Goal: Task Accomplishment & Management: Complete application form

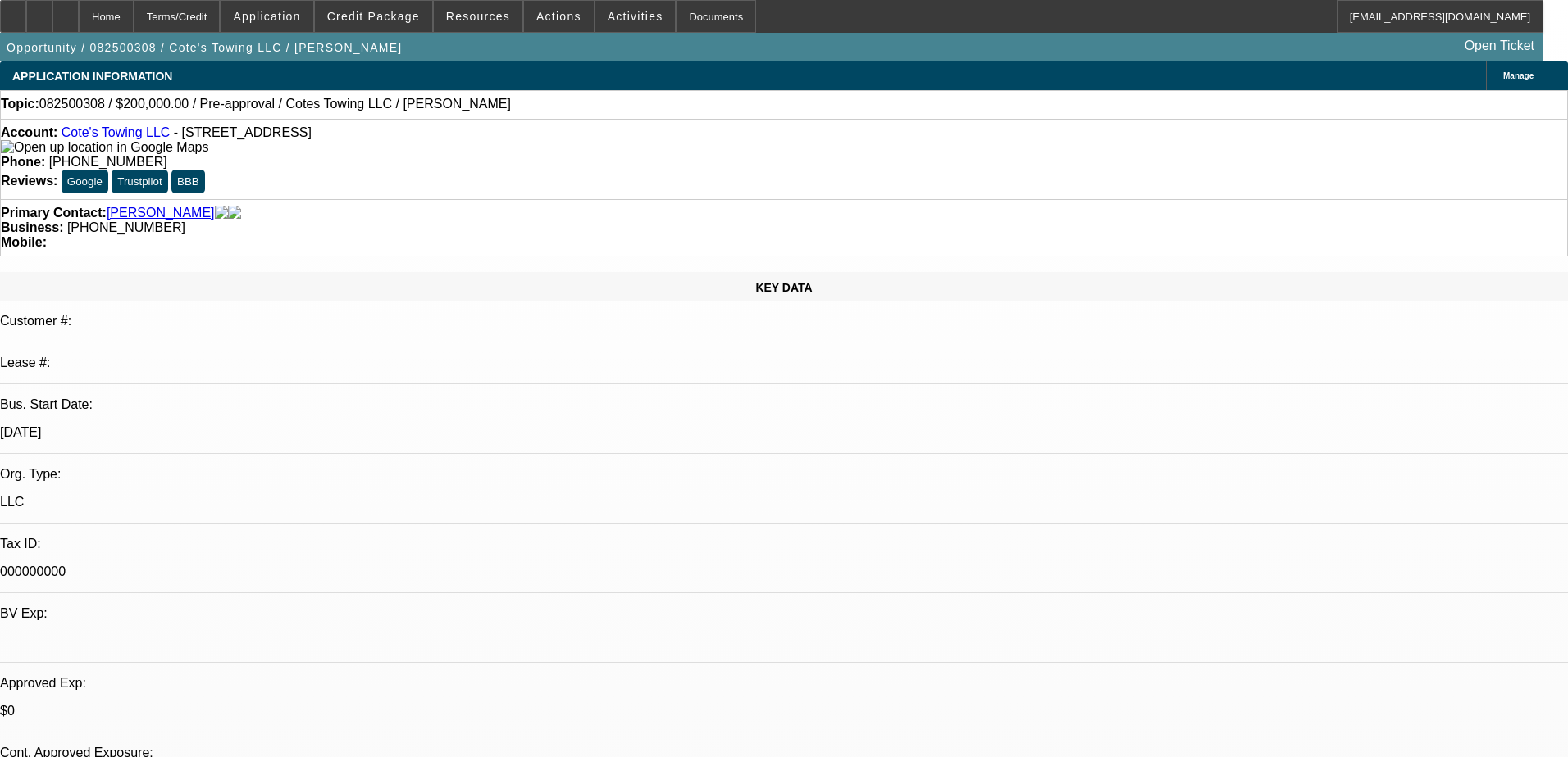
select select "0"
select select "2"
select select "0.1"
select select "4"
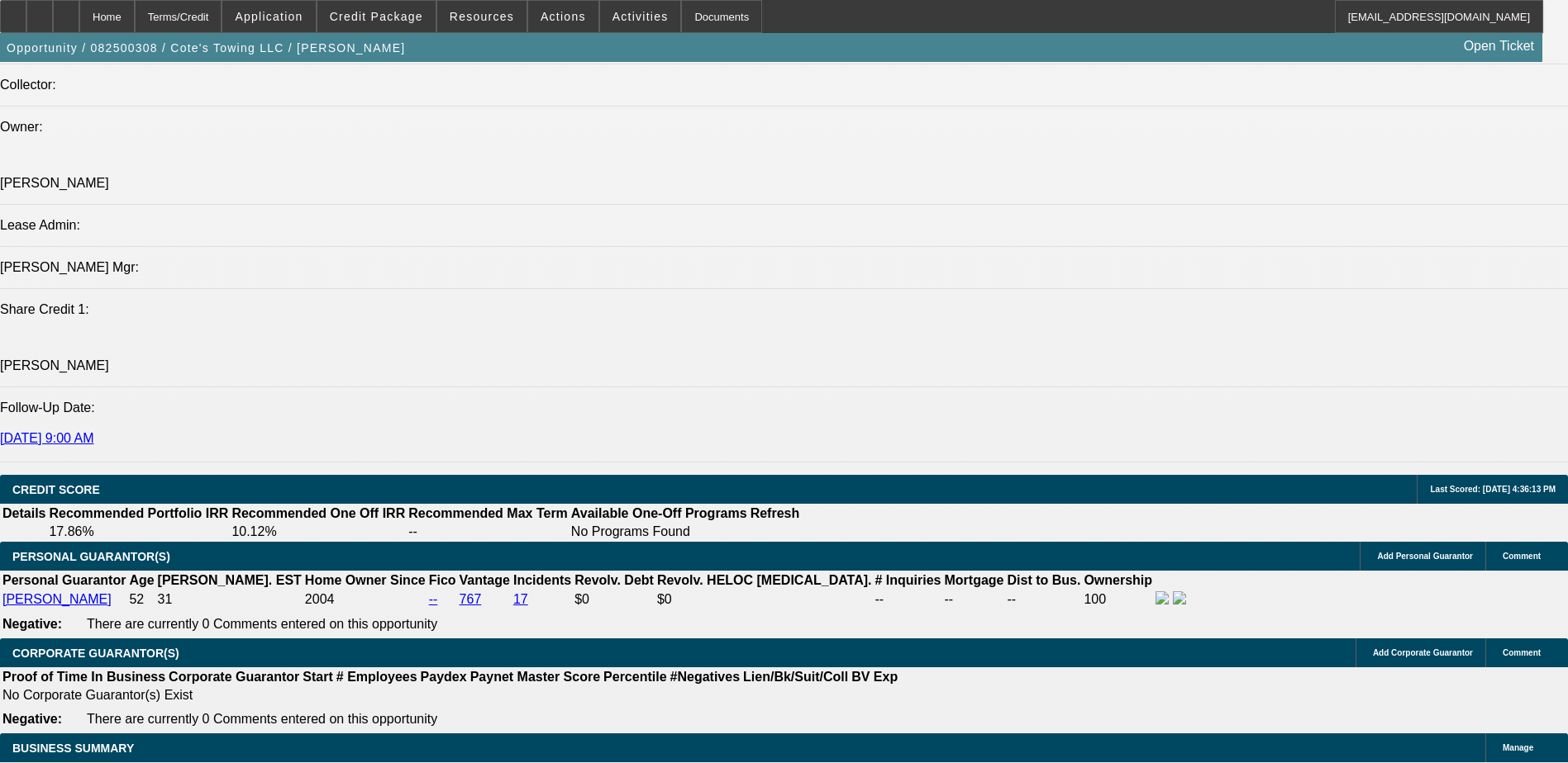
scroll to position [1982, 0]
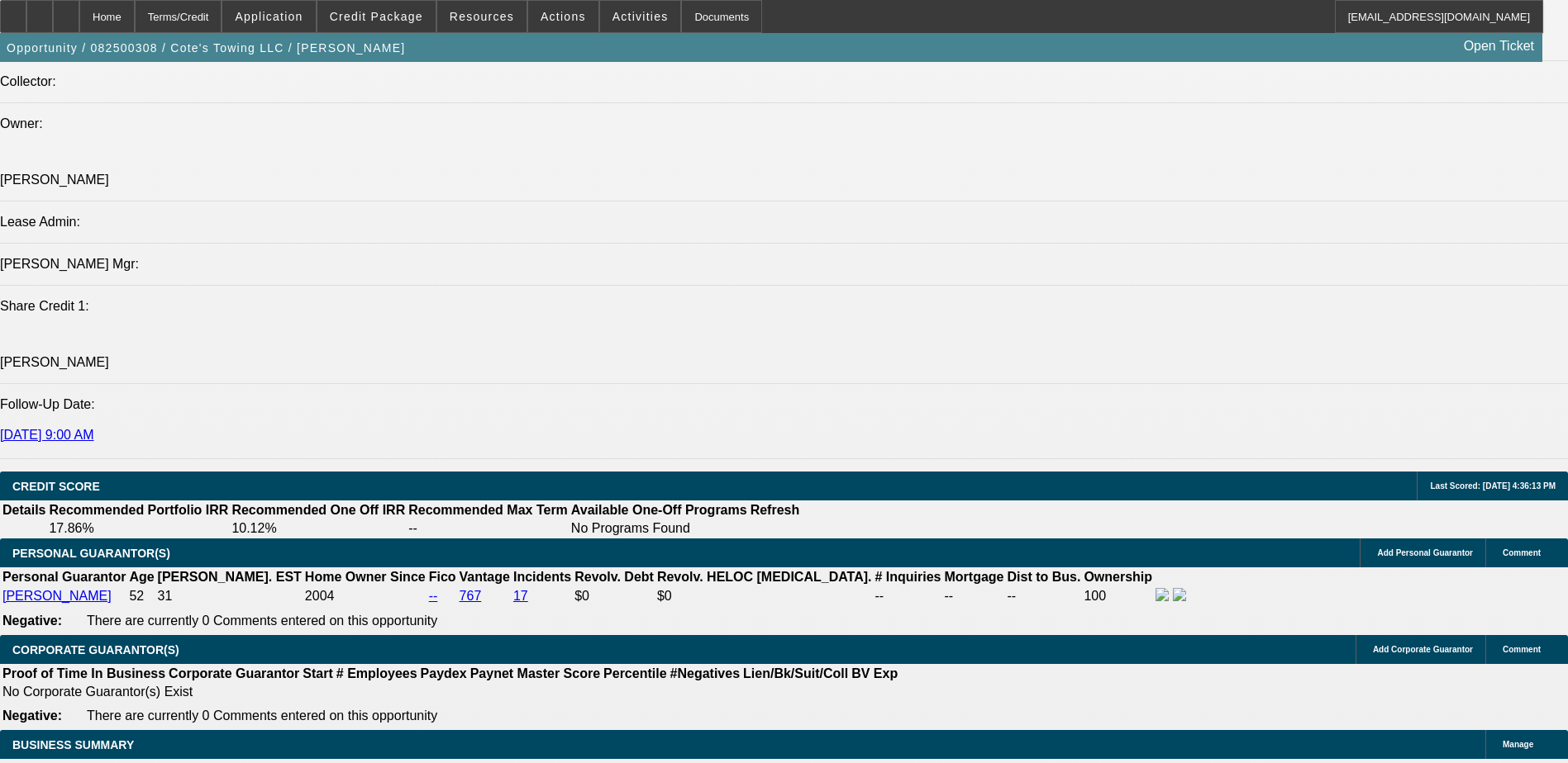
select select "0.2"
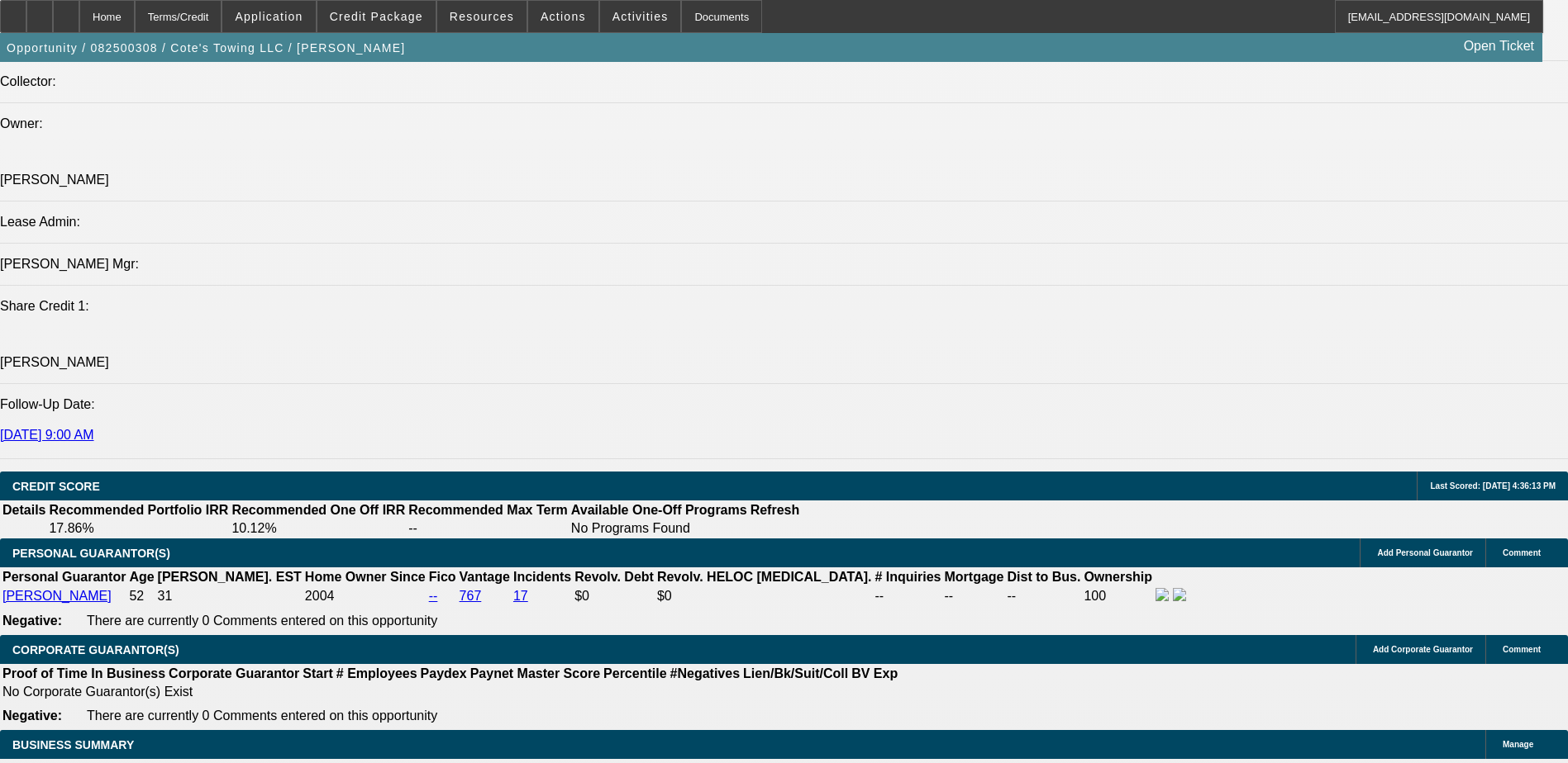
type input "$40,000.00"
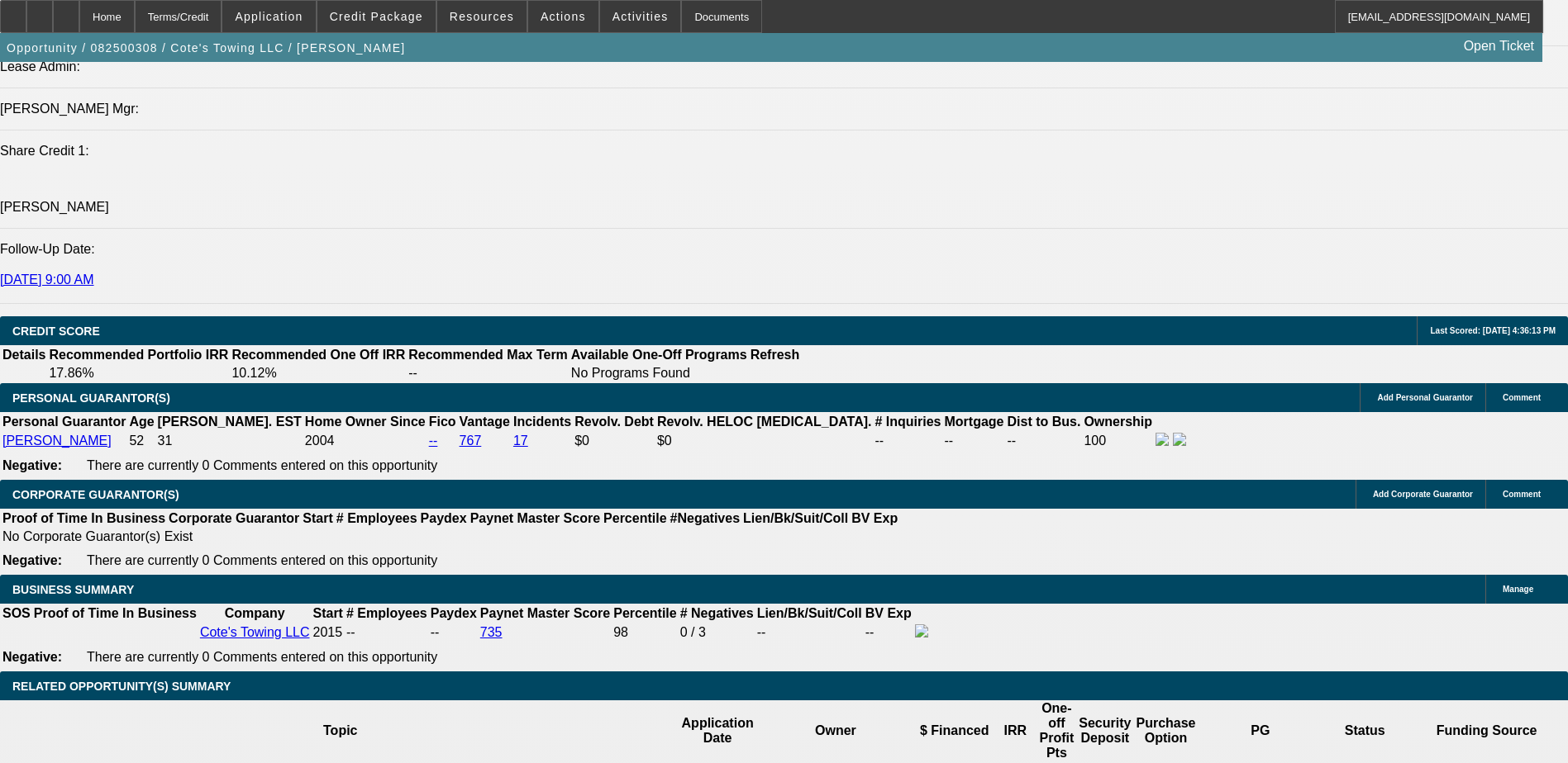
scroll to position [2147, 0]
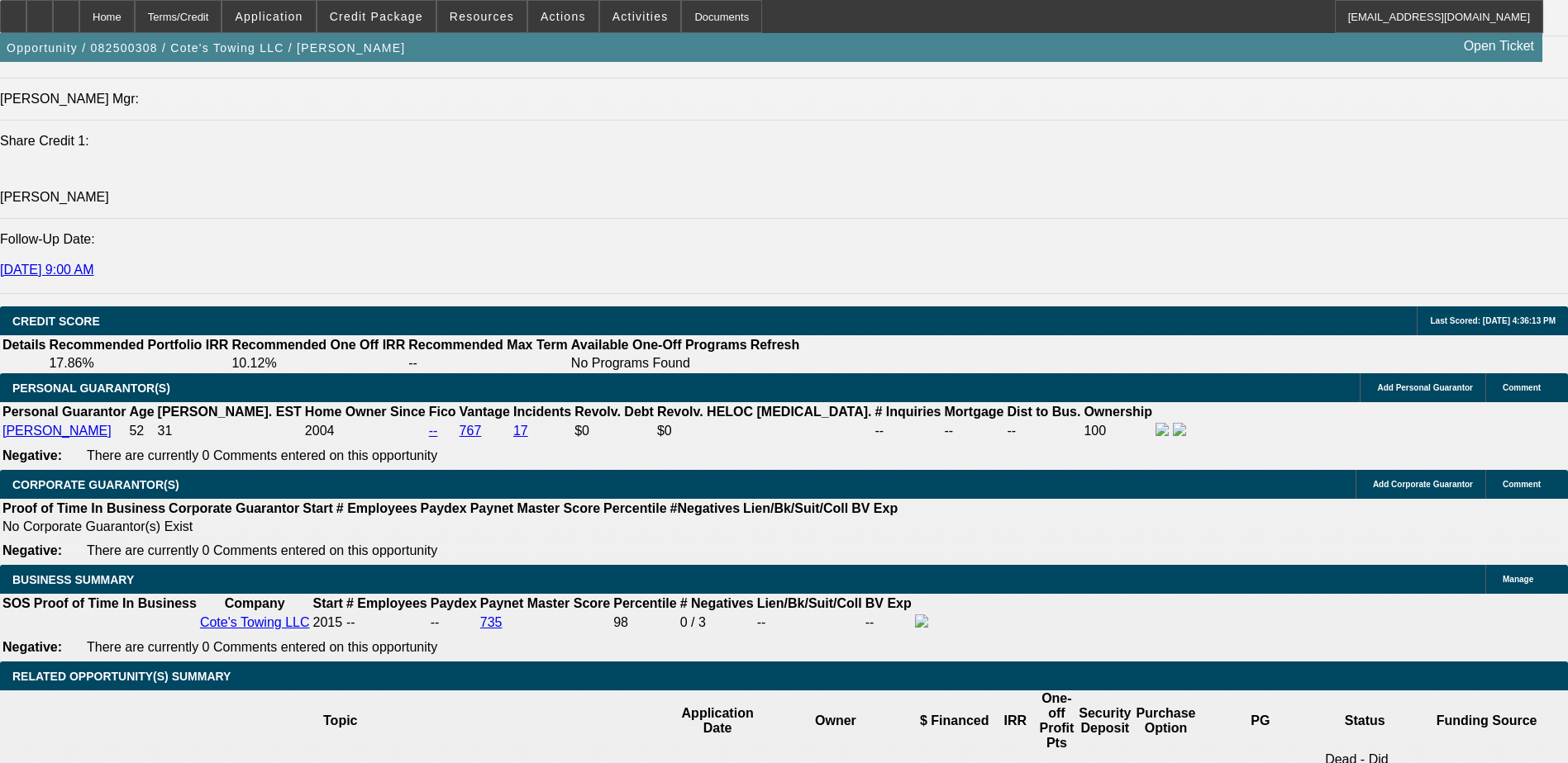
select select "0"
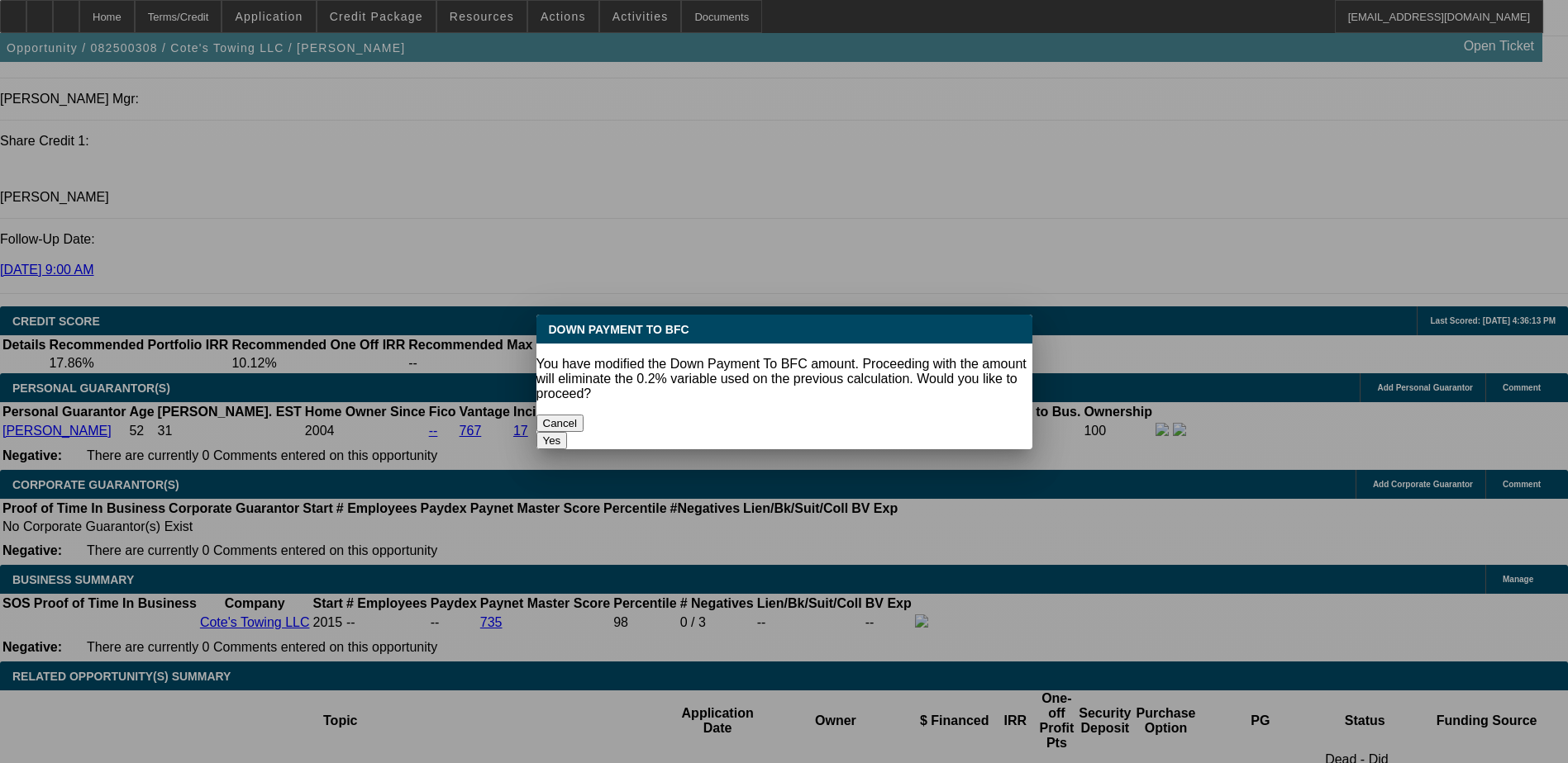
click at [567, 432] on button "Yes" at bounding box center [552, 441] width 32 height 17
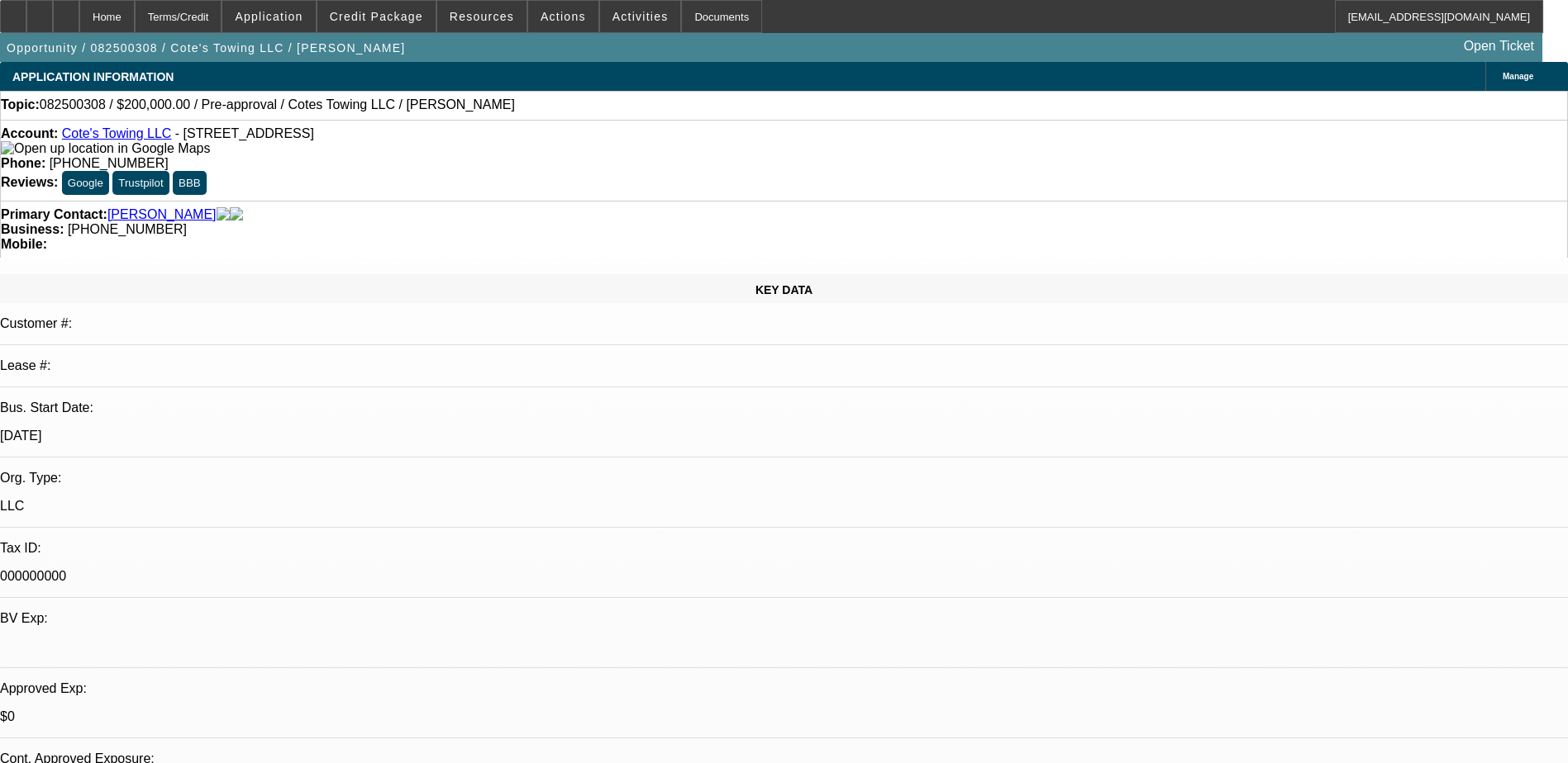
scroll to position [2147, 0]
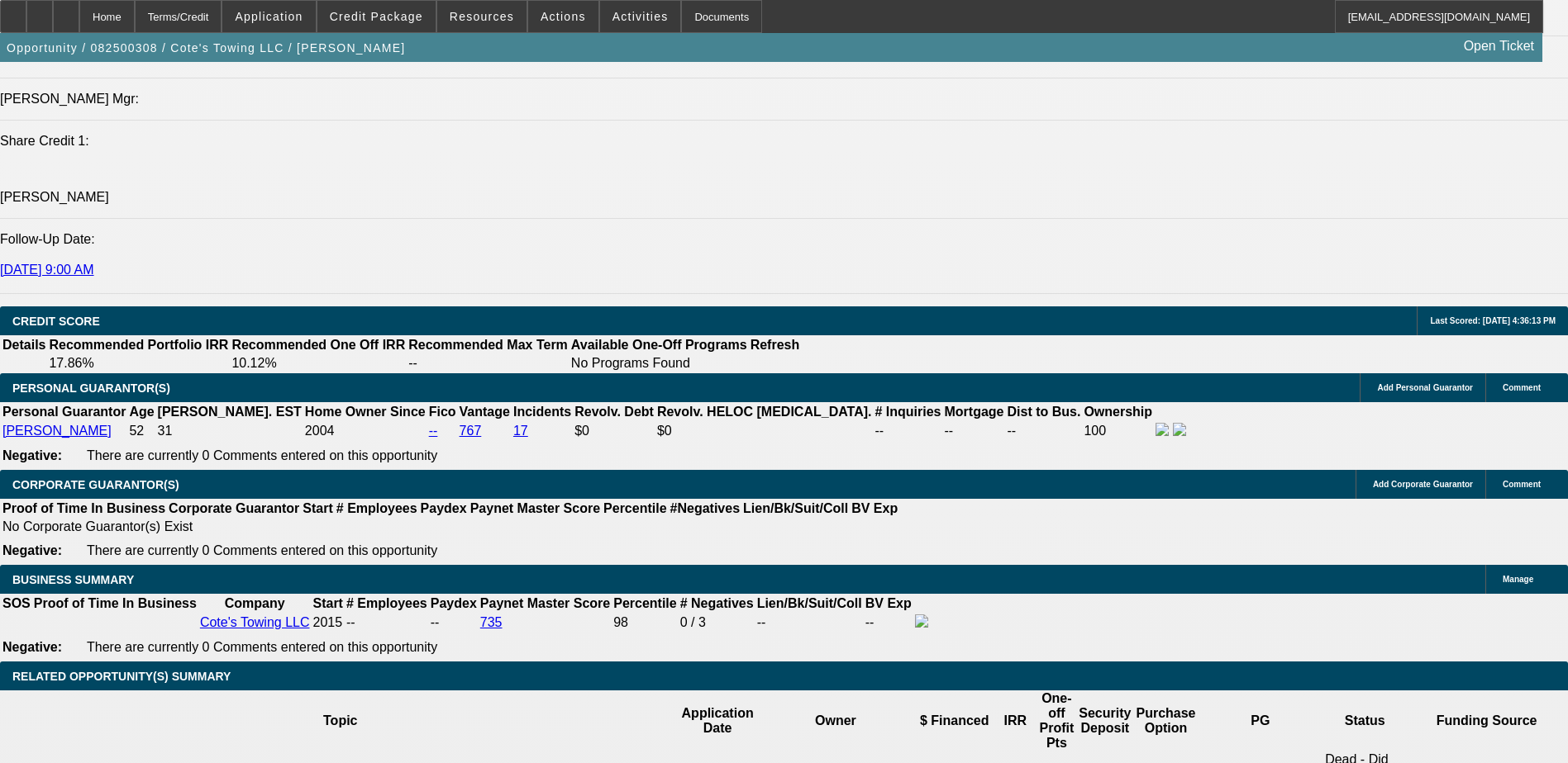
type input "$70,000.00"
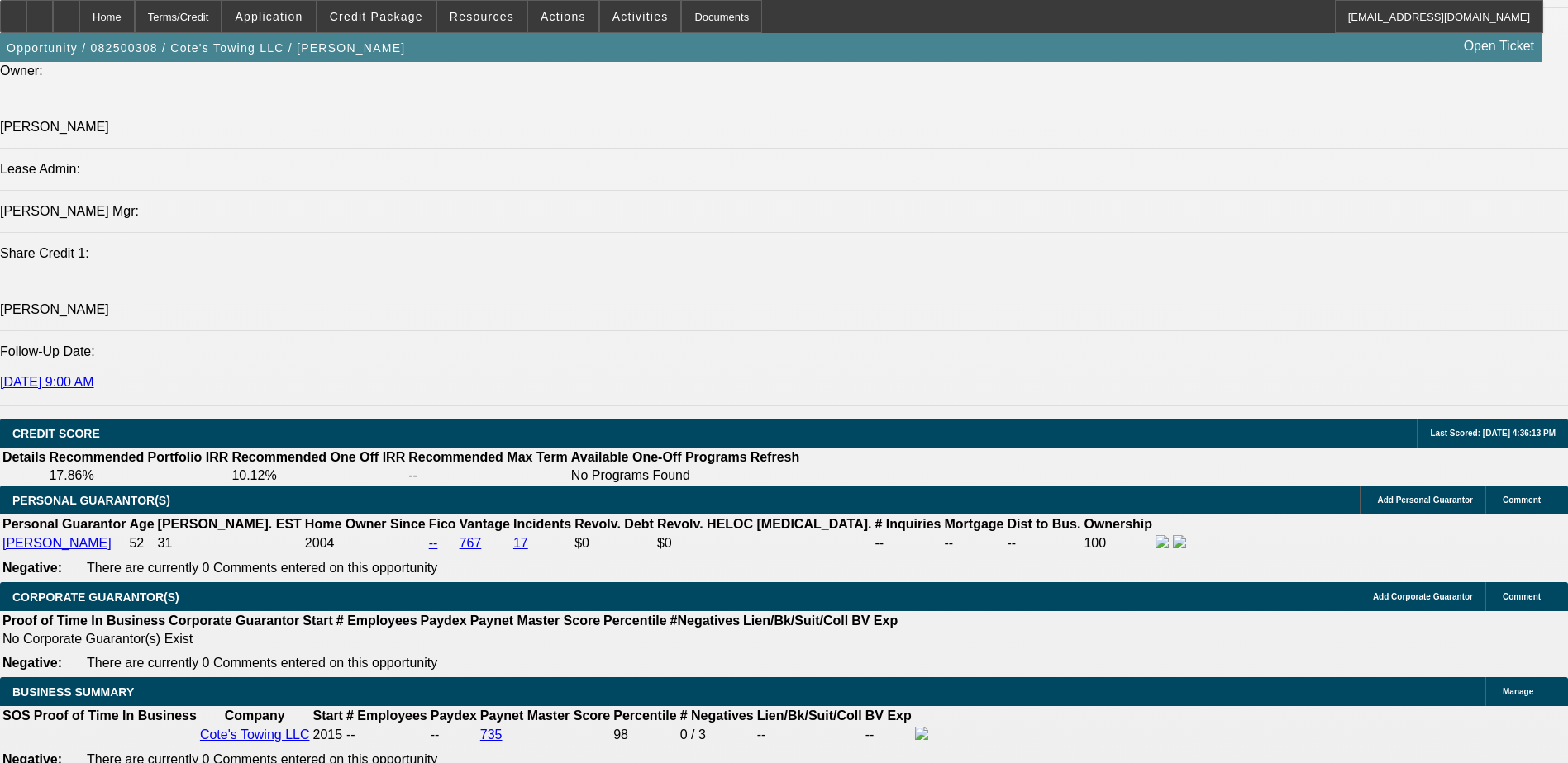
scroll to position [2065, 0]
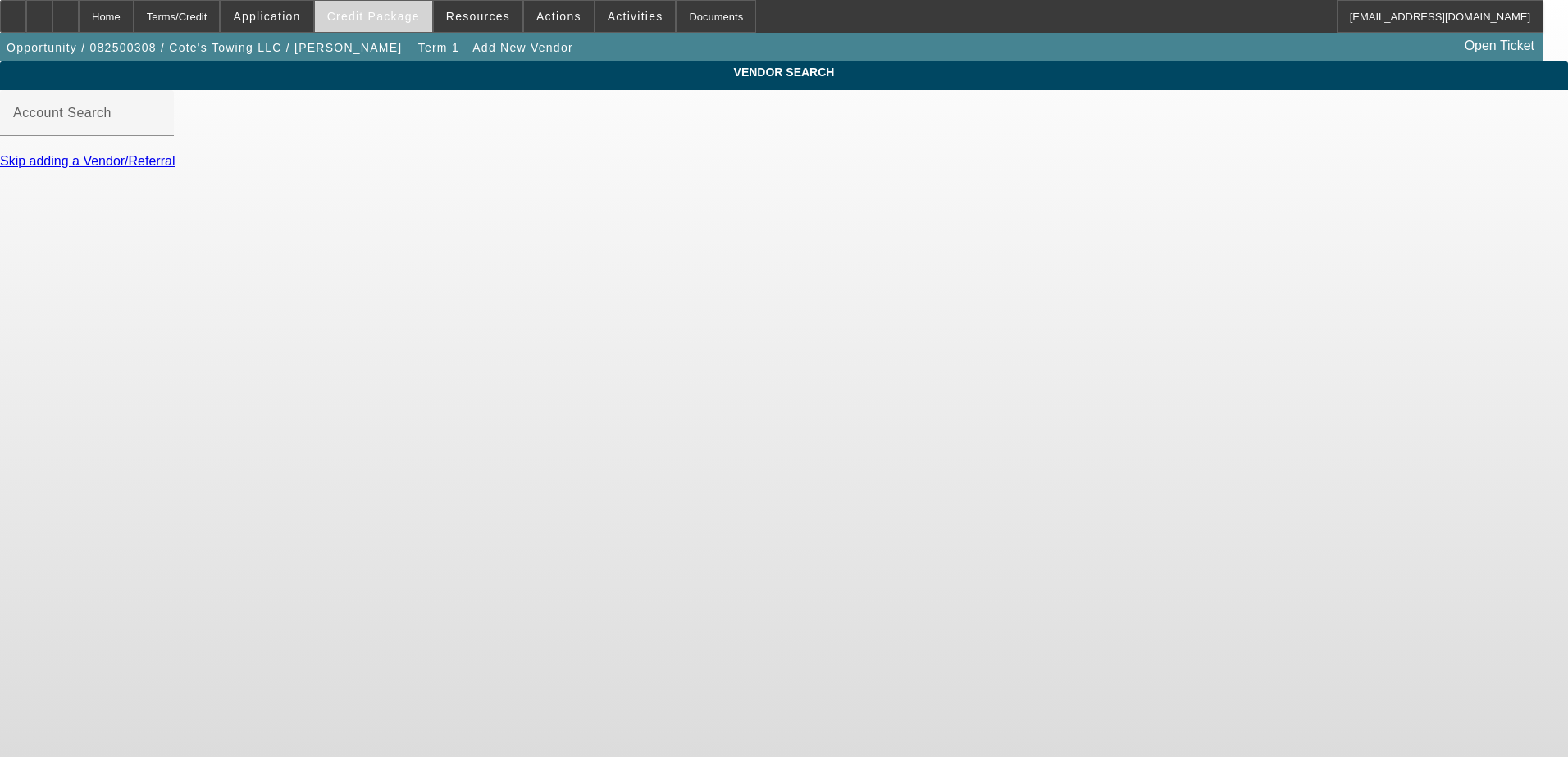
click at [385, 12] on span "Credit Package" at bounding box center [374, 16] width 93 height 13
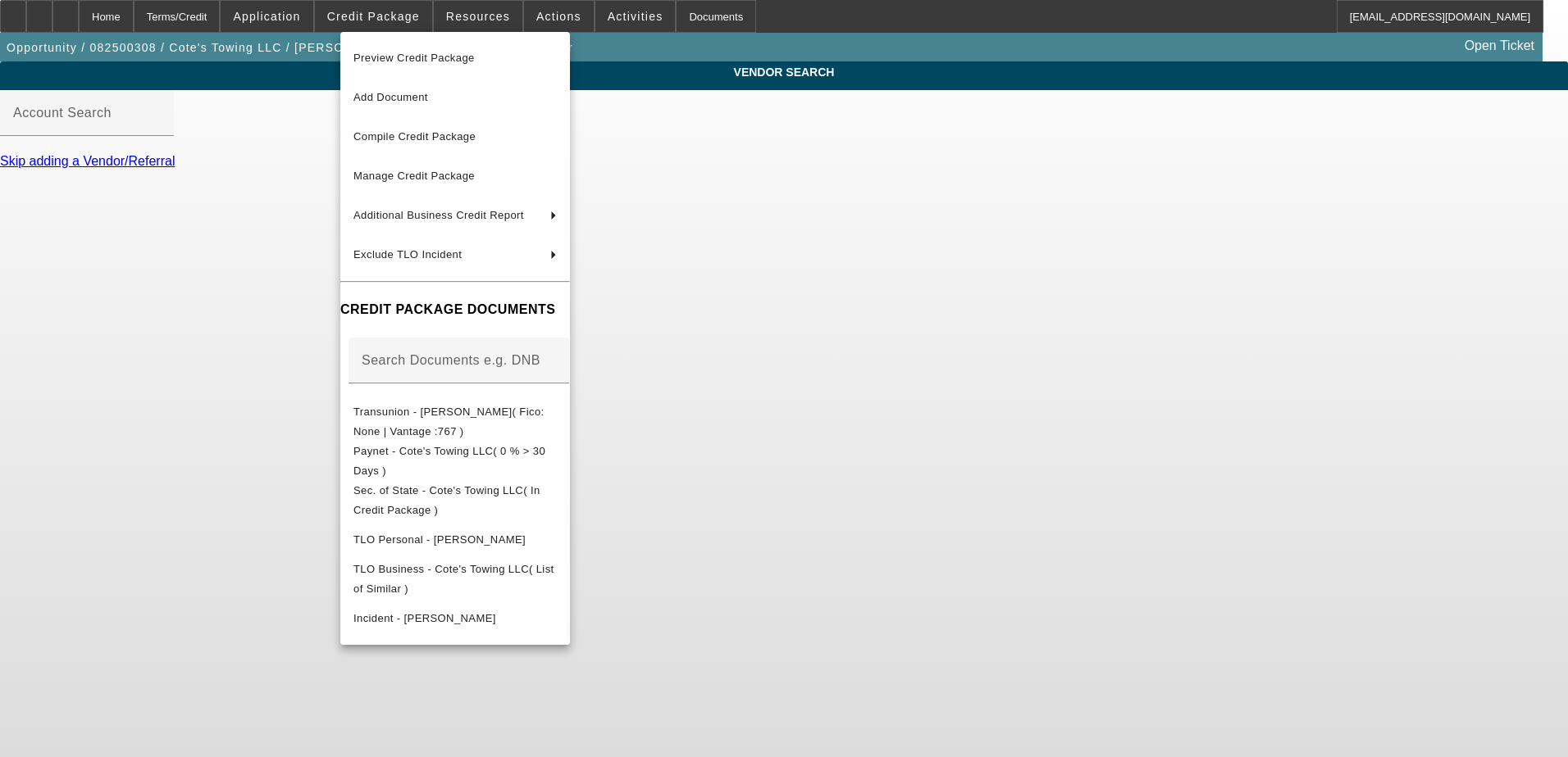
click at [308, 10] on div at bounding box center [784, 378] width 1568 height 757
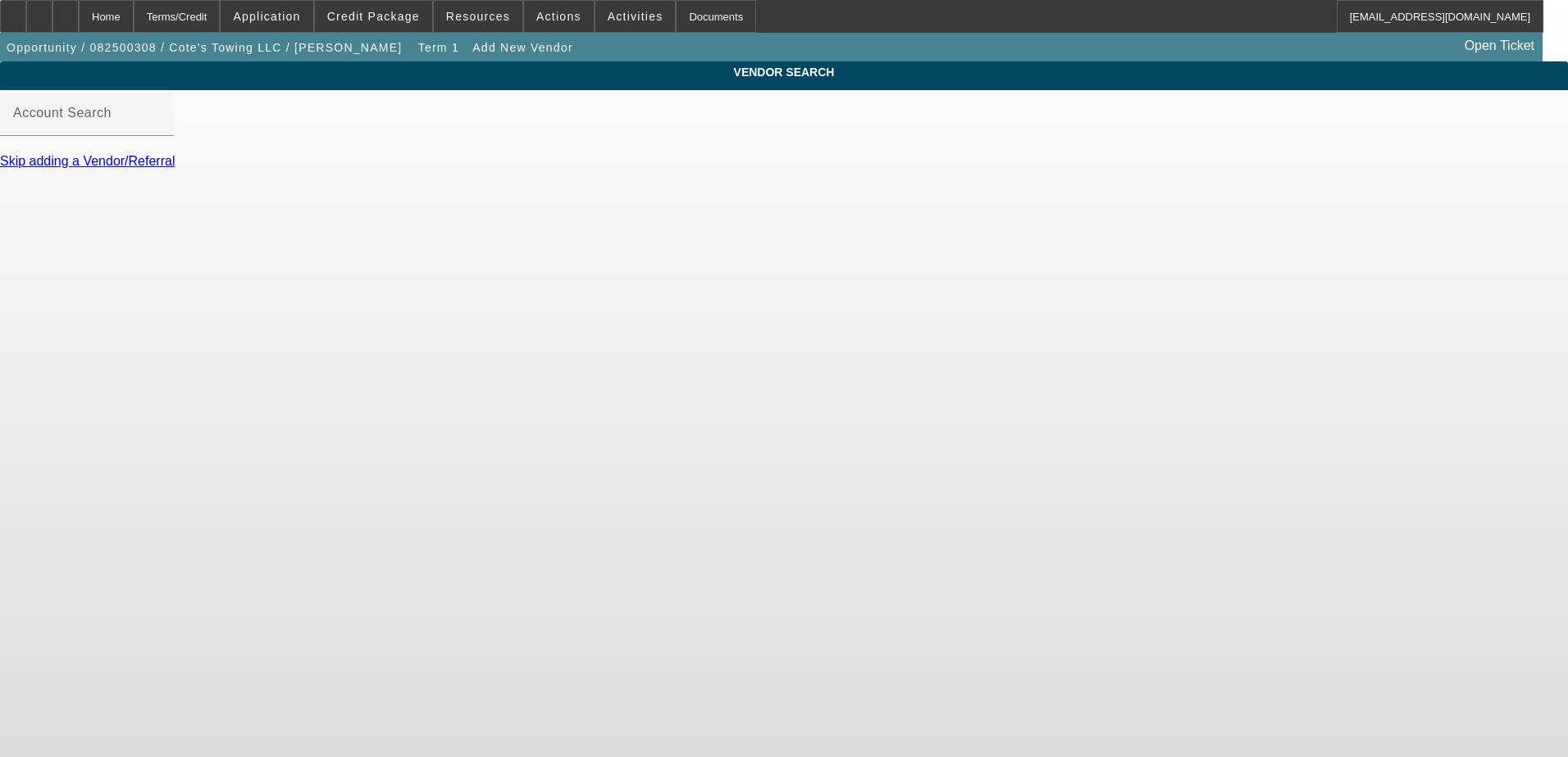
click at [809, 184] on div "VENDOR SEARCH Account Search Skip adding a Vendor/Referral" at bounding box center [784, 122] width 1568 height 122
drag, startPoint x: 428, startPoint y: 185, endPoint x: 533, endPoint y: 212, distance: 108.4
click at [175, 168] on link "Skip adding a Vendor/Referral" at bounding box center [87, 160] width 175 height 14
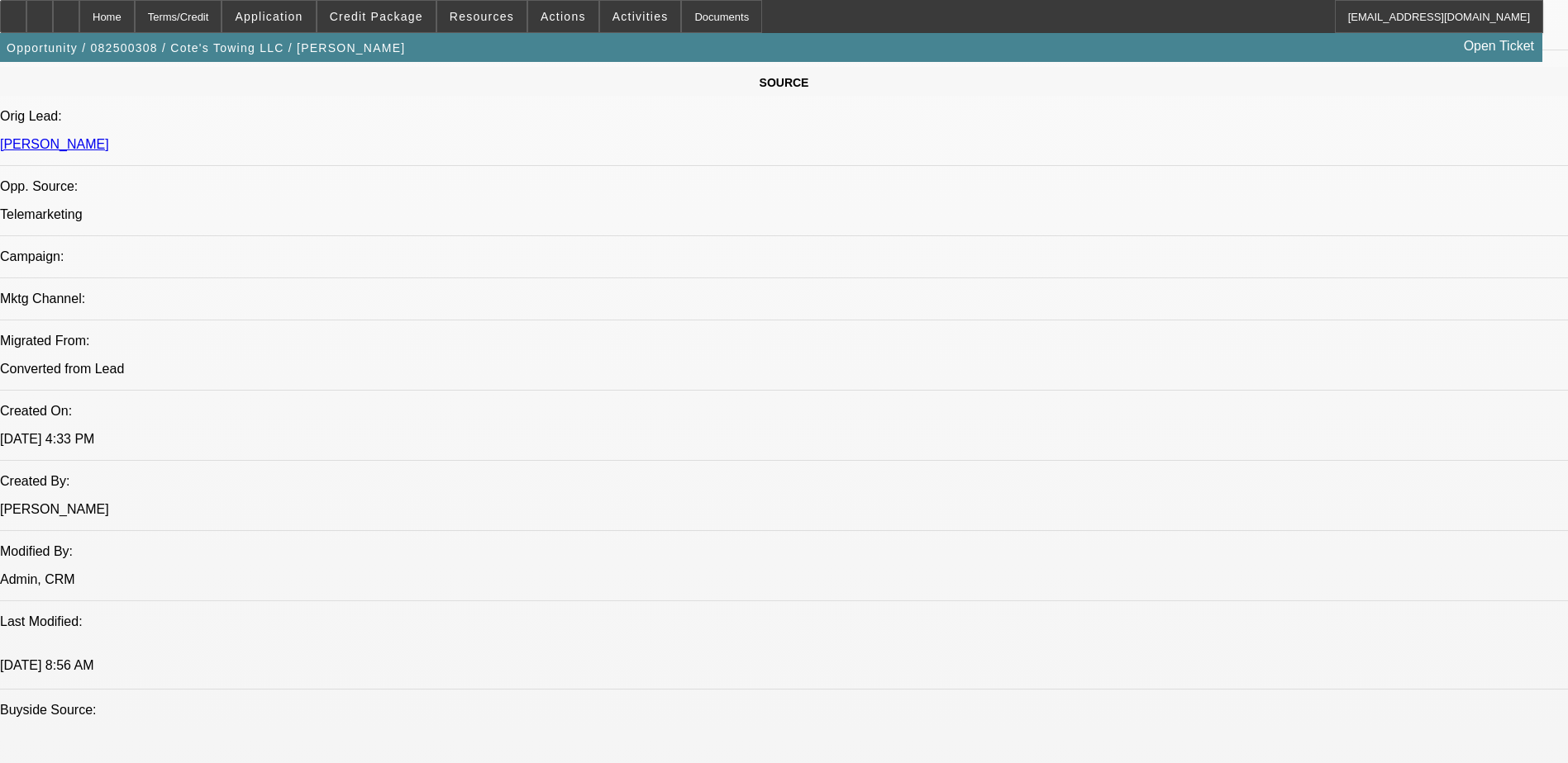
select select "0"
select select "2"
select select "0.1"
select select "4"
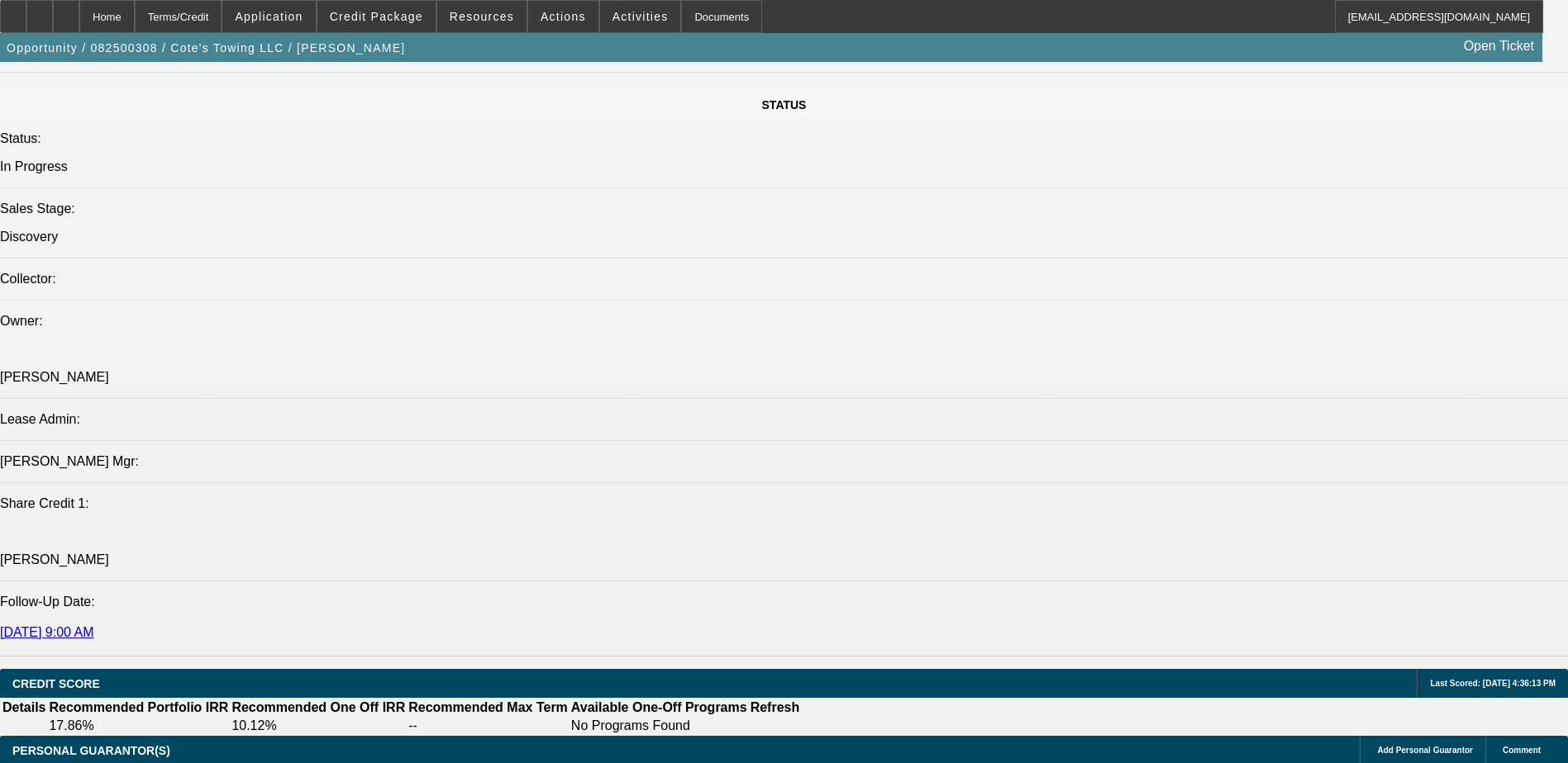
scroll to position [1982, 0]
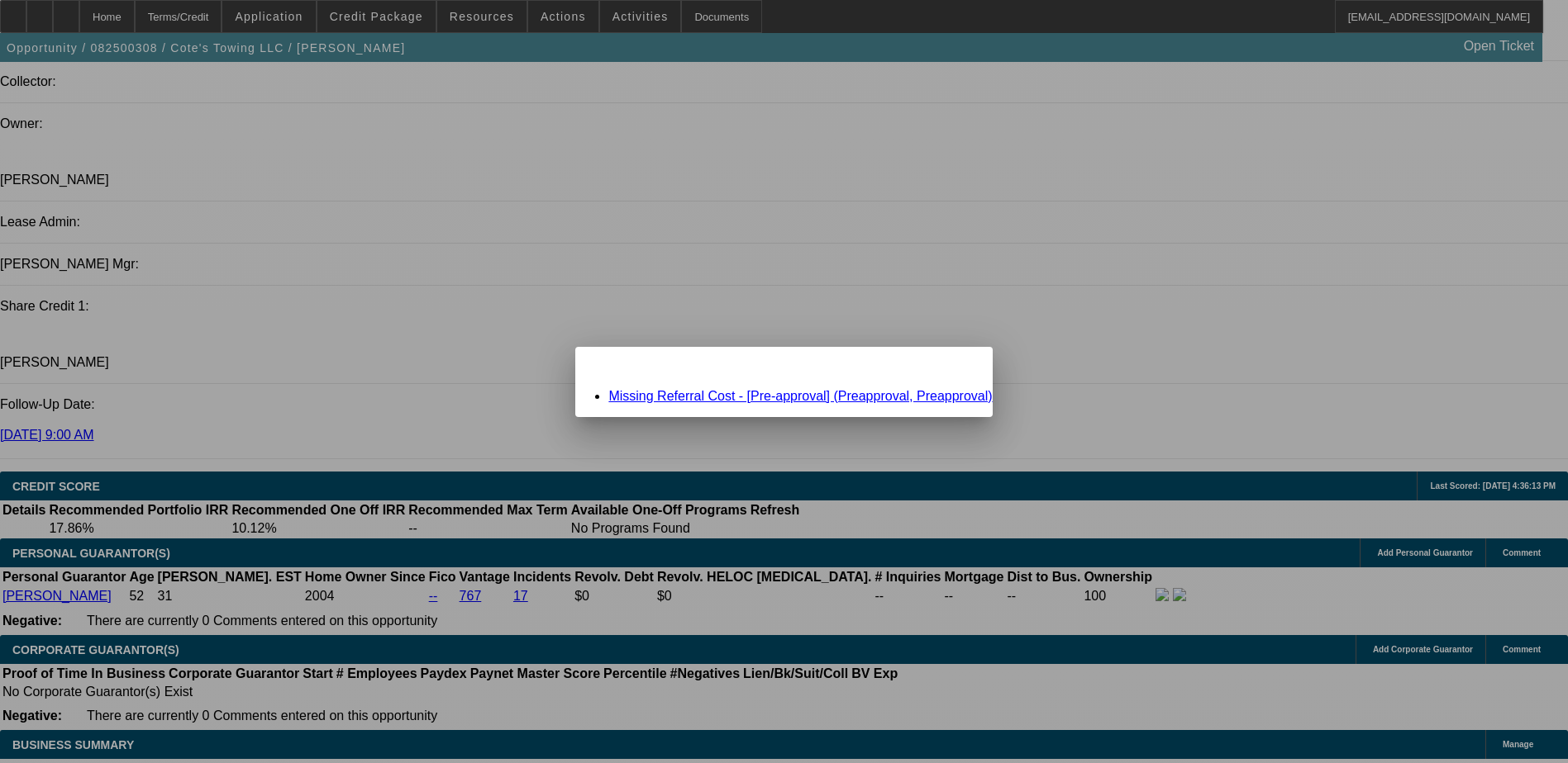
click at [794, 398] on link "Missing Referral Cost - [Pre-approval] (Preapproval, Preapproval)" at bounding box center [800, 396] width 384 height 14
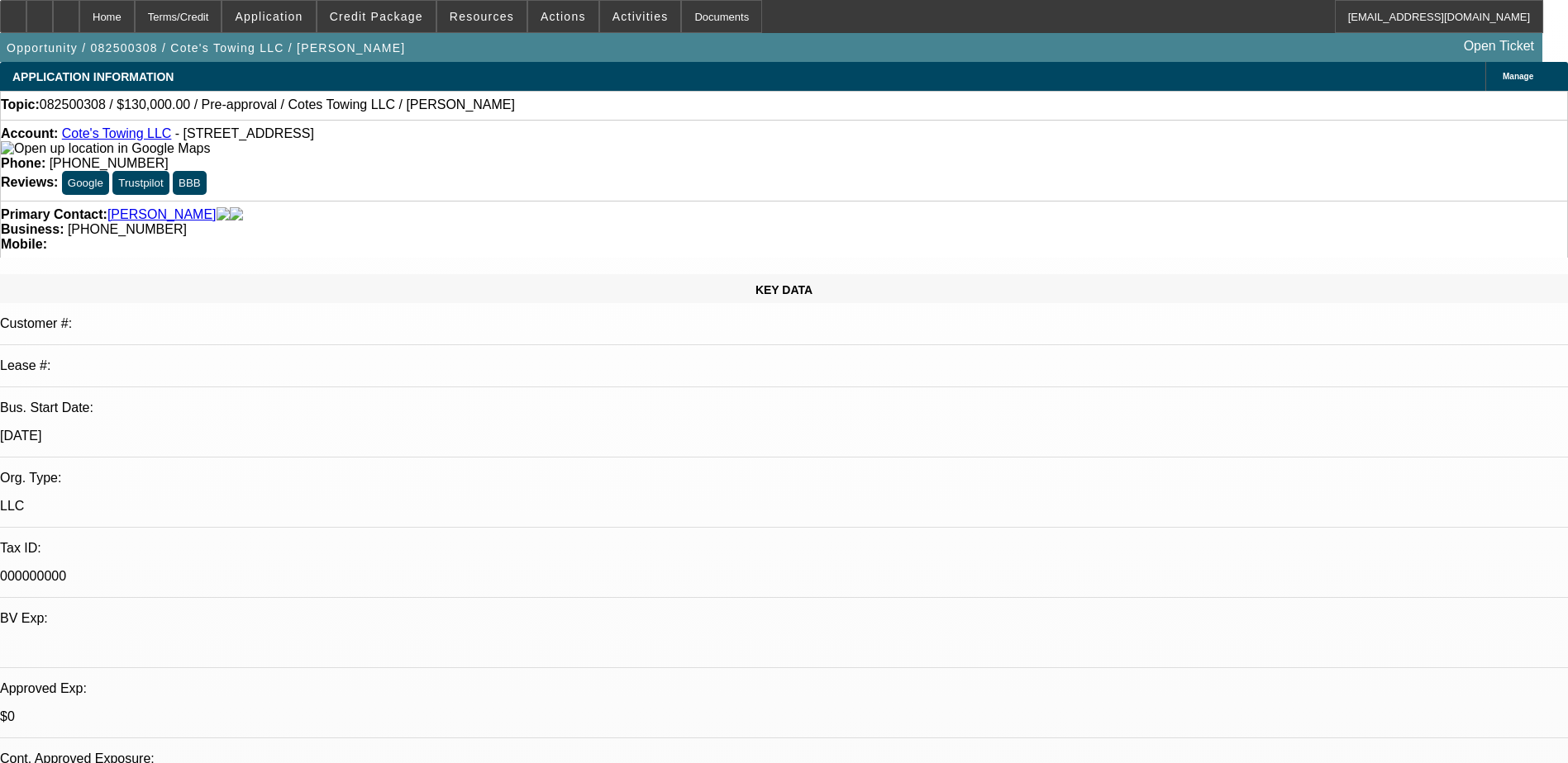
scroll to position [1982, 0]
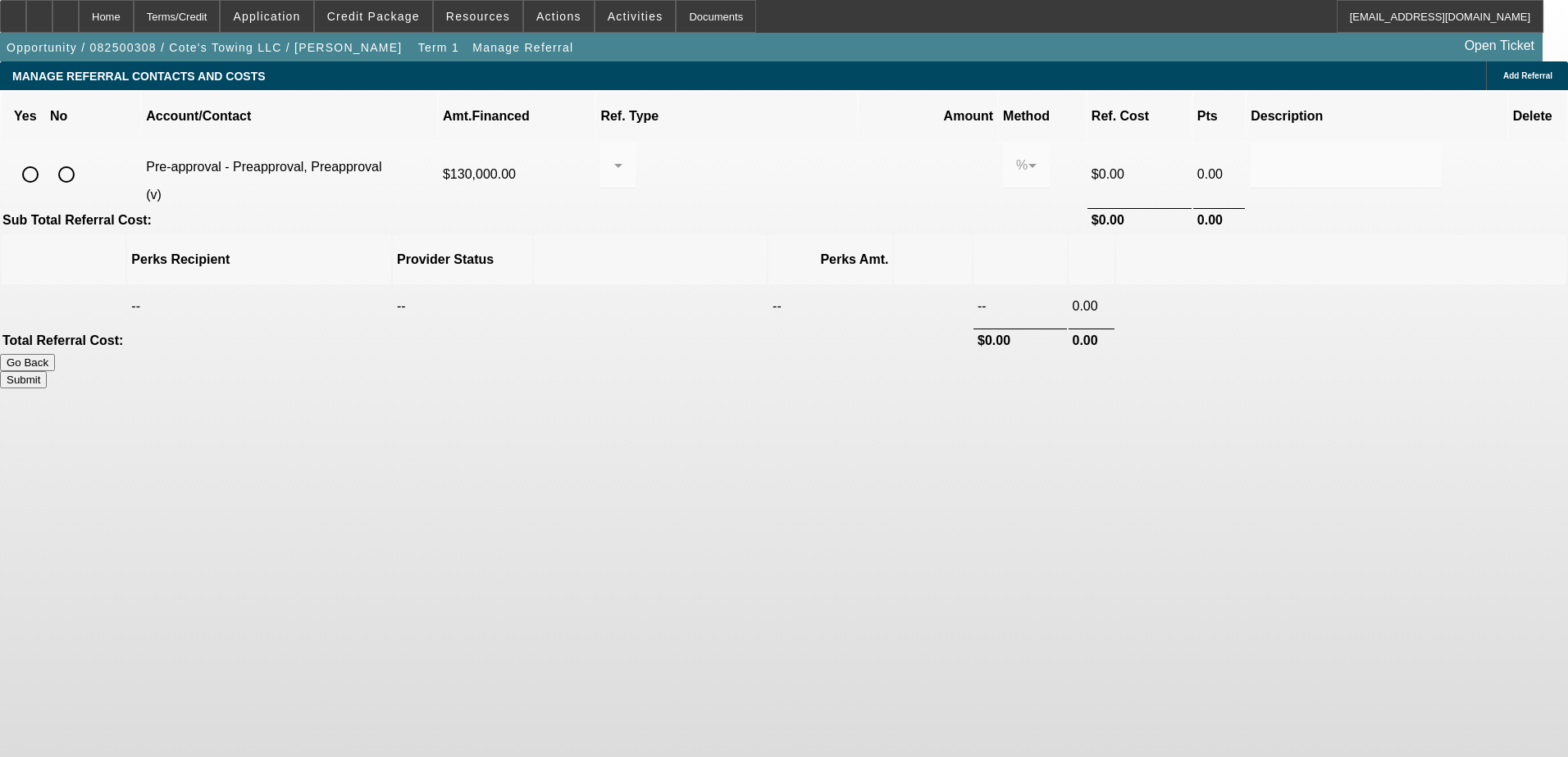
click at [83, 158] on input "radio" at bounding box center [66, 175] width 33 height 33
radio input "true"
click at [47, 371] on button "Submit" at bounding box center [23, 379] width 47 height 17
type input "0.000"
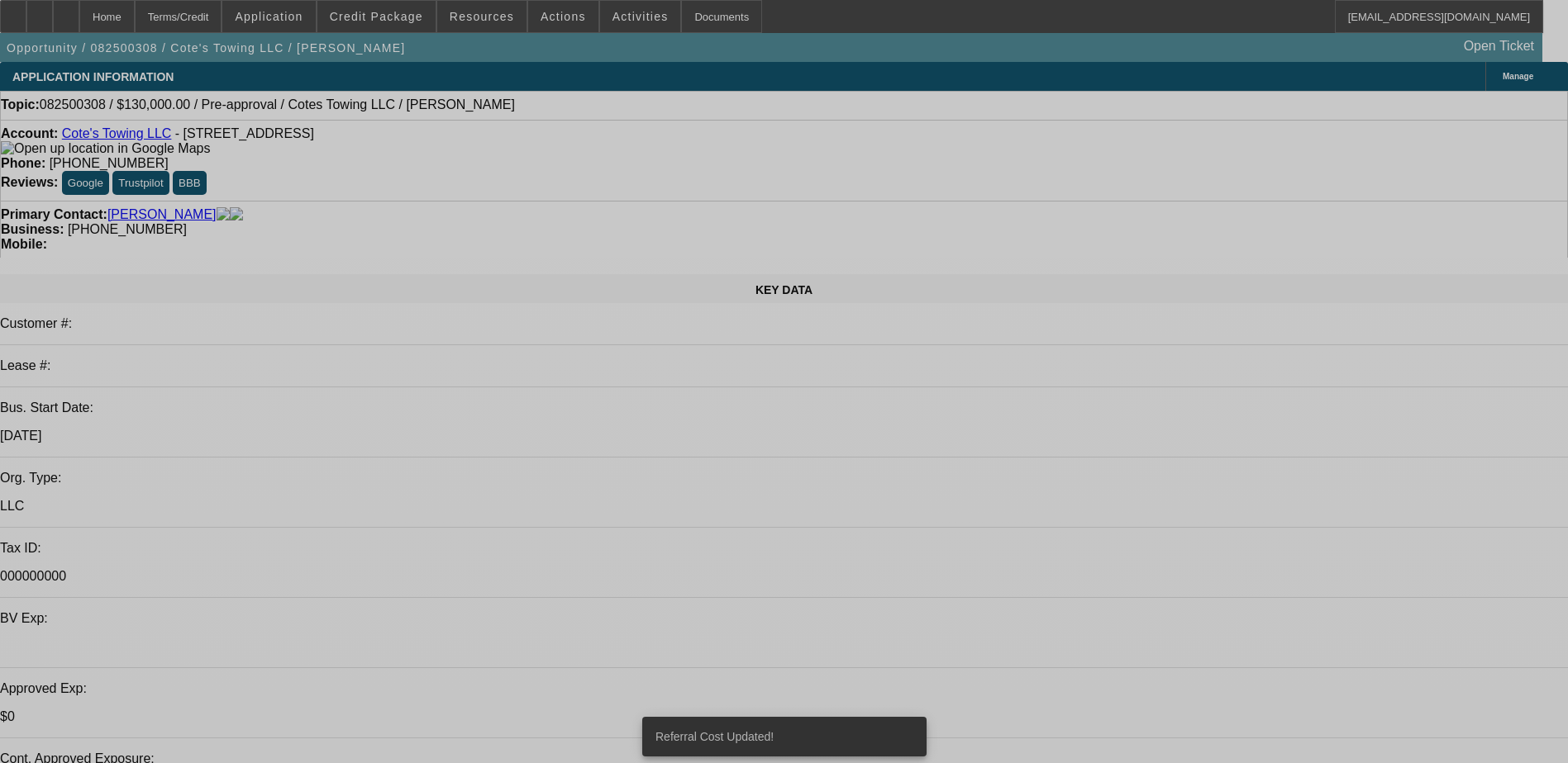
select select "0"
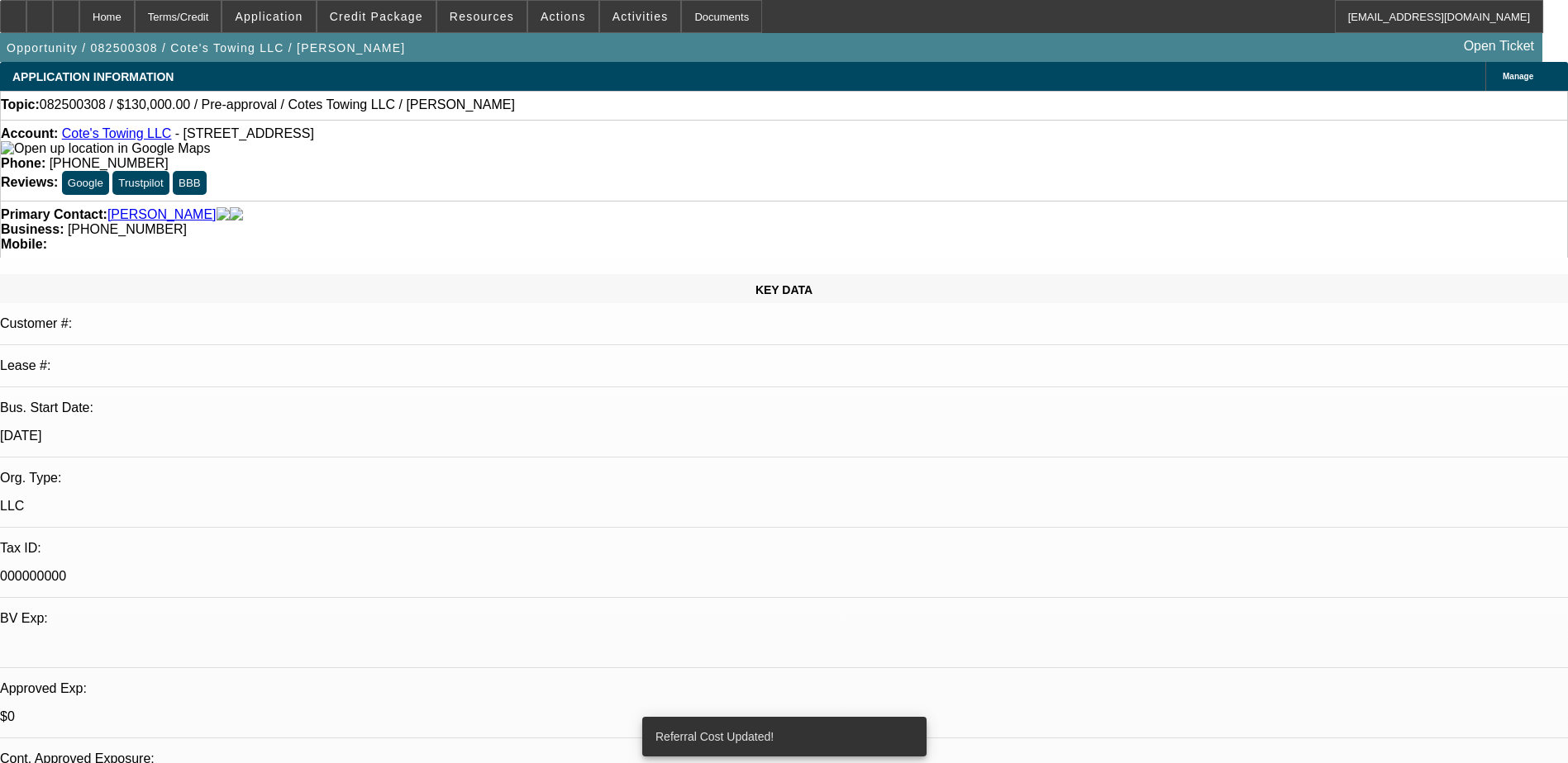
select select "2"
select select "0.1"
select select "4"
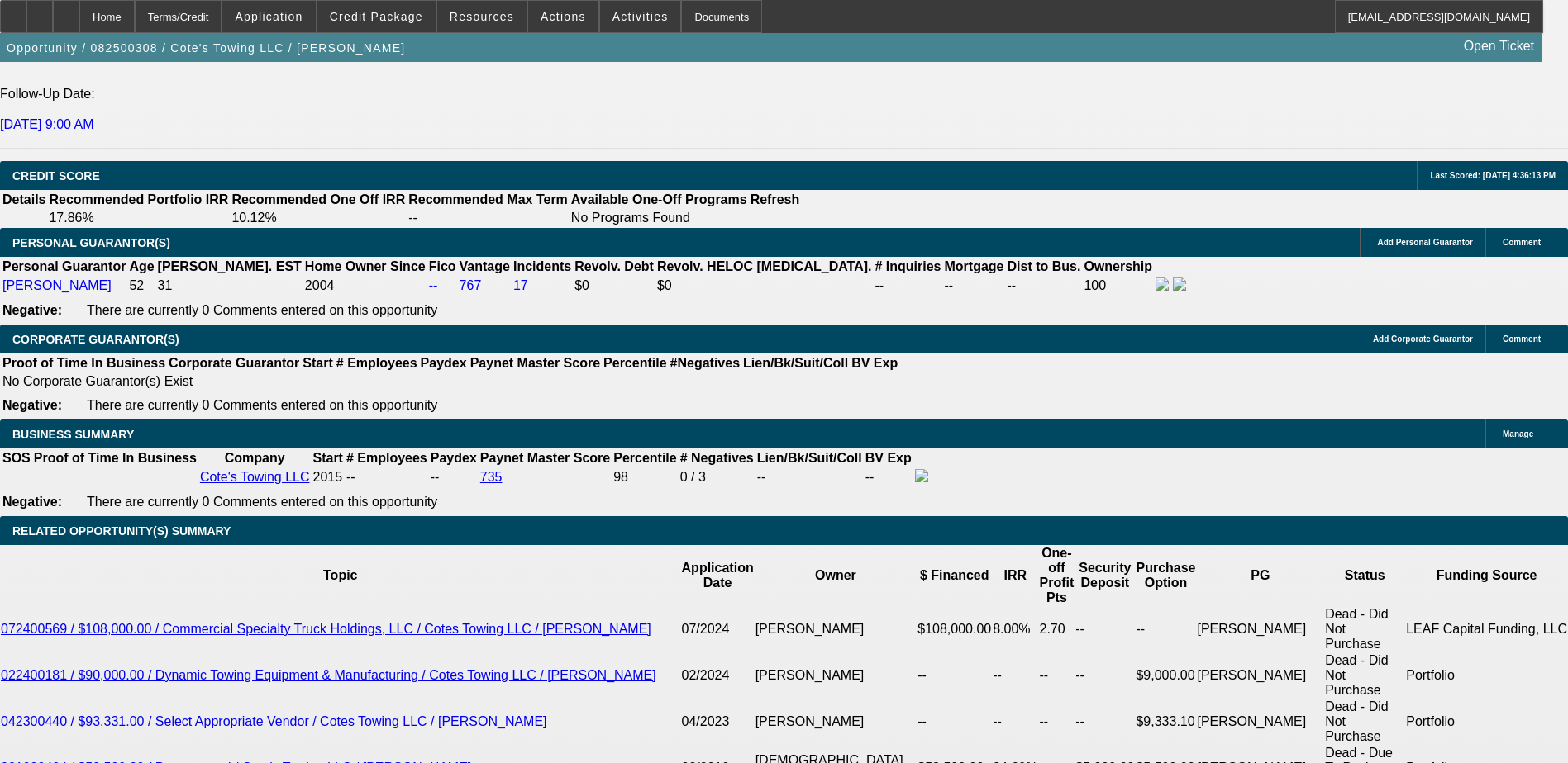
scroll to position [2313, 0]
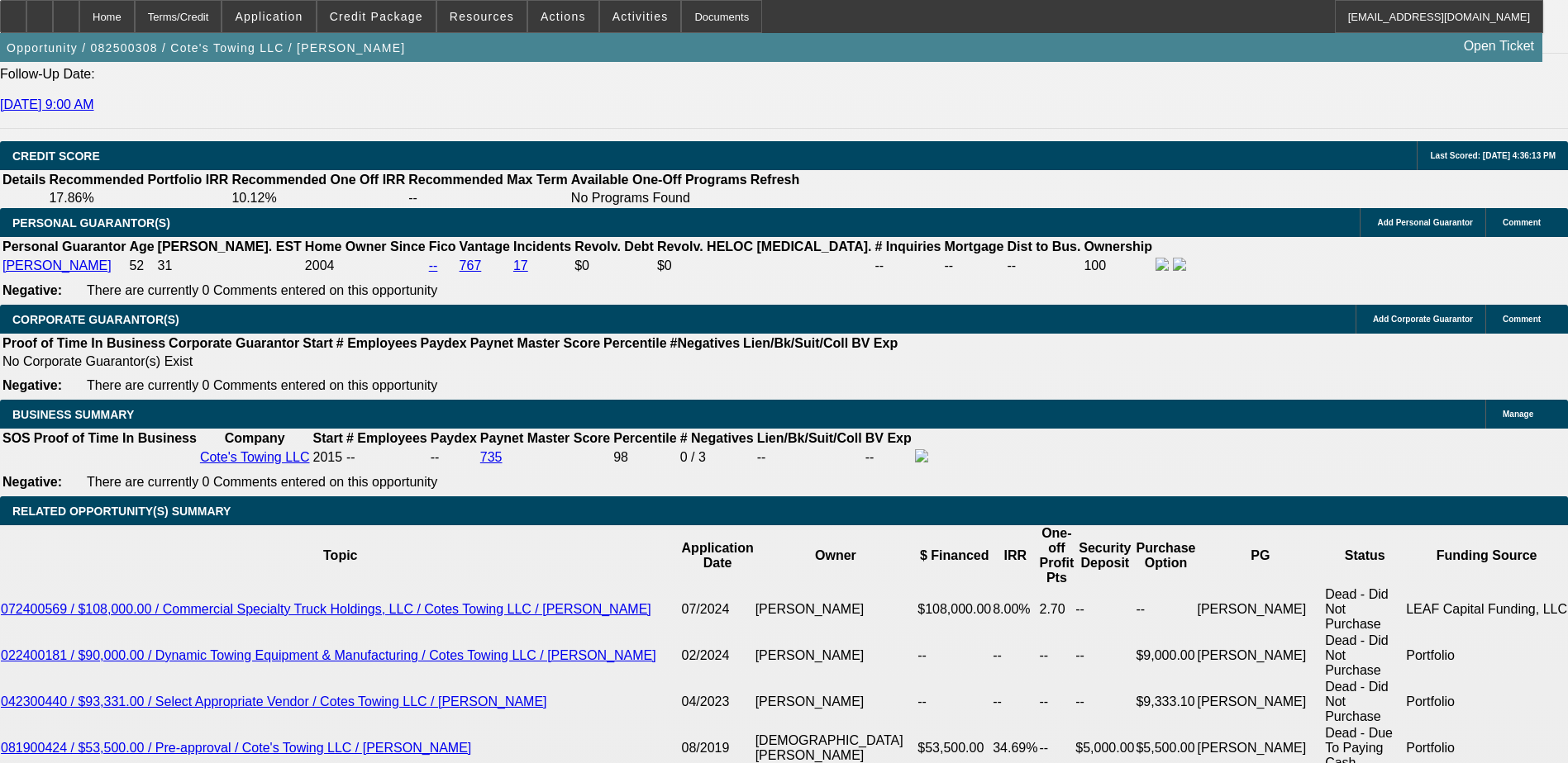
type input "48"
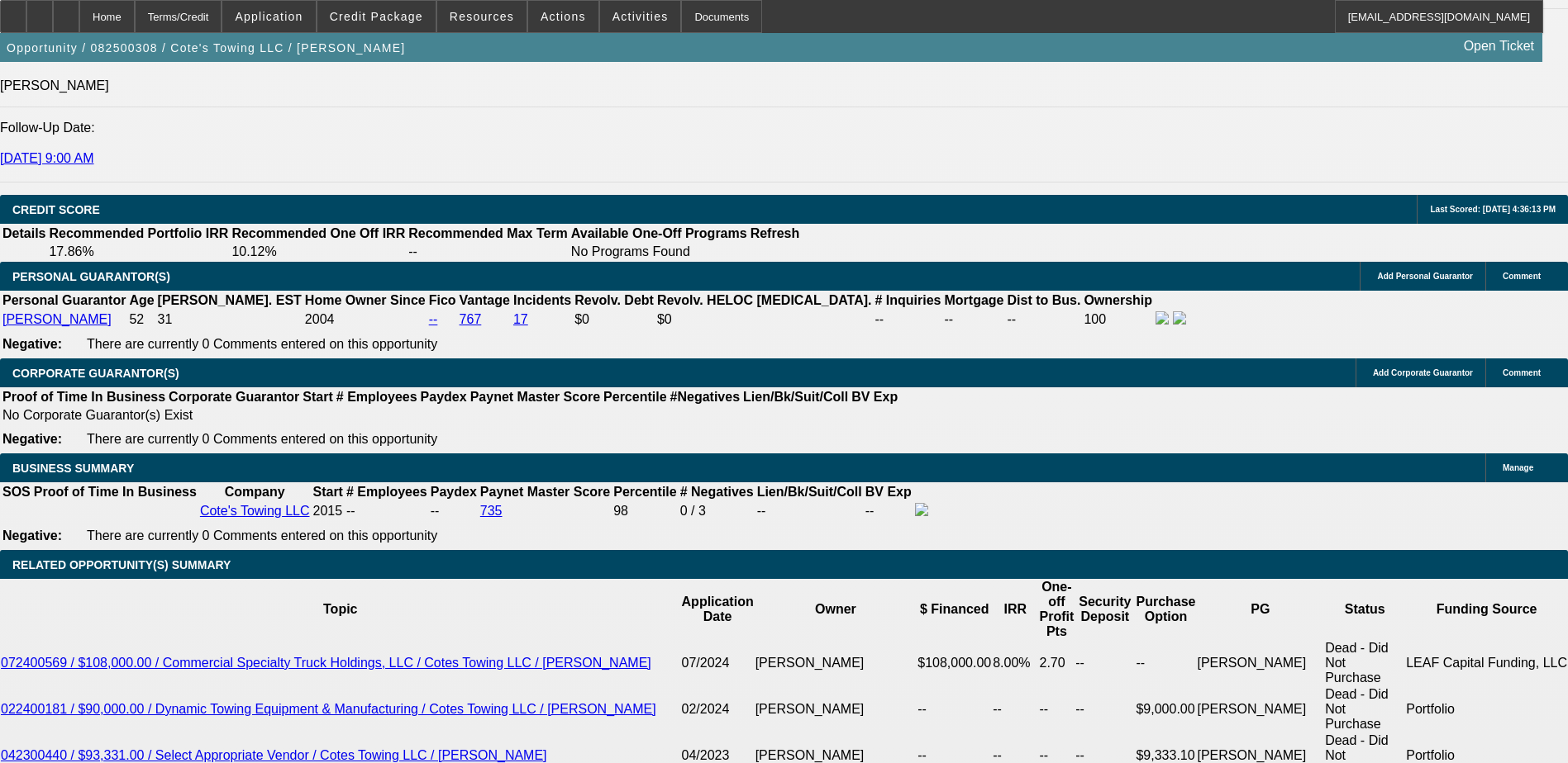
scroll to position [2230, 0]
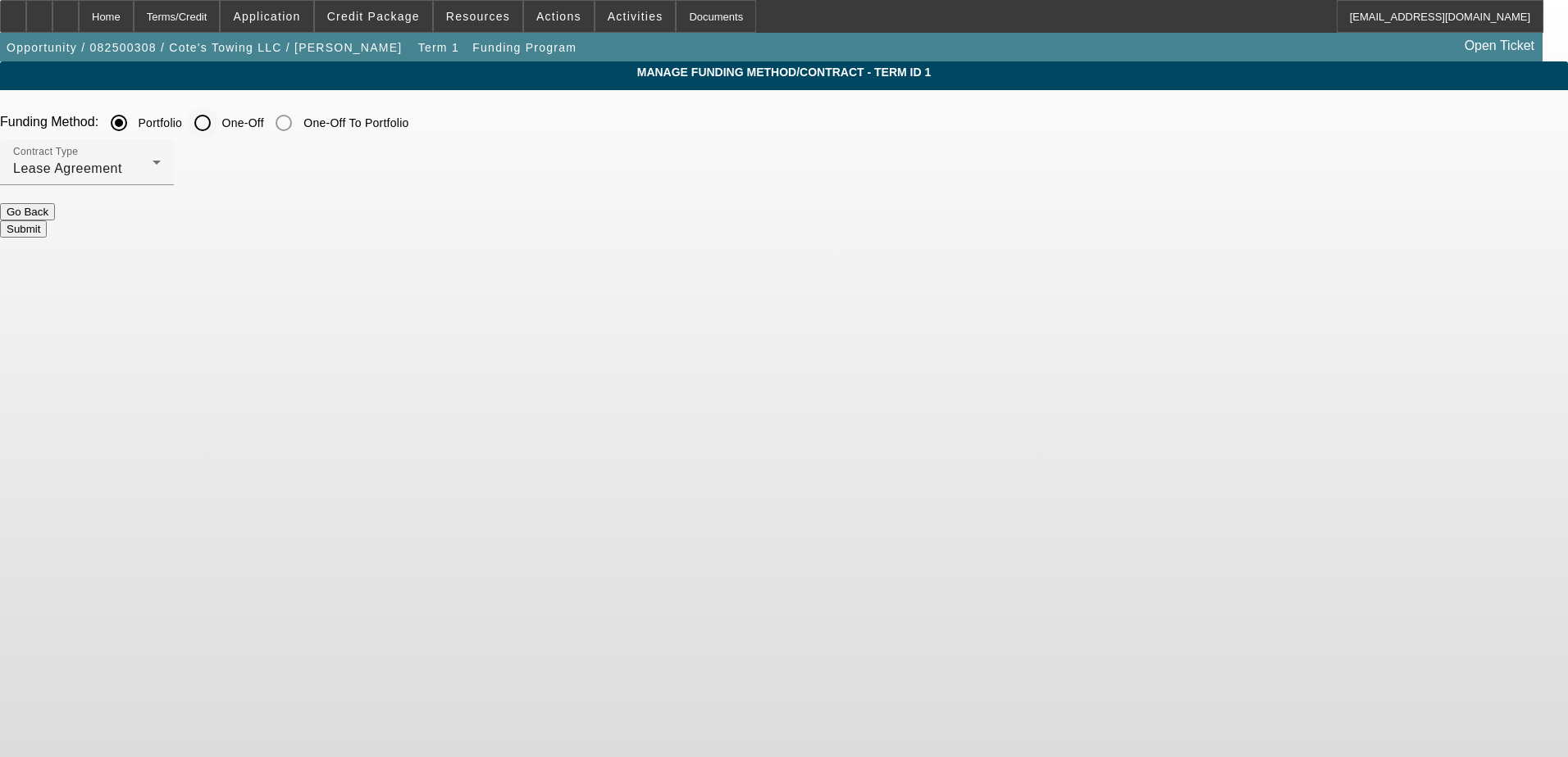
click at [264, 123] on label "One-Off" at bounding box center [242, 122] width 46 height 16
click at [219, 123] on input "One-Off" at bounding box center [202, 122] width 33 height 33
radio input "true"
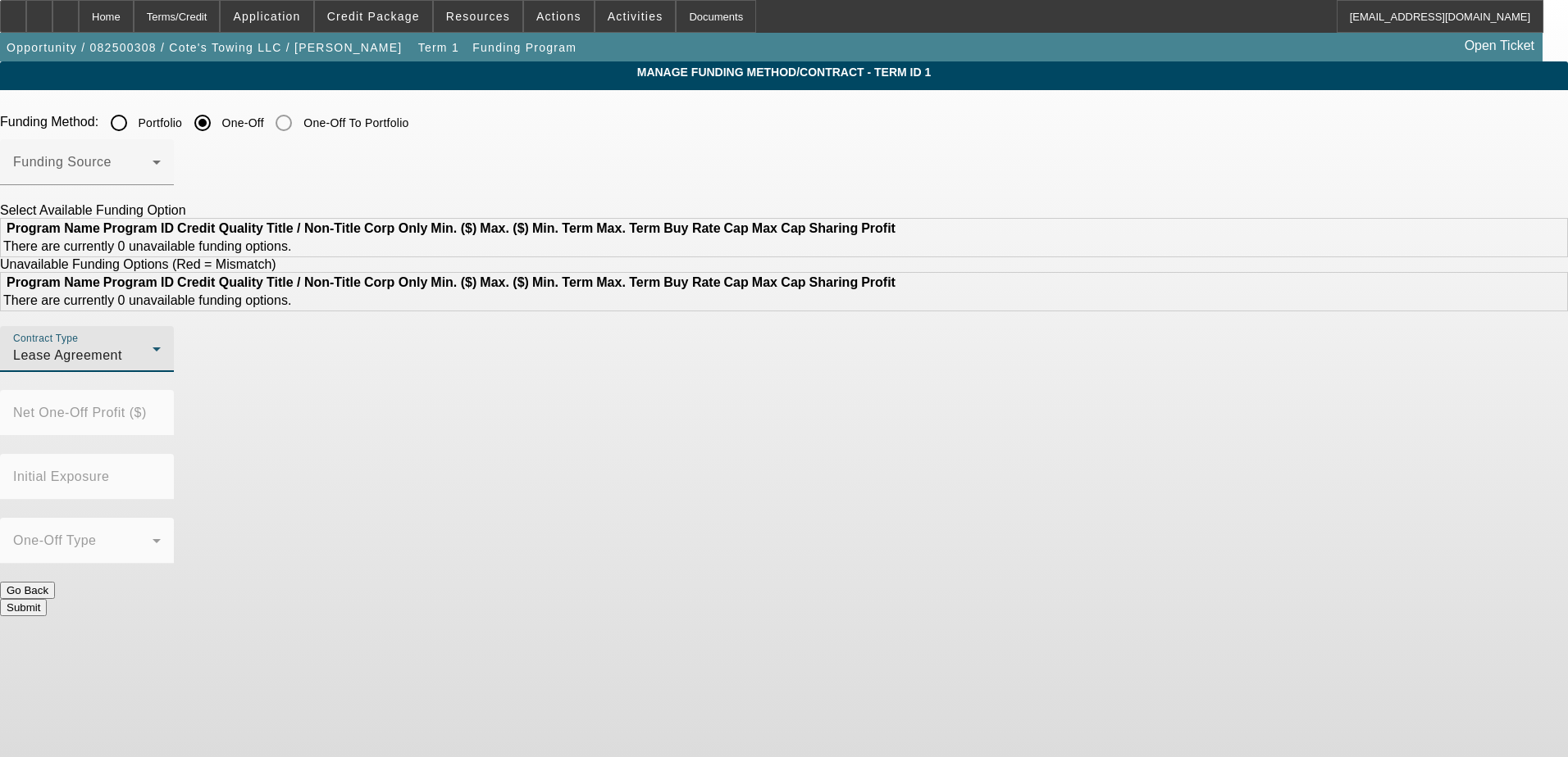
click at [153, 365] on div "Lease Agreement" at bounding box center [83, 356] width 140 height 20
click at [605, 436] on div at bounding box center [784, 378] width 1568 height 757
click at [160, 142] on div "Funding Source" at bounding box center [86, 162] width 147 height 46
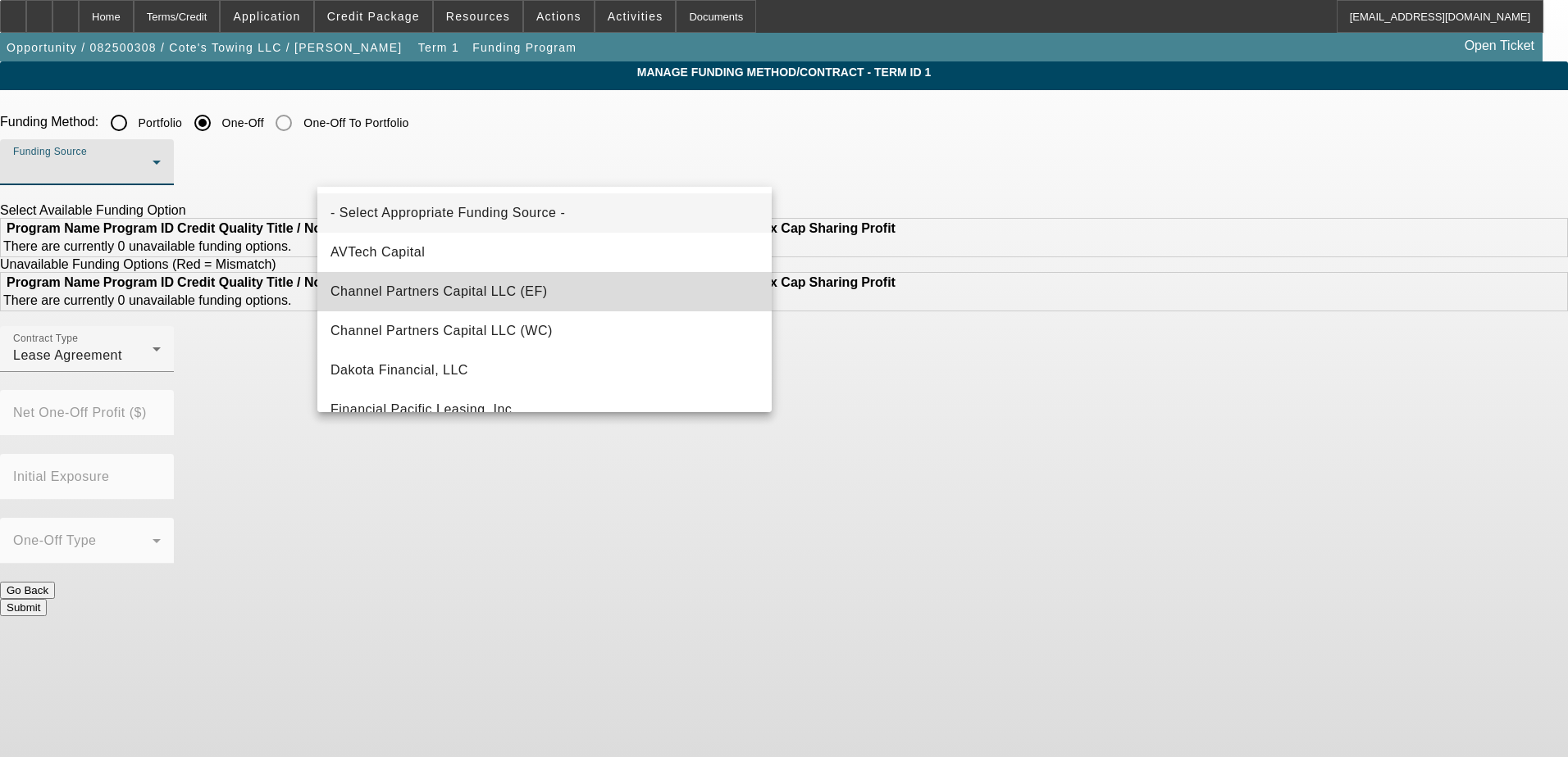
click at [588, 296] on mat-option "Channel Partners Capital LLC (EF)" at bounding box center [544, 291] width 455 height 39
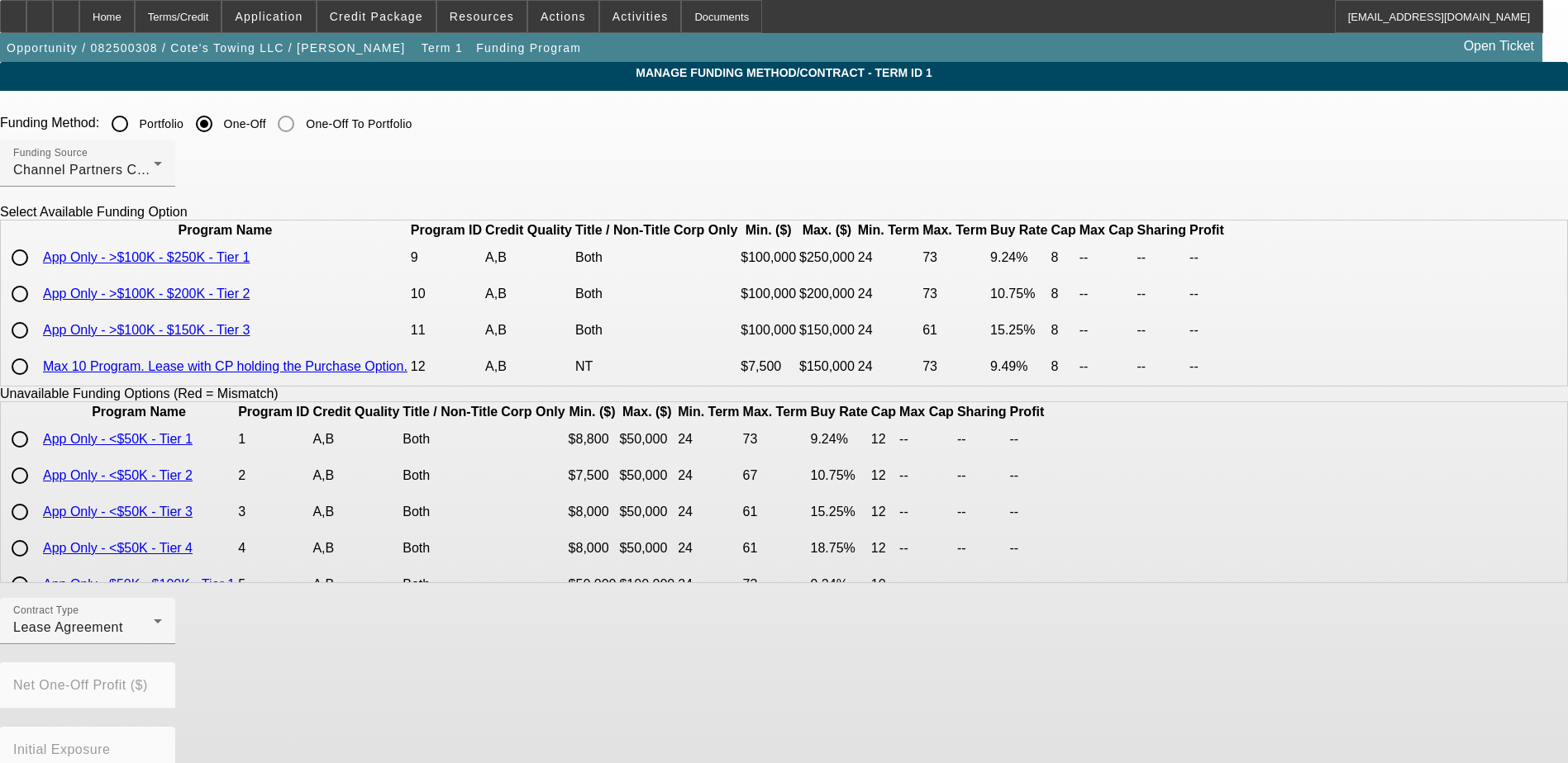
click at [36, 274] on input "radio" at bounding box center [19, 257] width 33 height 33
radio input "true"
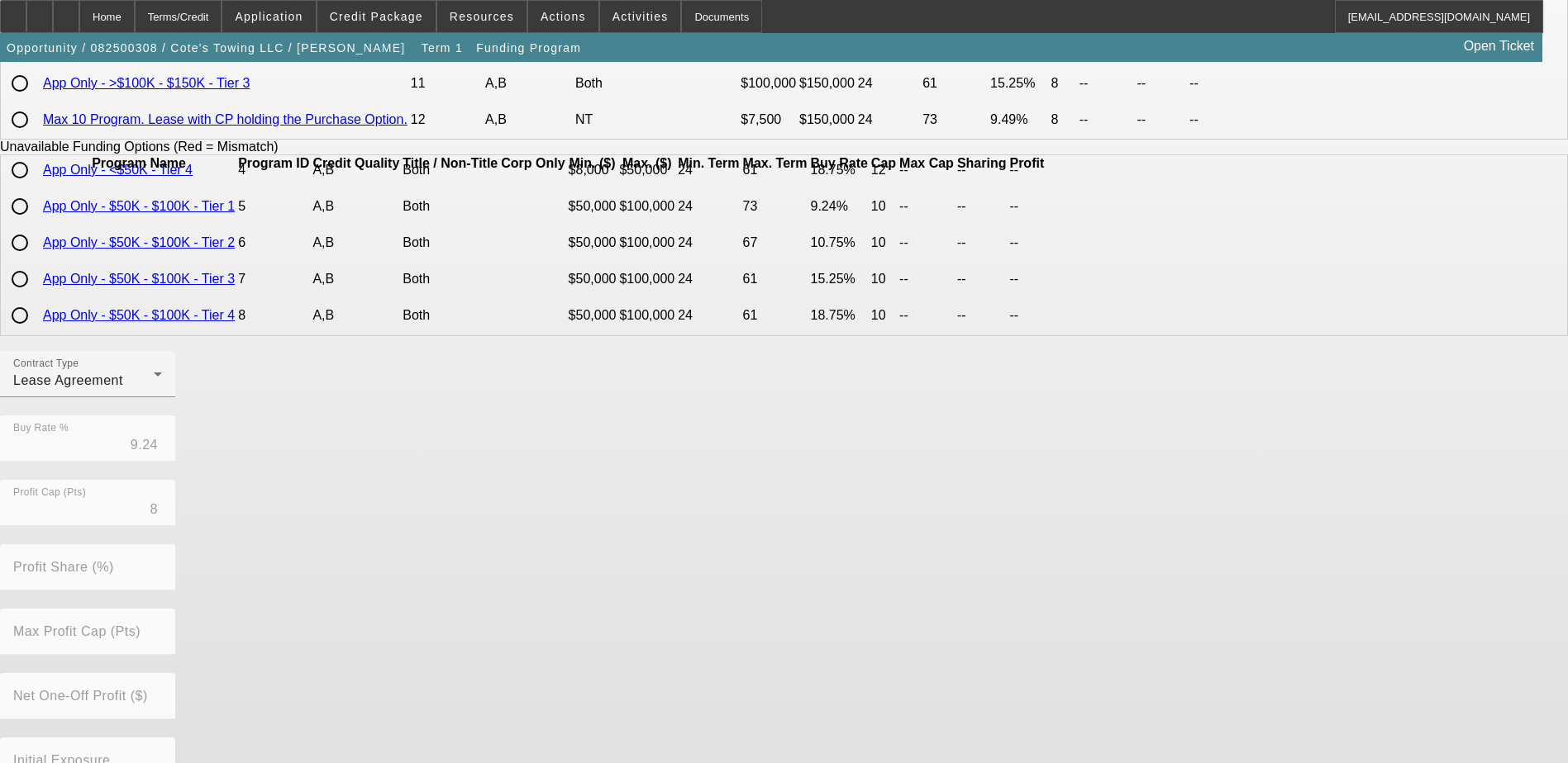
scroll to position [248, 0]
click at [154, 390] on div "Lease Agreement" at bounding box center [83, 380] width 141 height 20
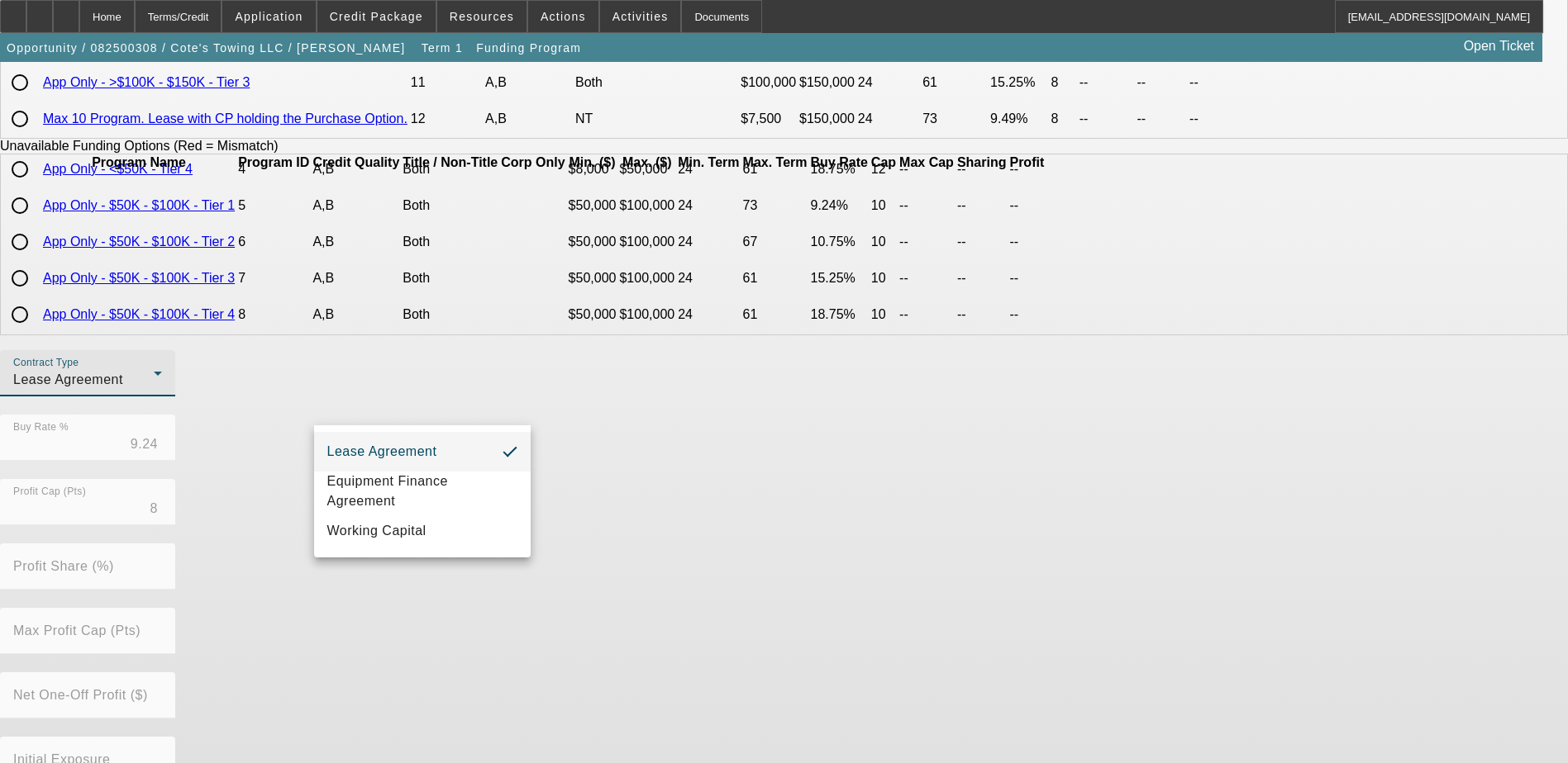
click at [625, 499] on div at bounding box center [784, 382] width 1568 height 763
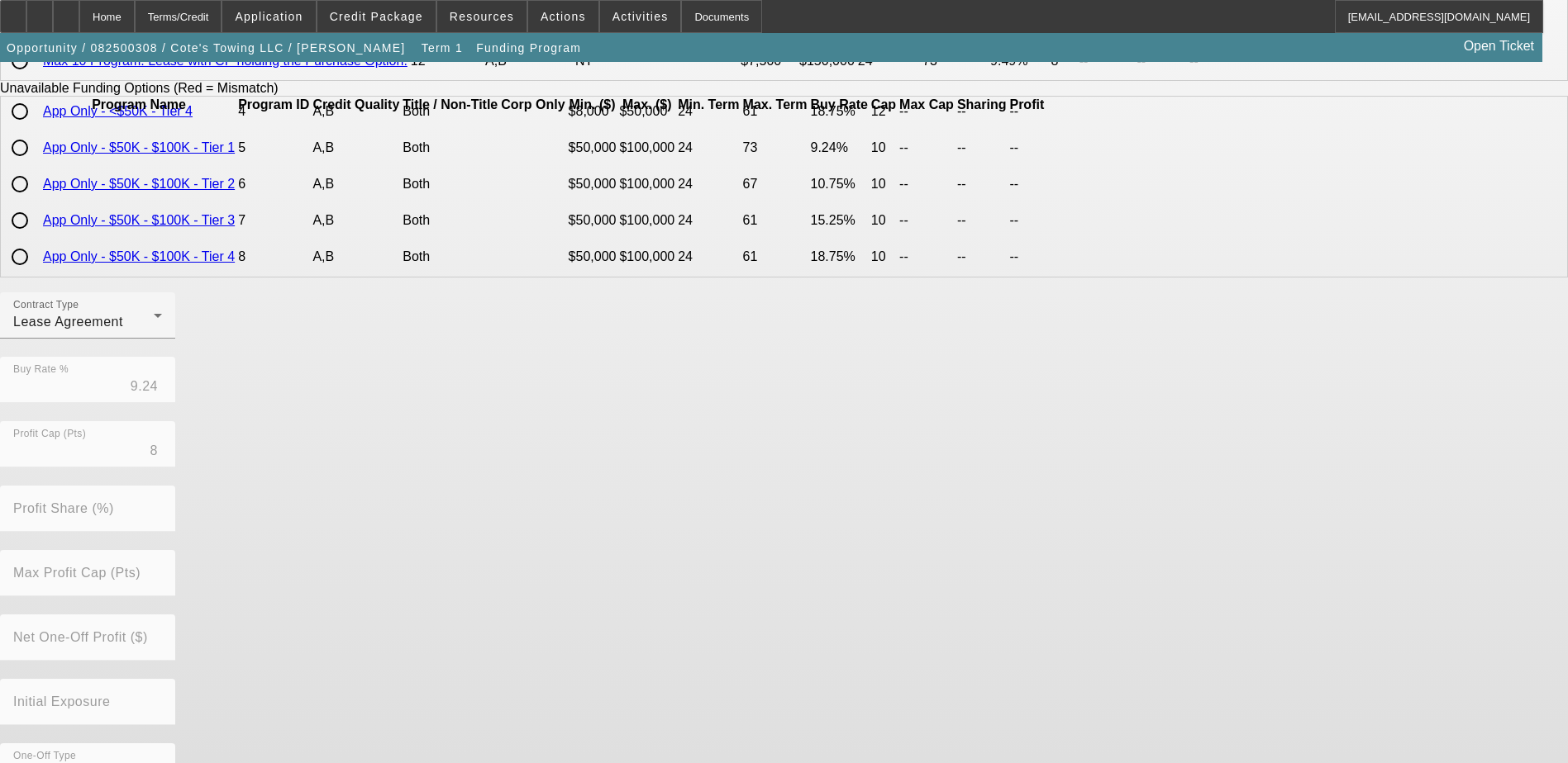
scroll to position [364, 0]
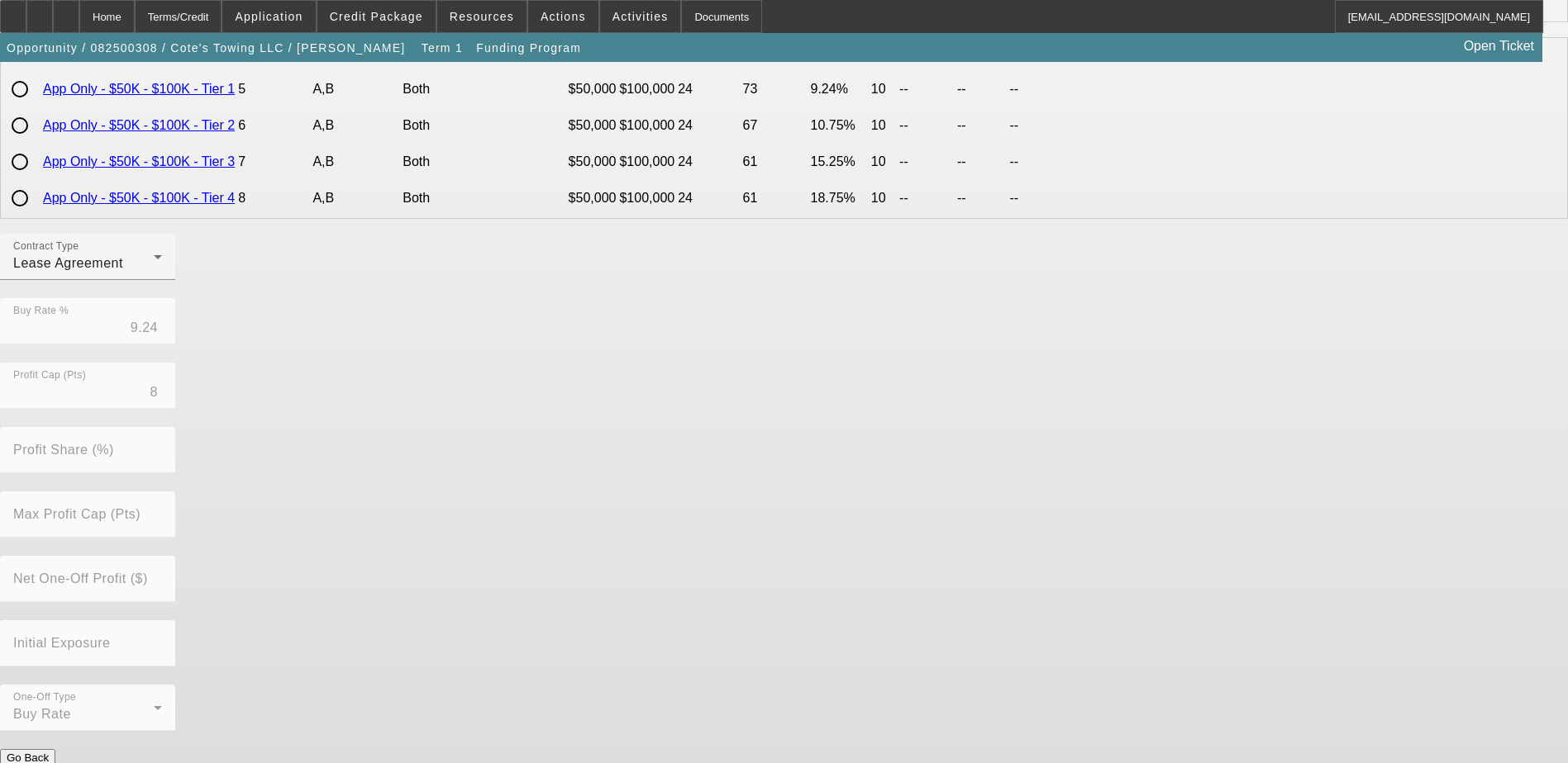
click at [47, 762] on button "Submit" at bounding box center [23, 775] width 47 height 17
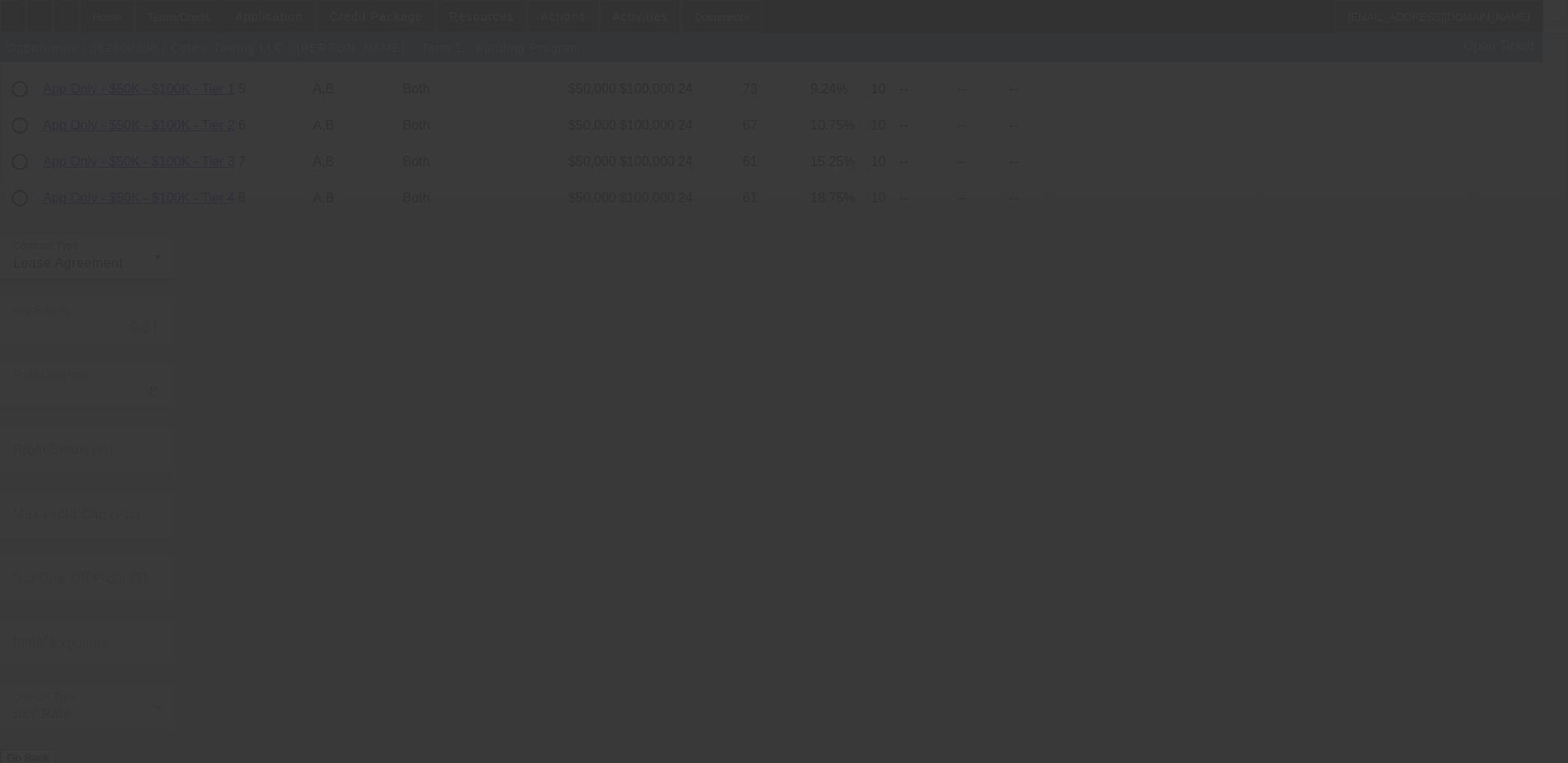
radio input "true"
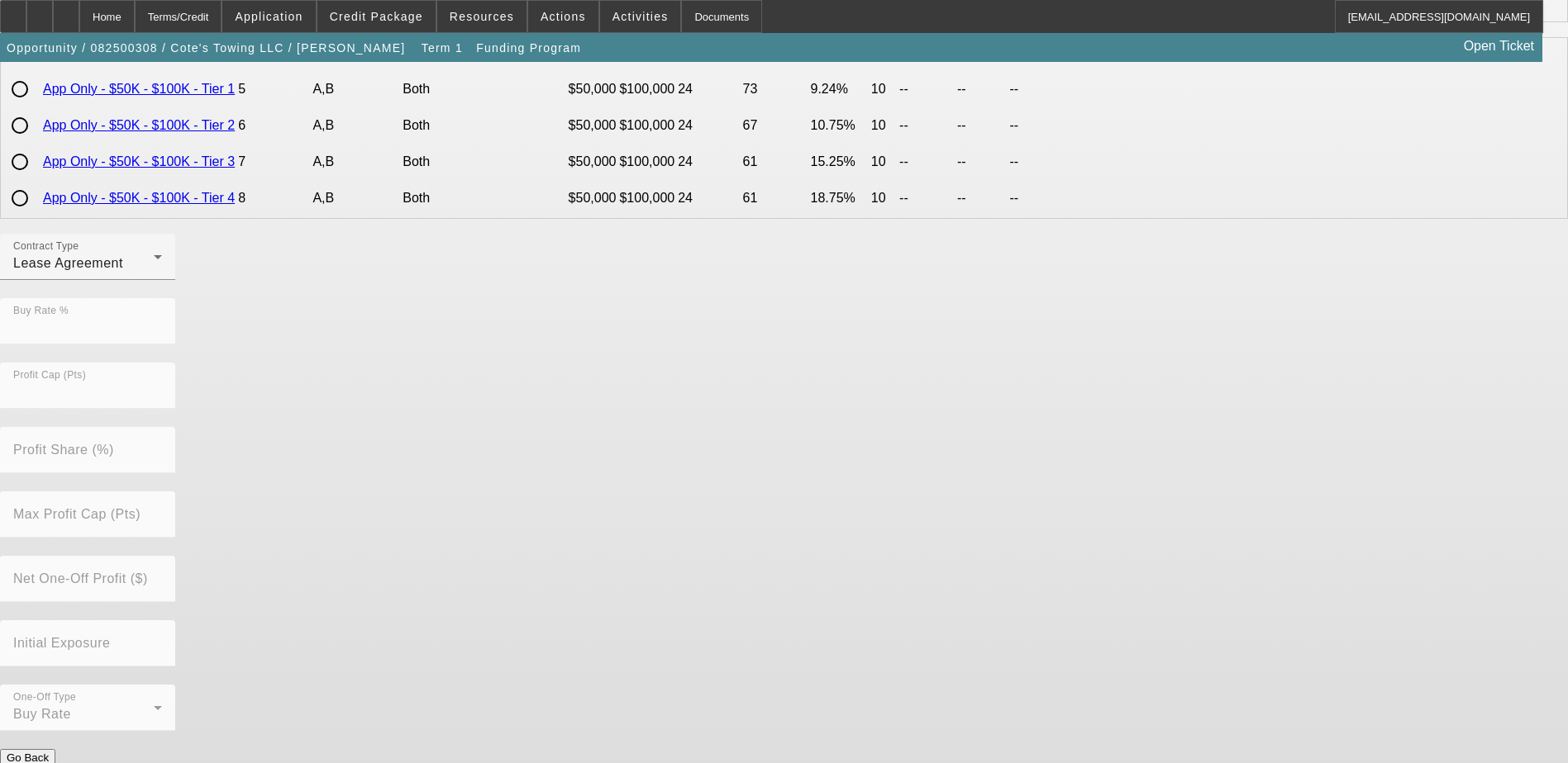
scroll to position [0, 0]
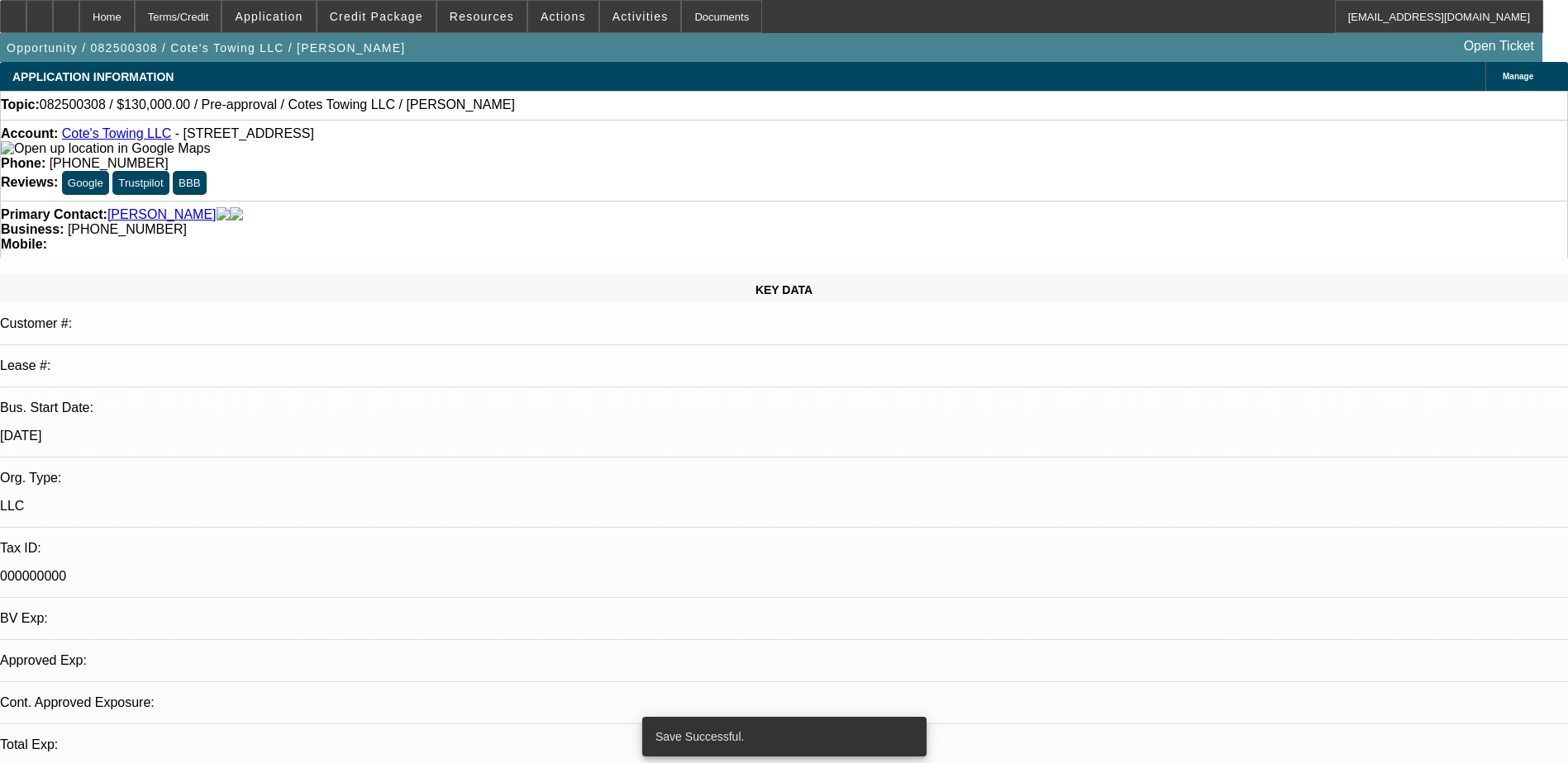
select select "0"
select select "2"
select select "0.1"
select select "4"
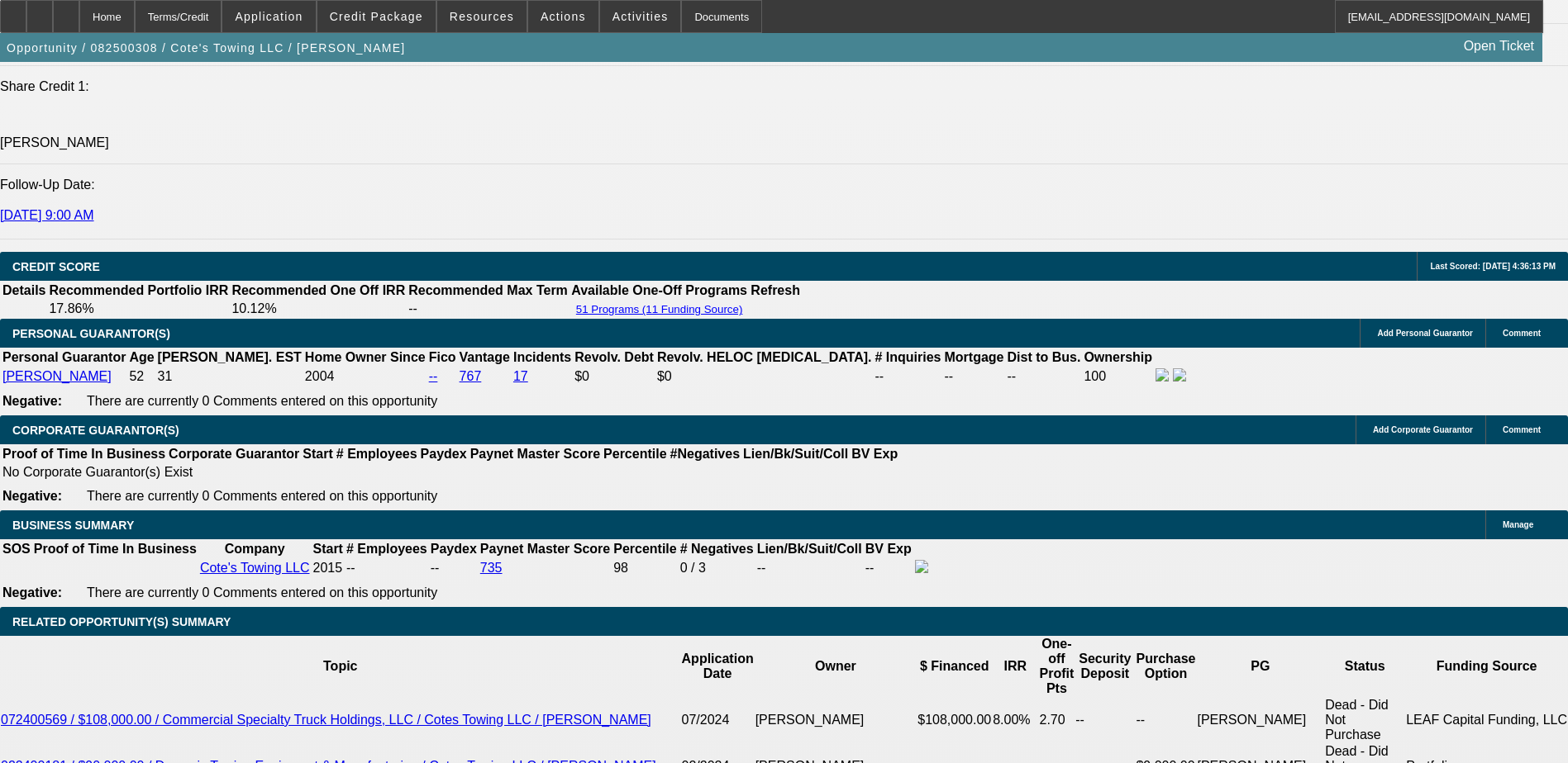
scroll to position [2230, 0]
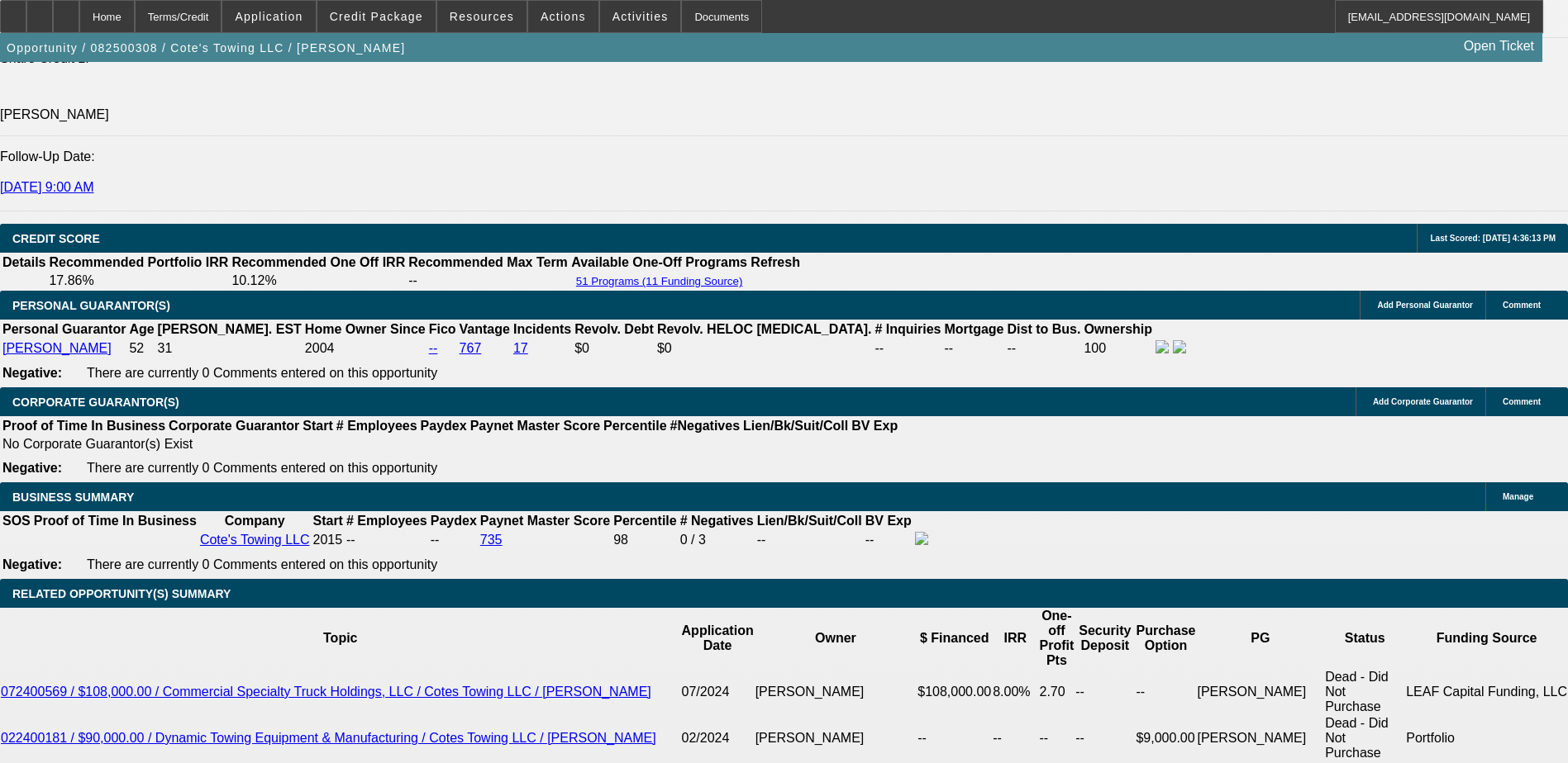
type input "$0.00"
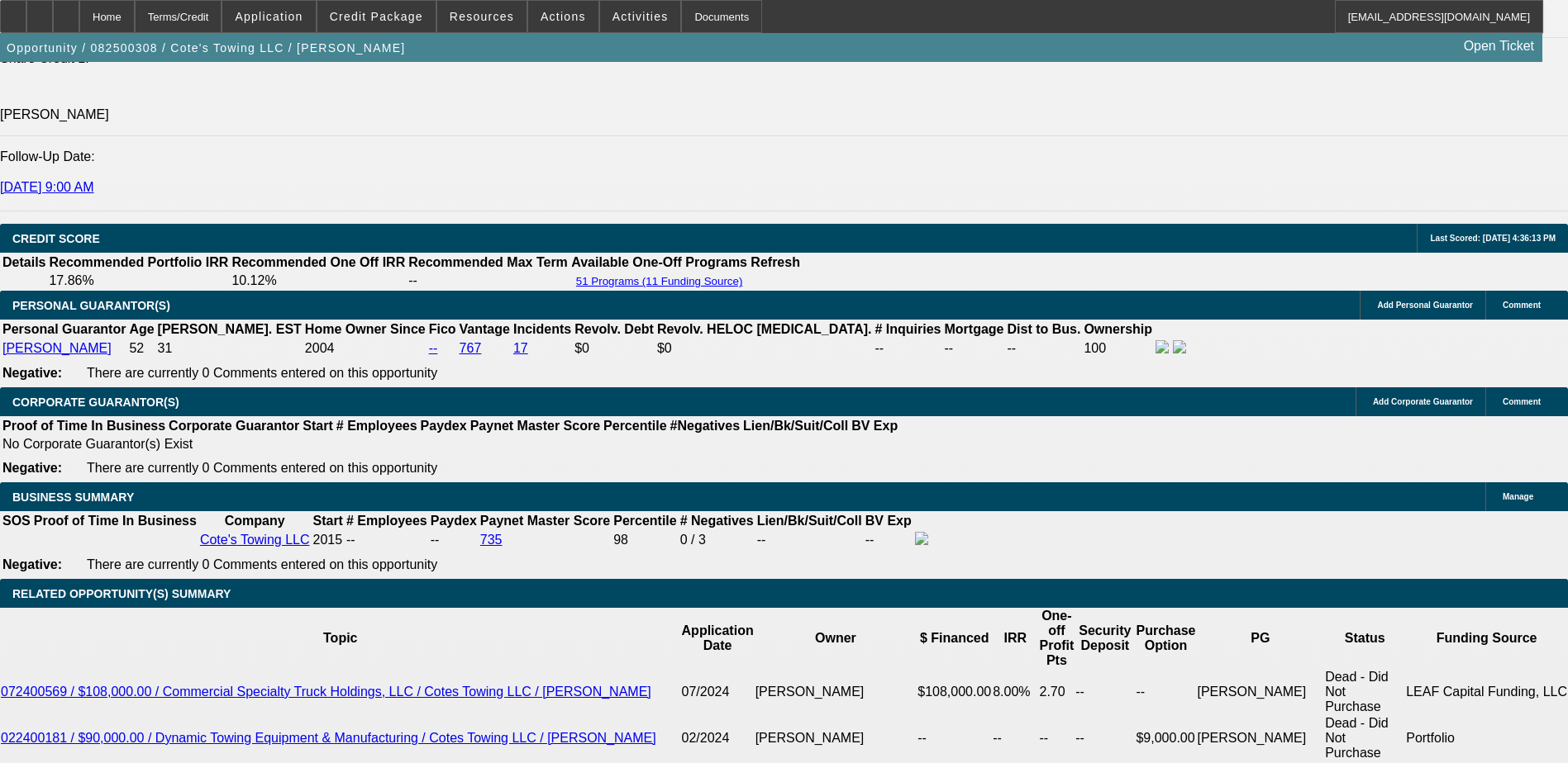
type input "11"
type input "$5,527.98"
type input "$2,763.99"
type input "$6,719.84"
type input "$3,359.92"
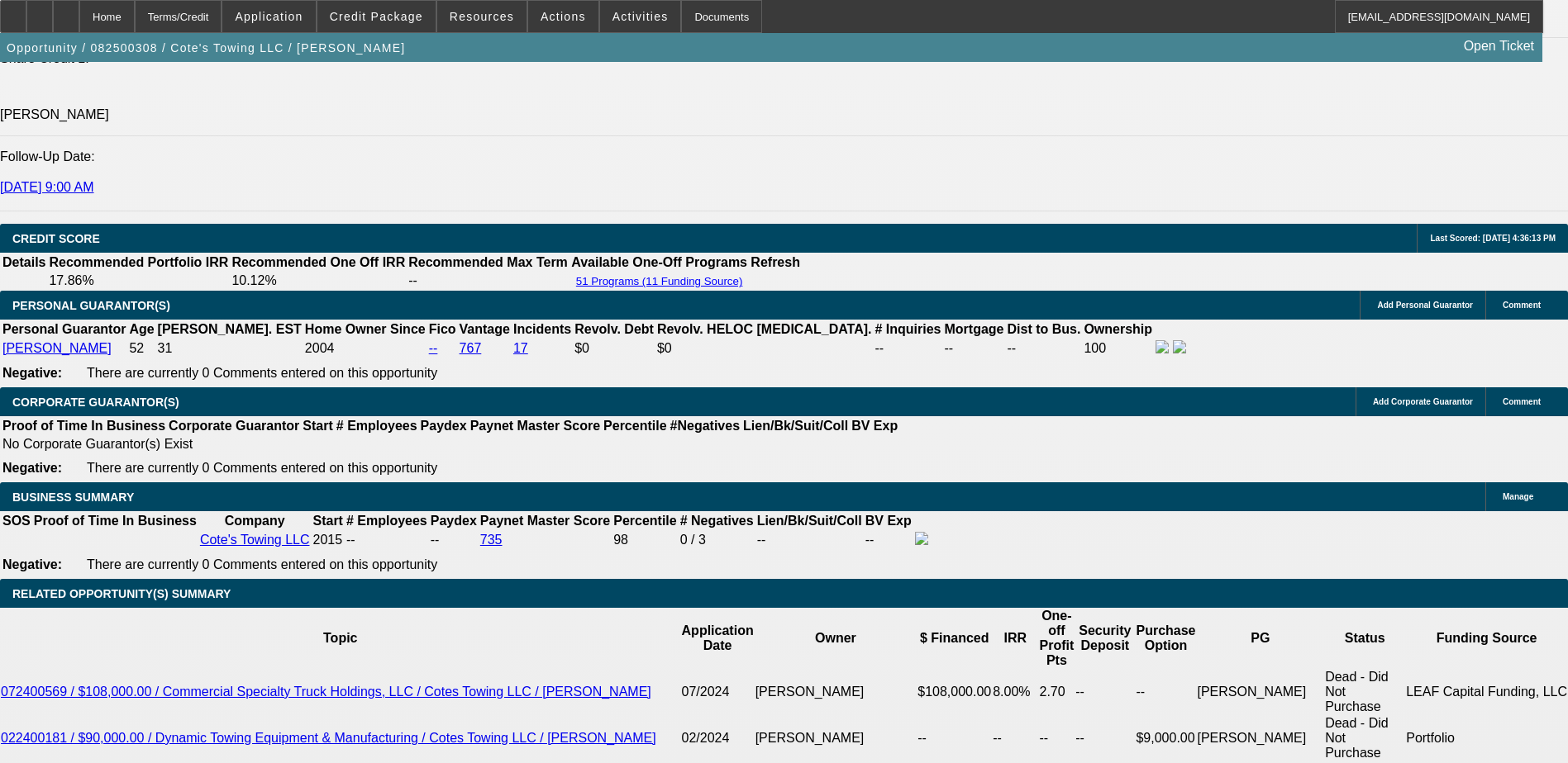
type input "11.3"
type input "$6,757.78"
type input "$3,378.89"
type input "11.3"
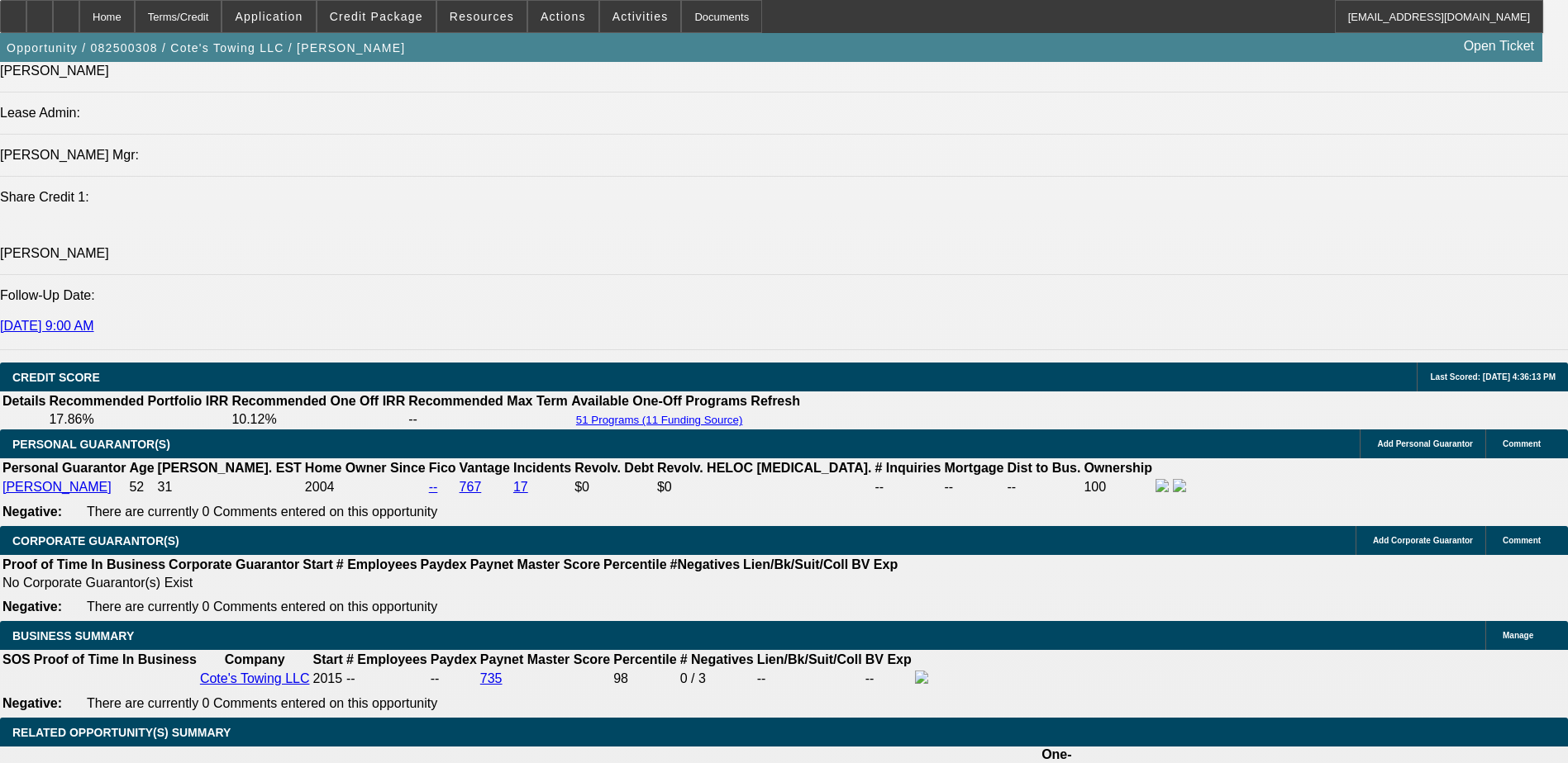
scroll to position [1900, 0]
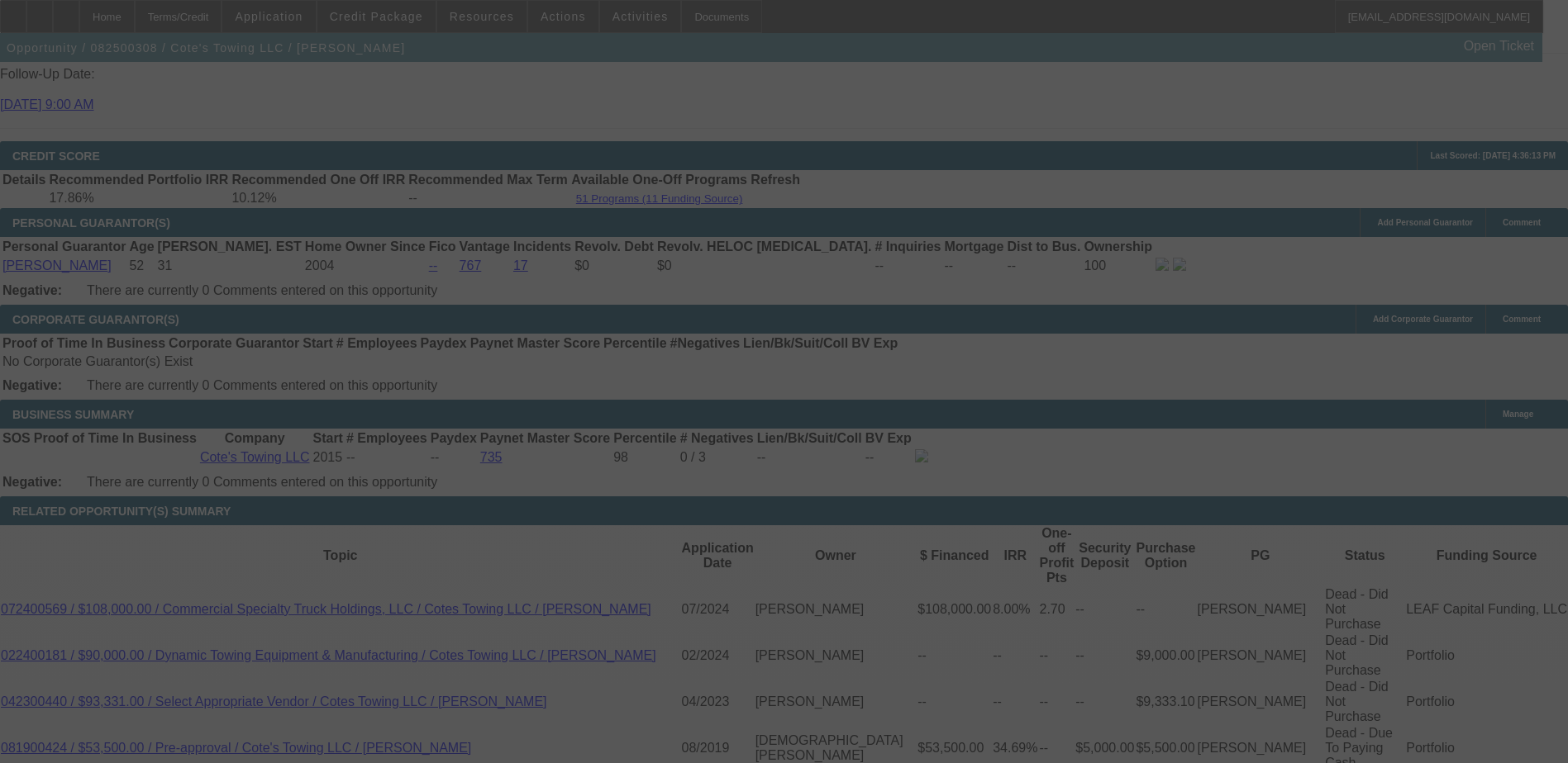
select select "0"
select select "2"
select select "0.1"
select select "4"
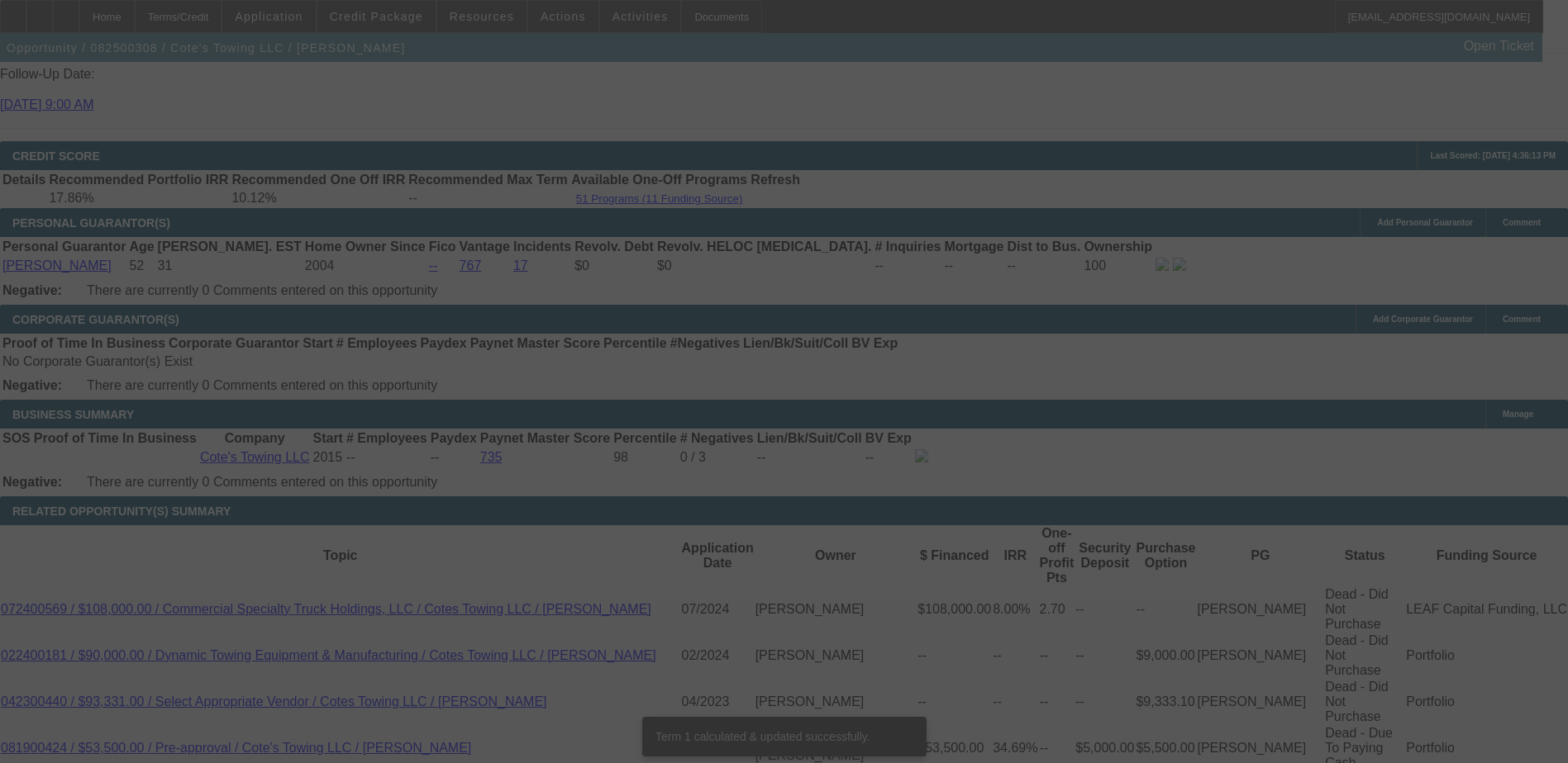
scroll to position [2303, 0]
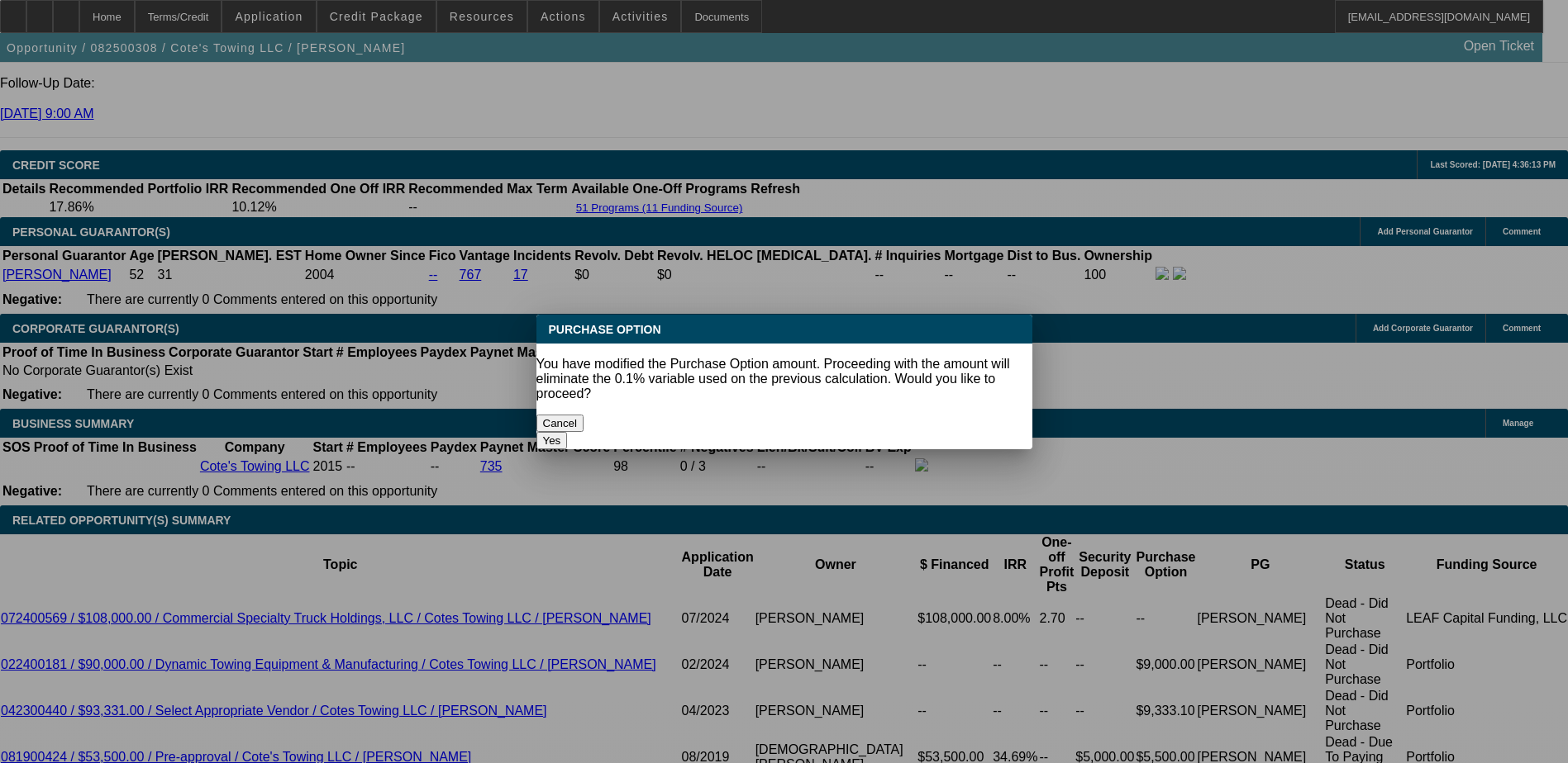
scroll to position [0, 0]
click at [585, 419] on button "Cancel" at bounding box center [561, 424] width 48 height 17
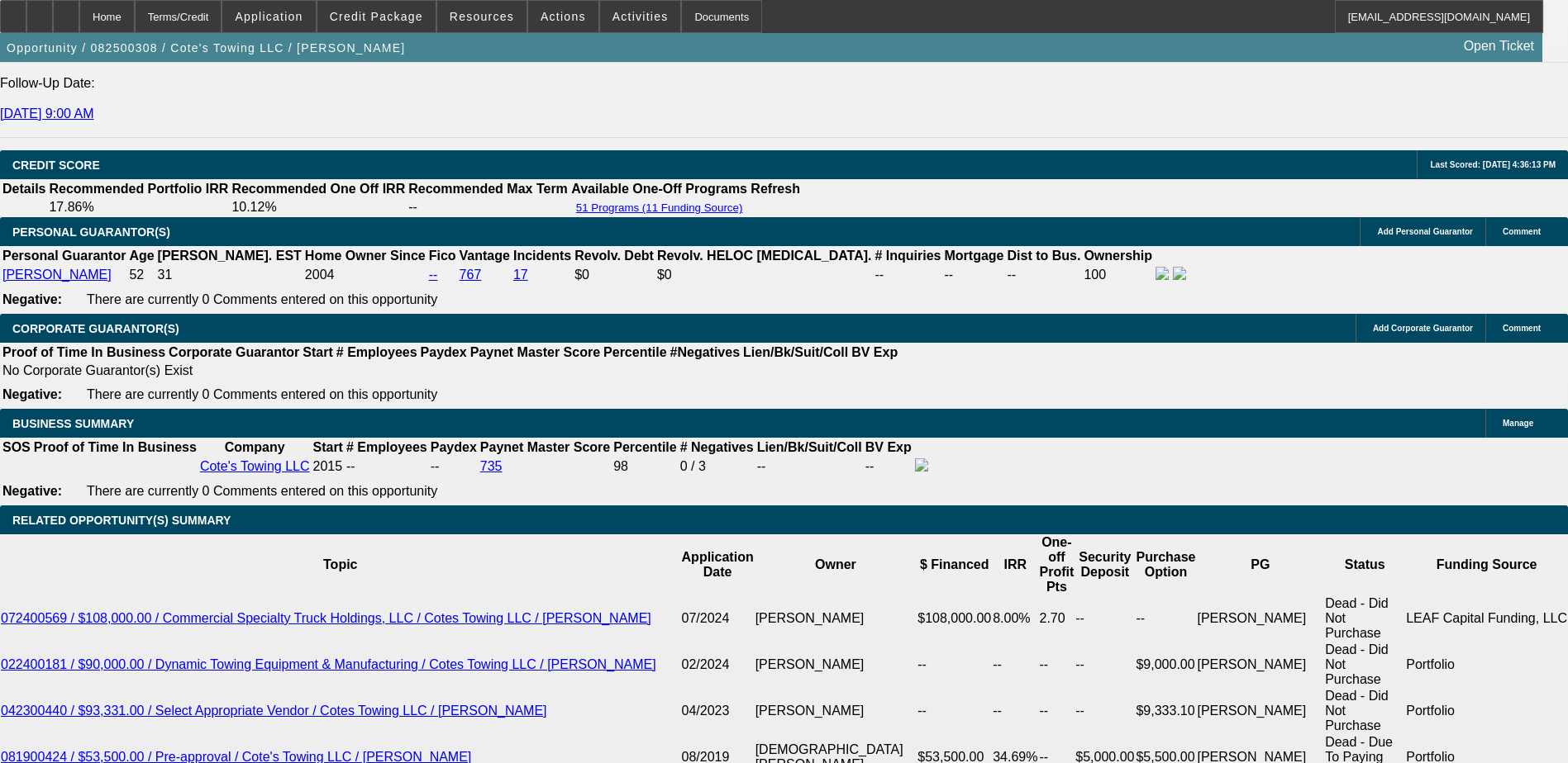
select select "0.1"
select select "2"
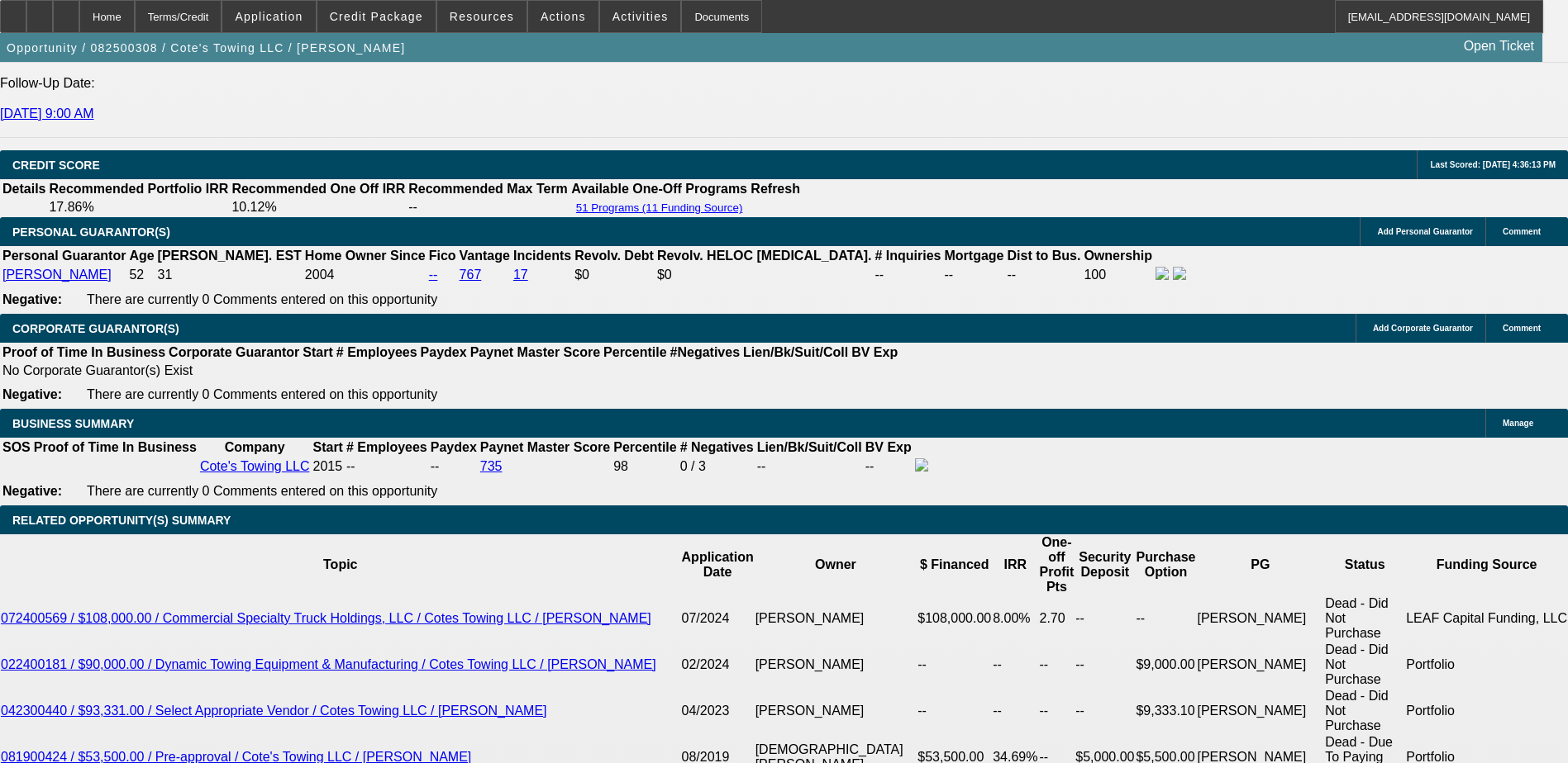
type input "UNKNOWN"
select select "0"
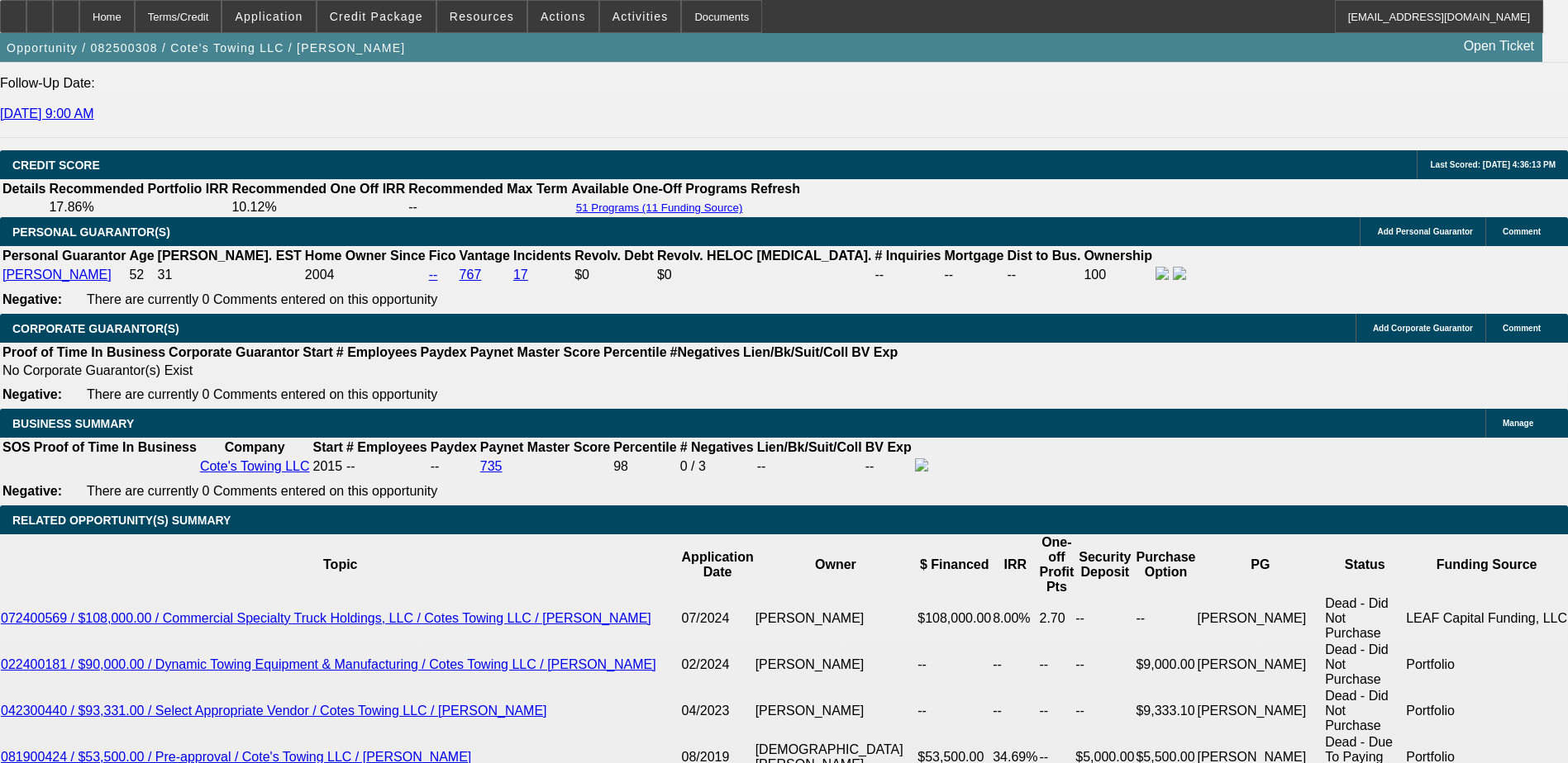
scroll to position [0, 0]
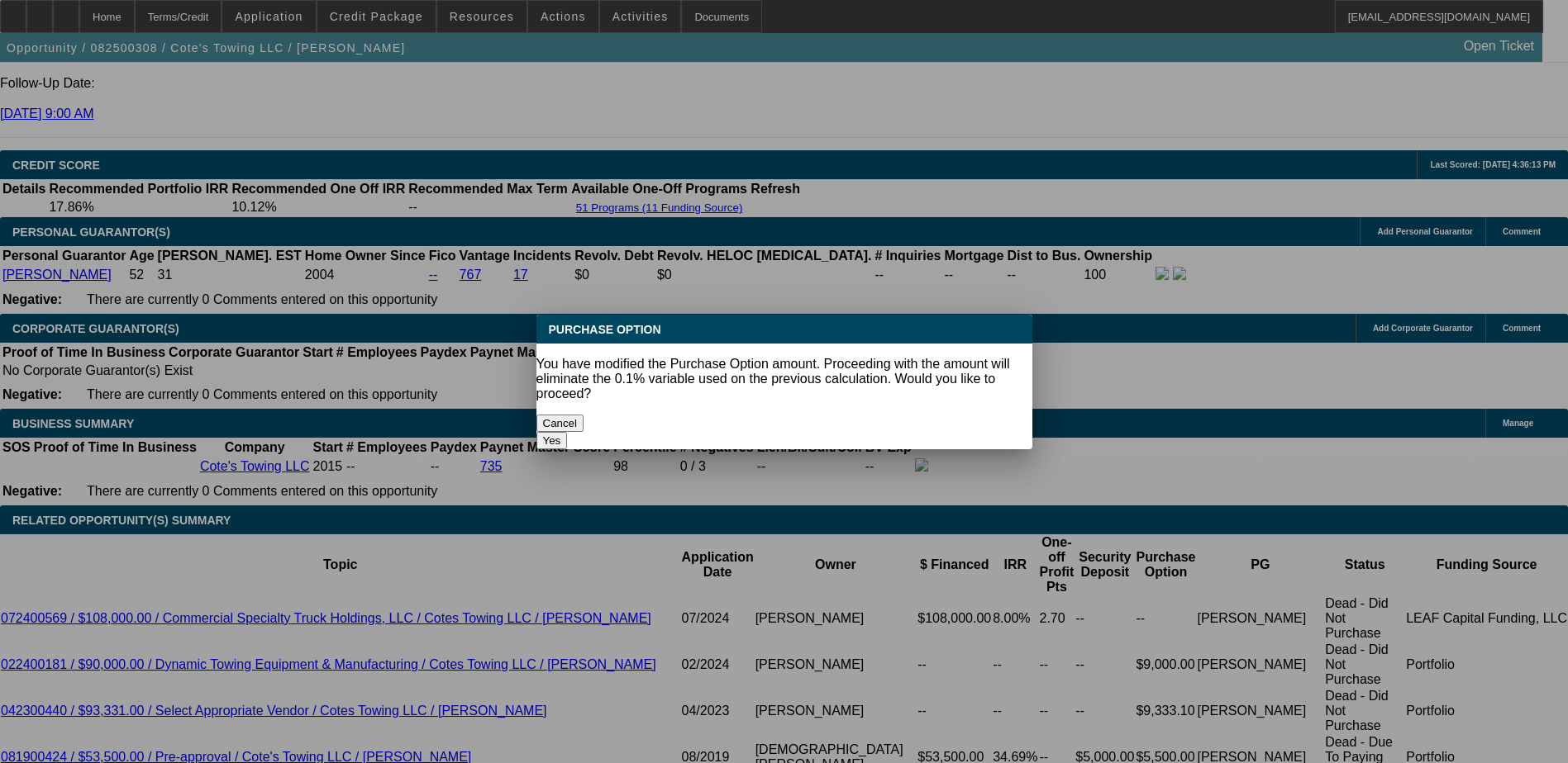
click at [567, 432] on button "Yes" at bounding box center [552, 441] width 32 height 17
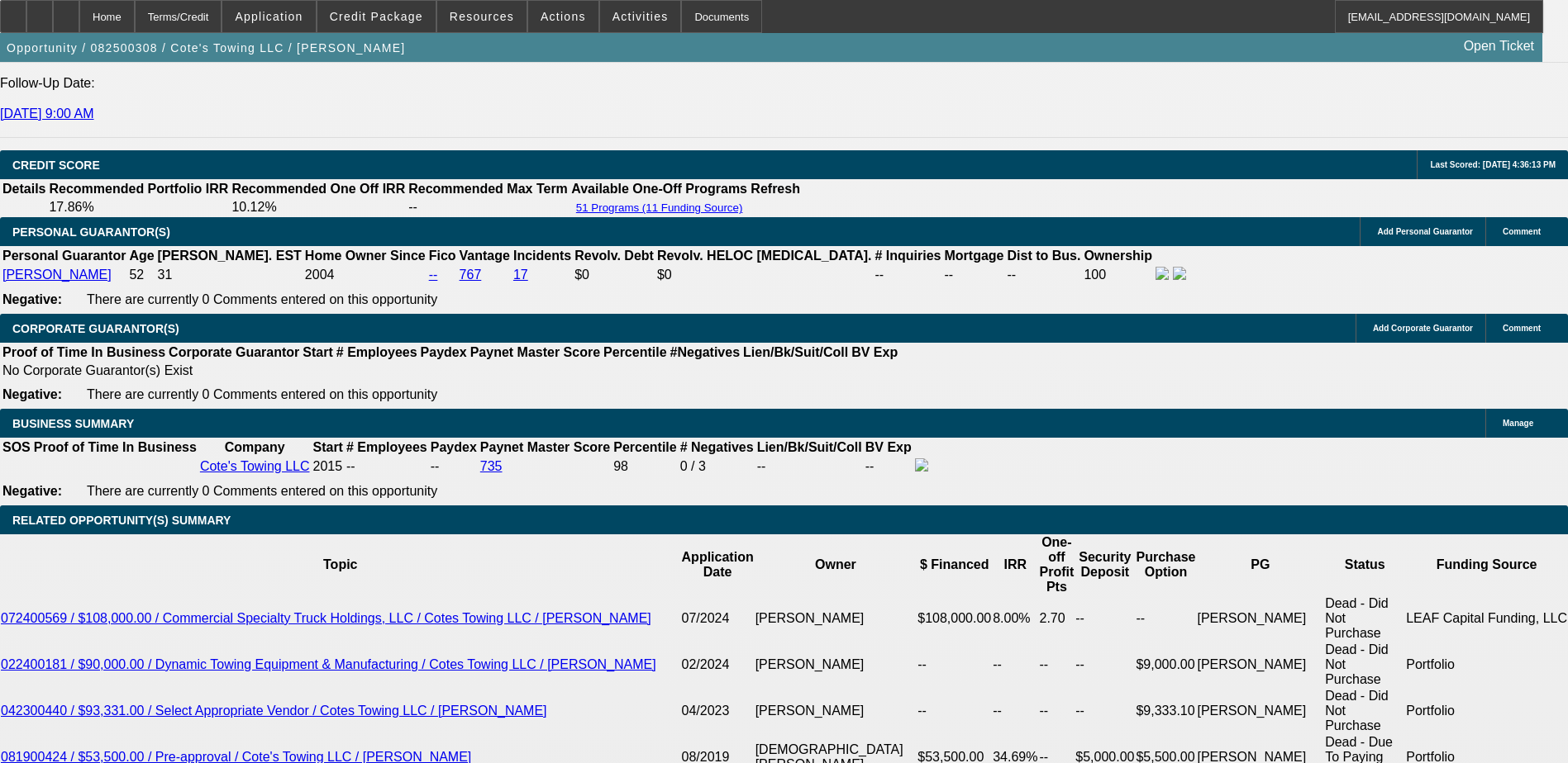
type input "$1.00"
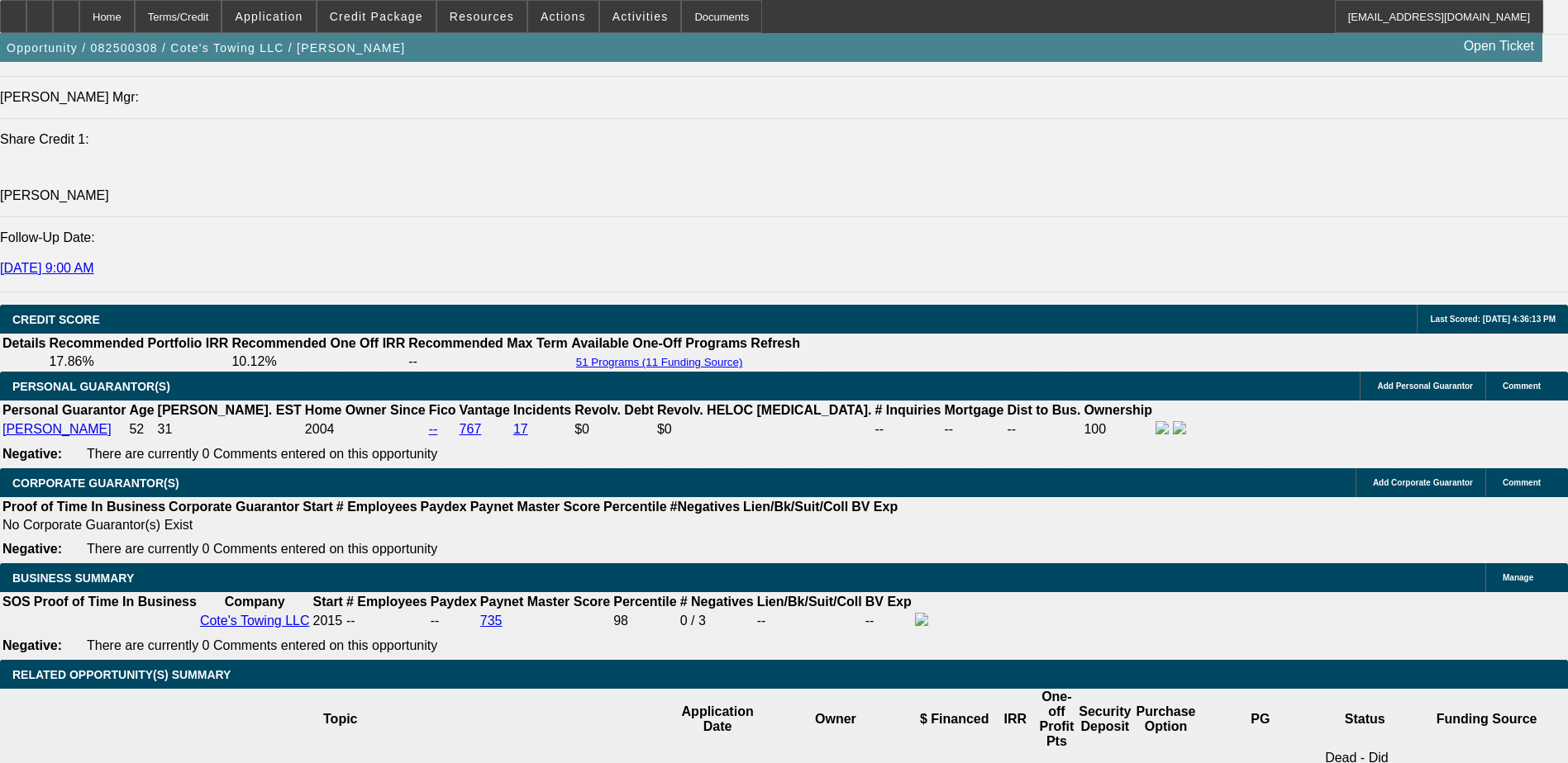
scroll to position [1808, 0]
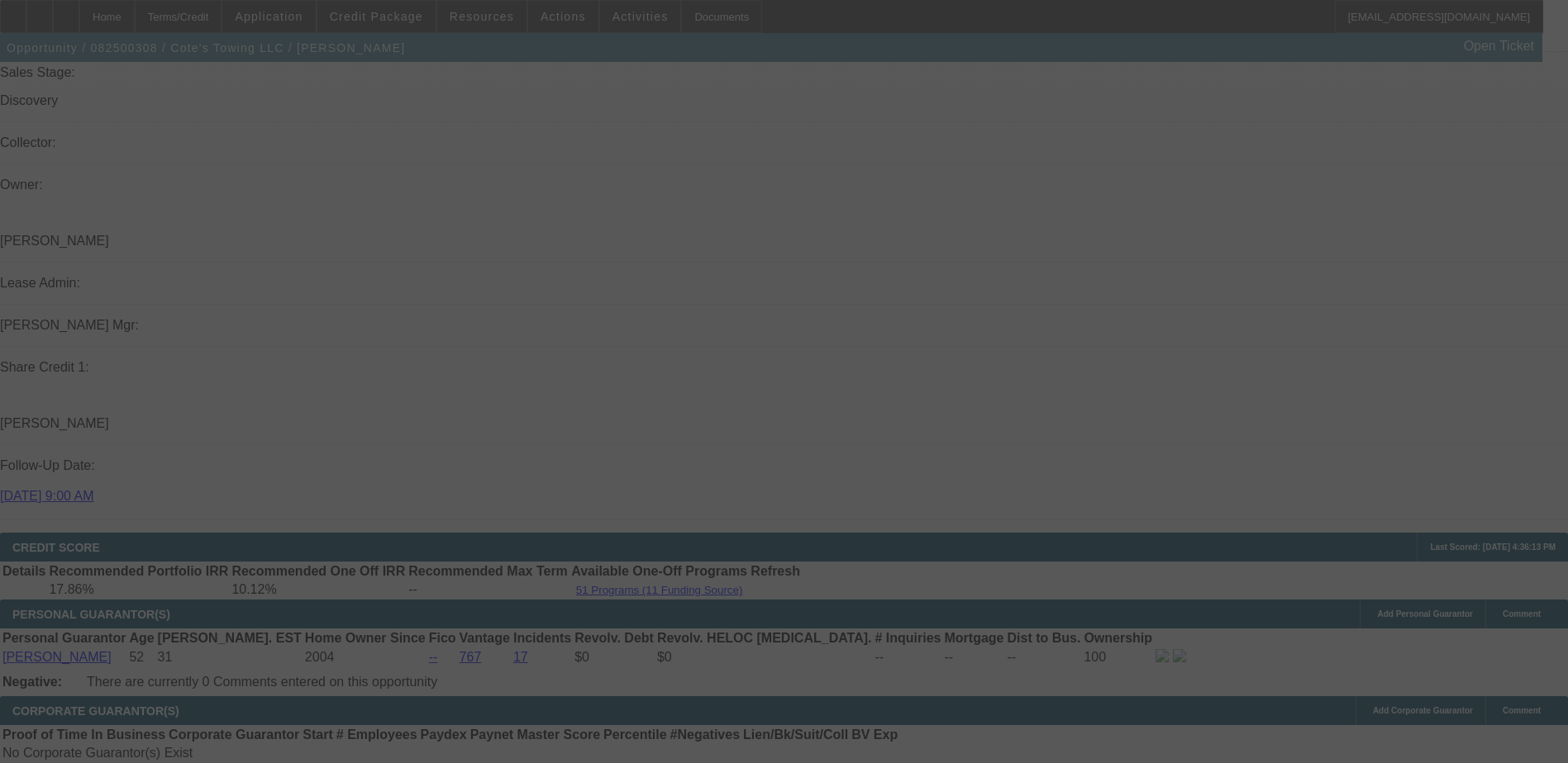
scroll to position [2056, 0]
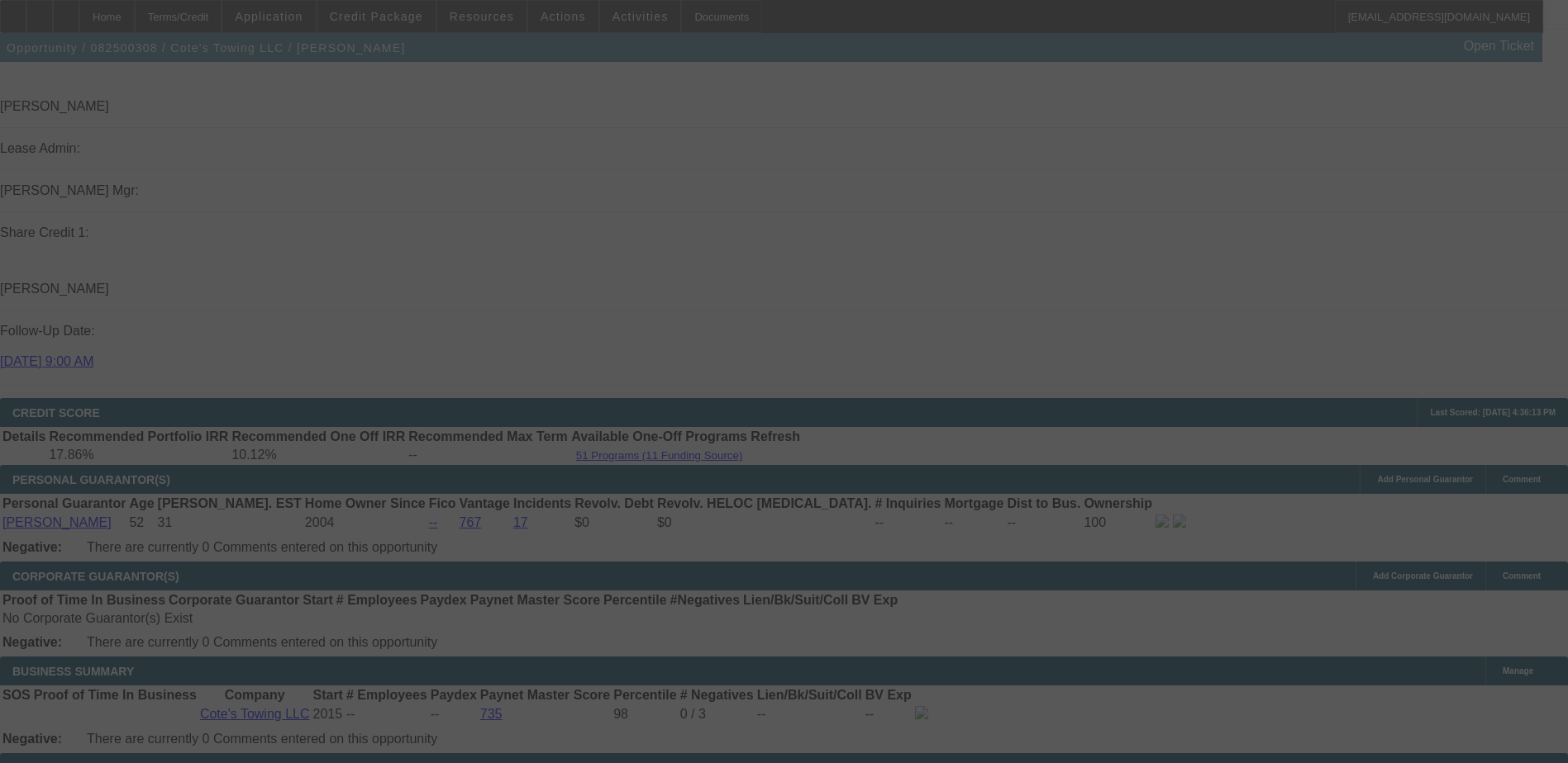
select select "0"
select select "2"
select select "0"
select select "2"
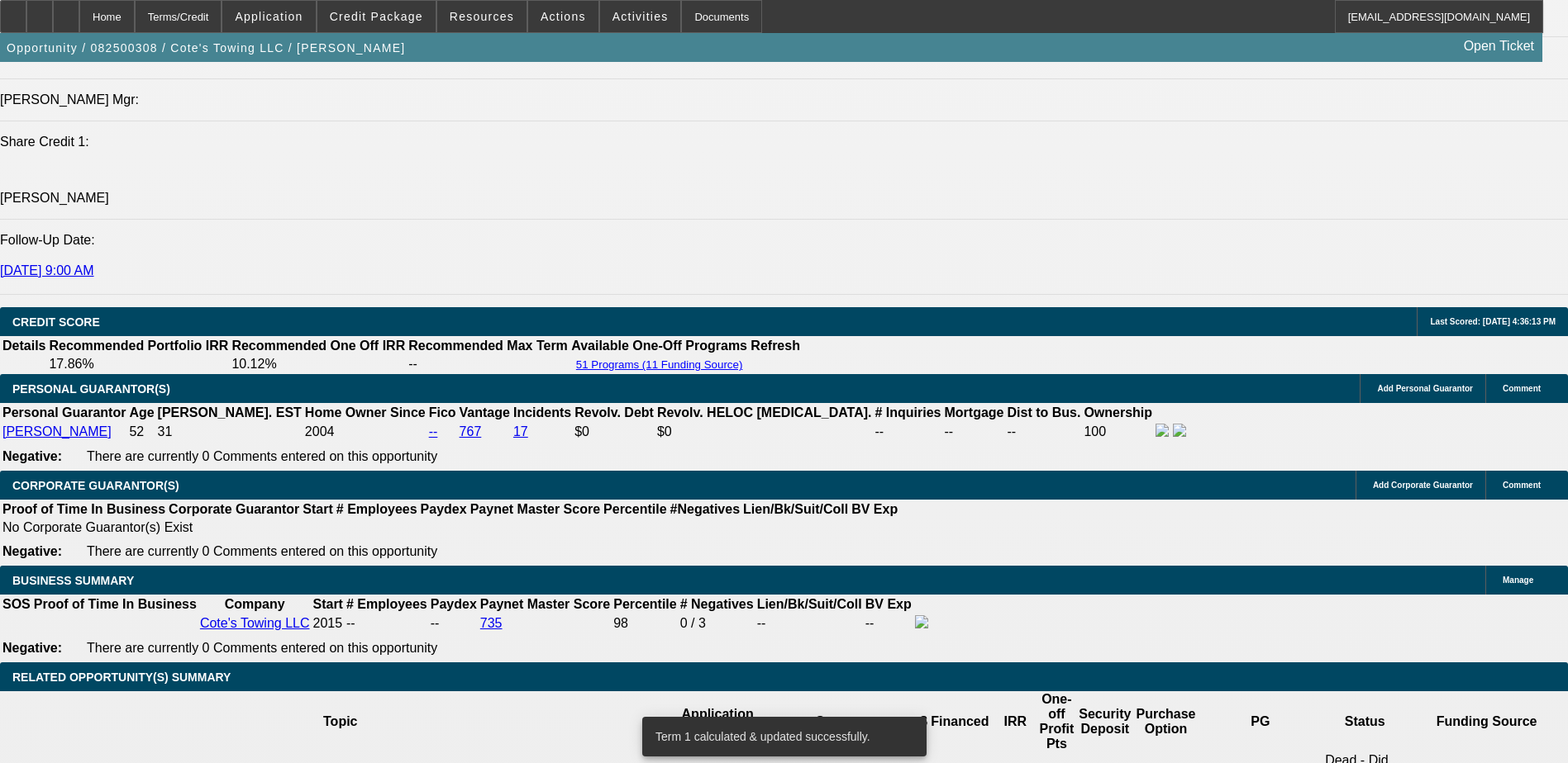
scroll to position [2303, 0]
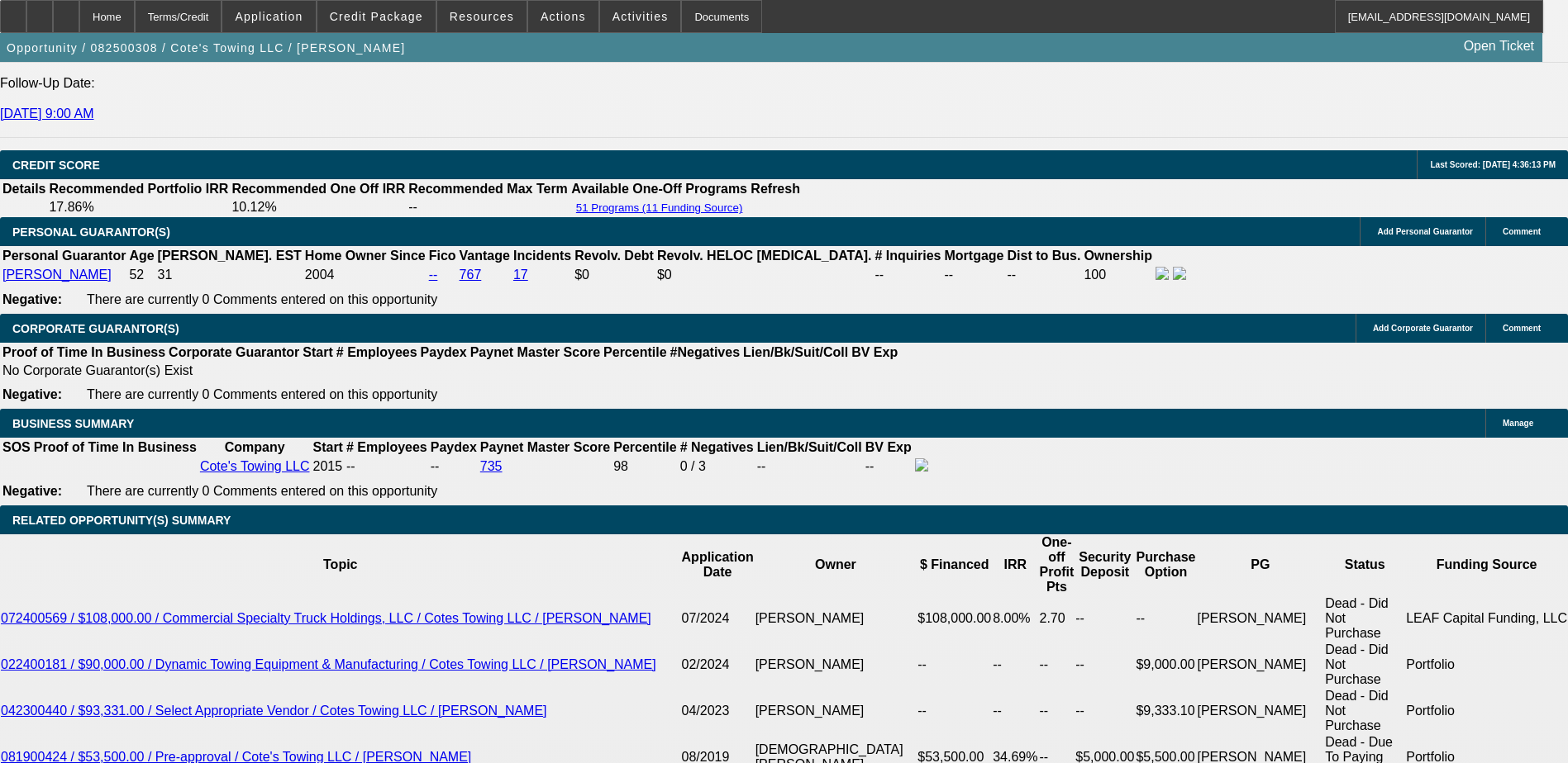
select select "0.1"
type input "$20,000.00"
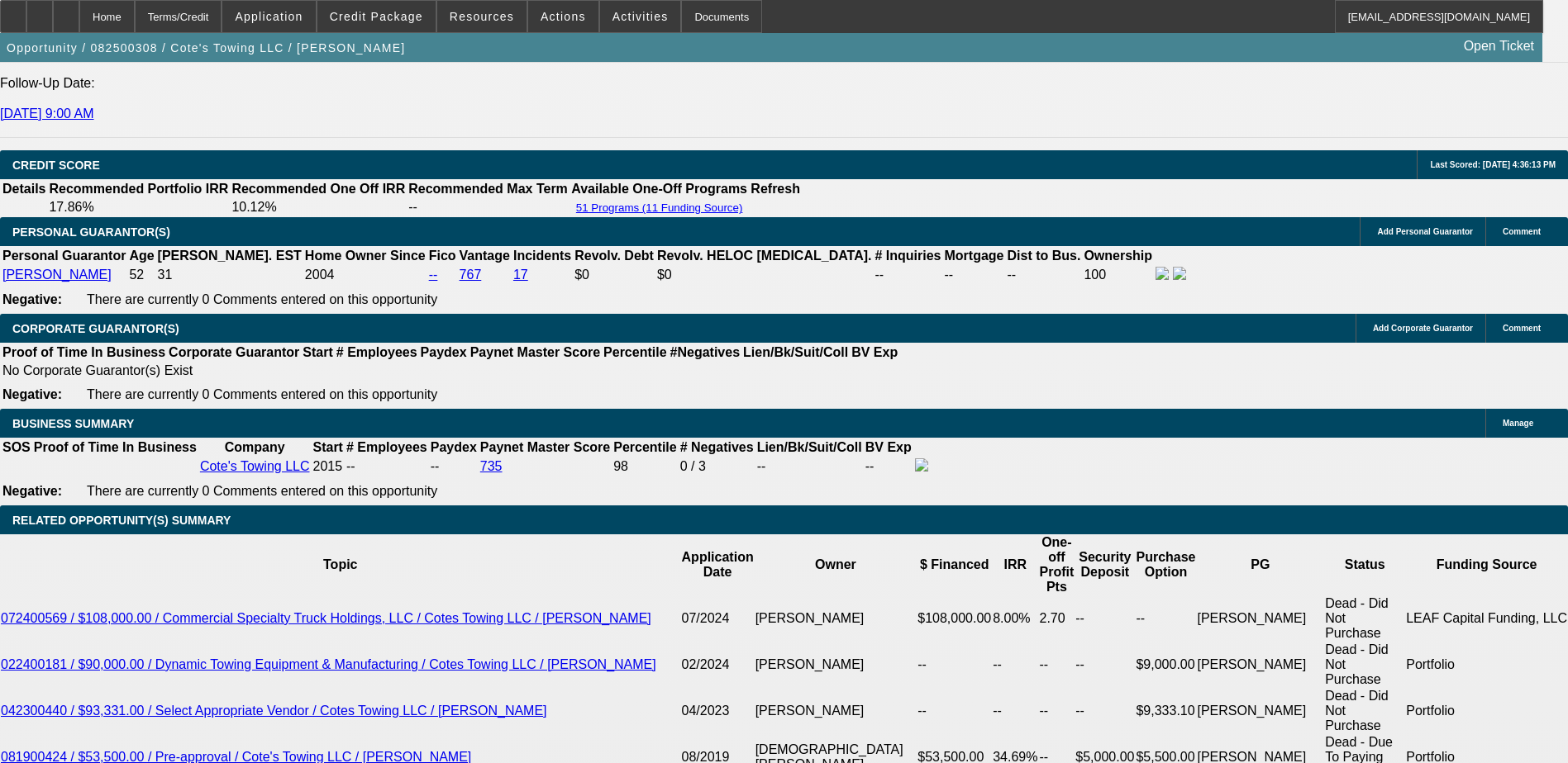
type input "UNKNOWN"
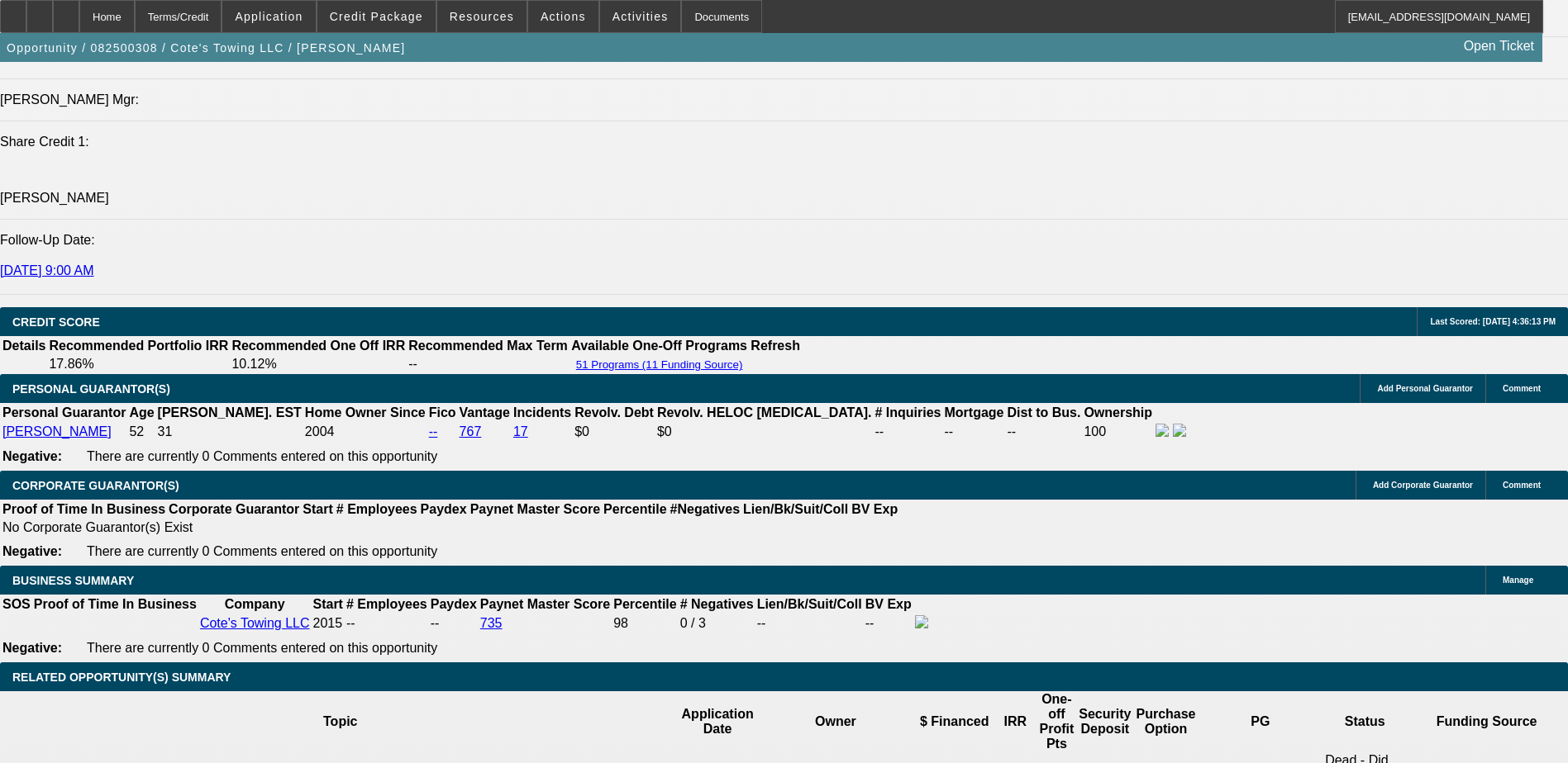
scroll to position [1973, 0]
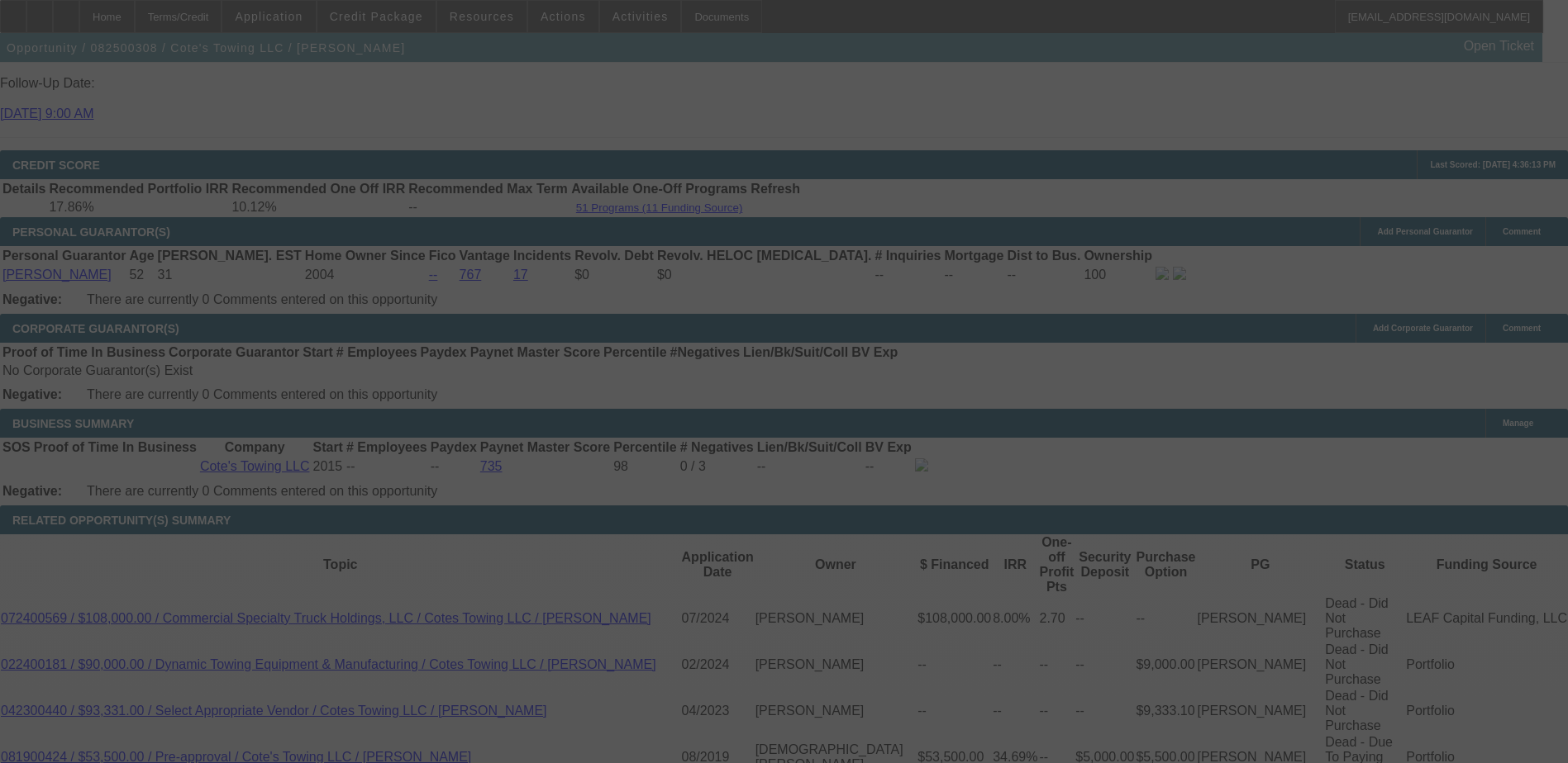
select select "0"
select select "2"
select select "0.1"
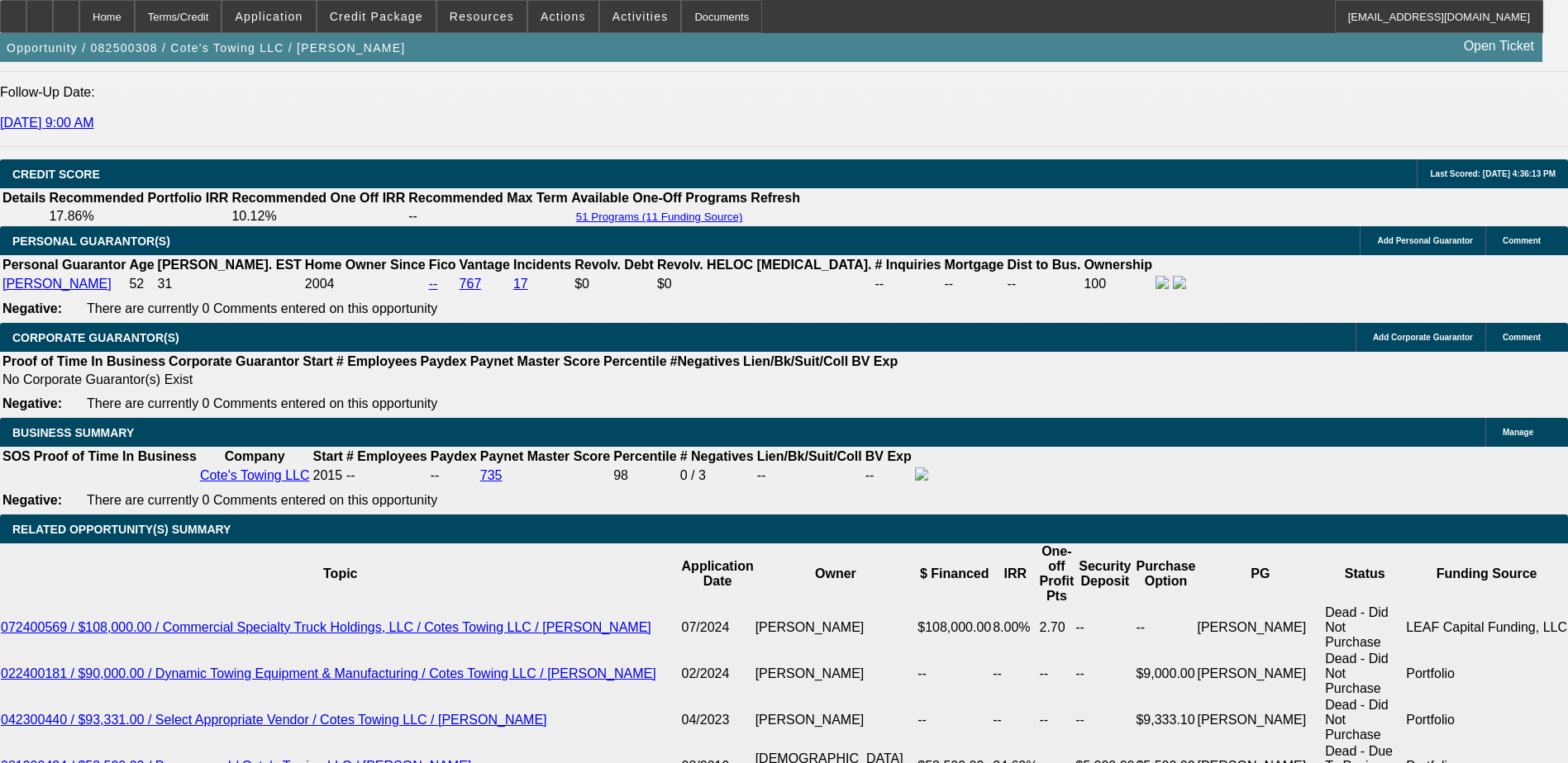
select select "4"
type input "UNKNOWN"
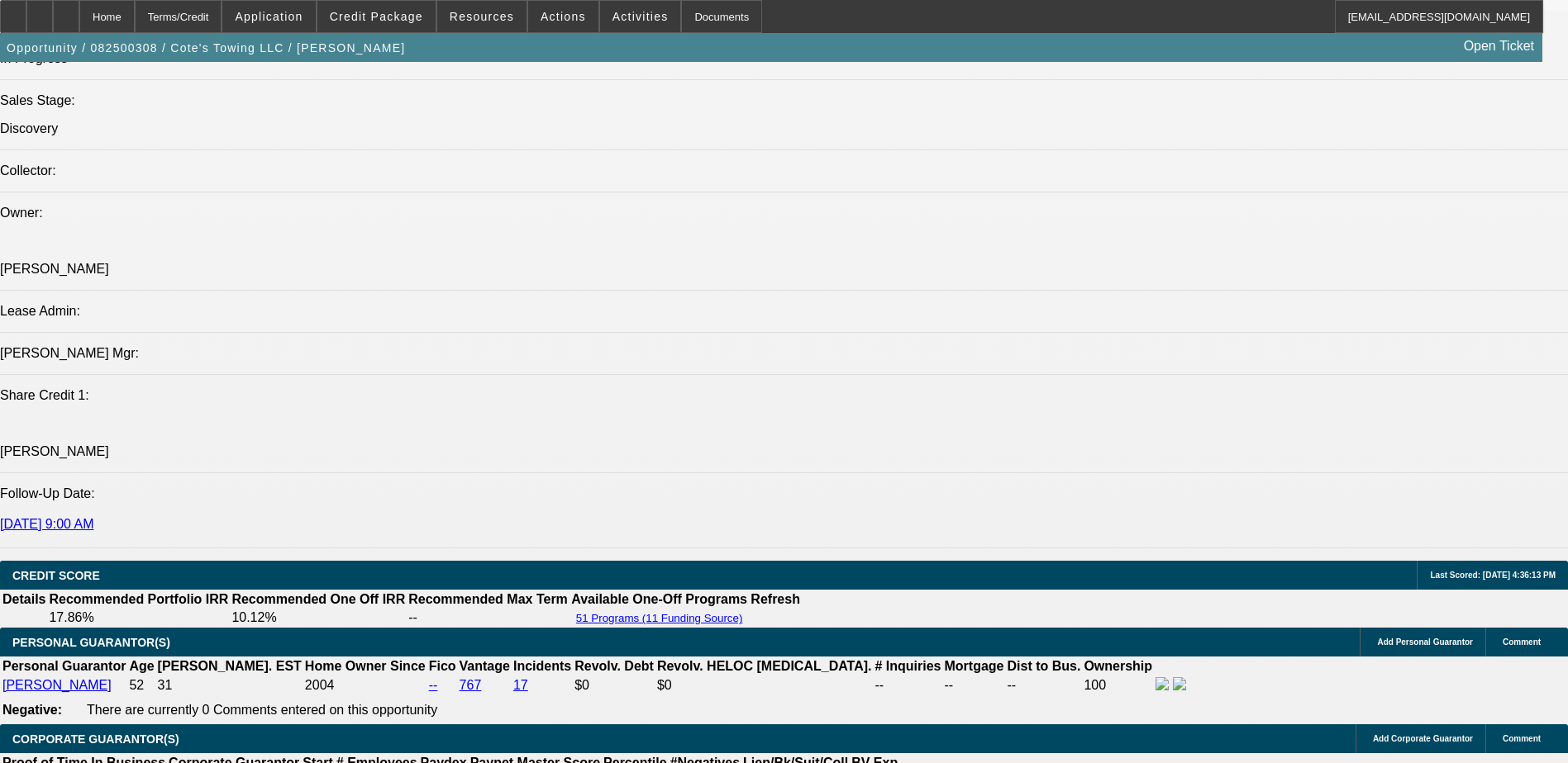
scroll to position [1882, 0]
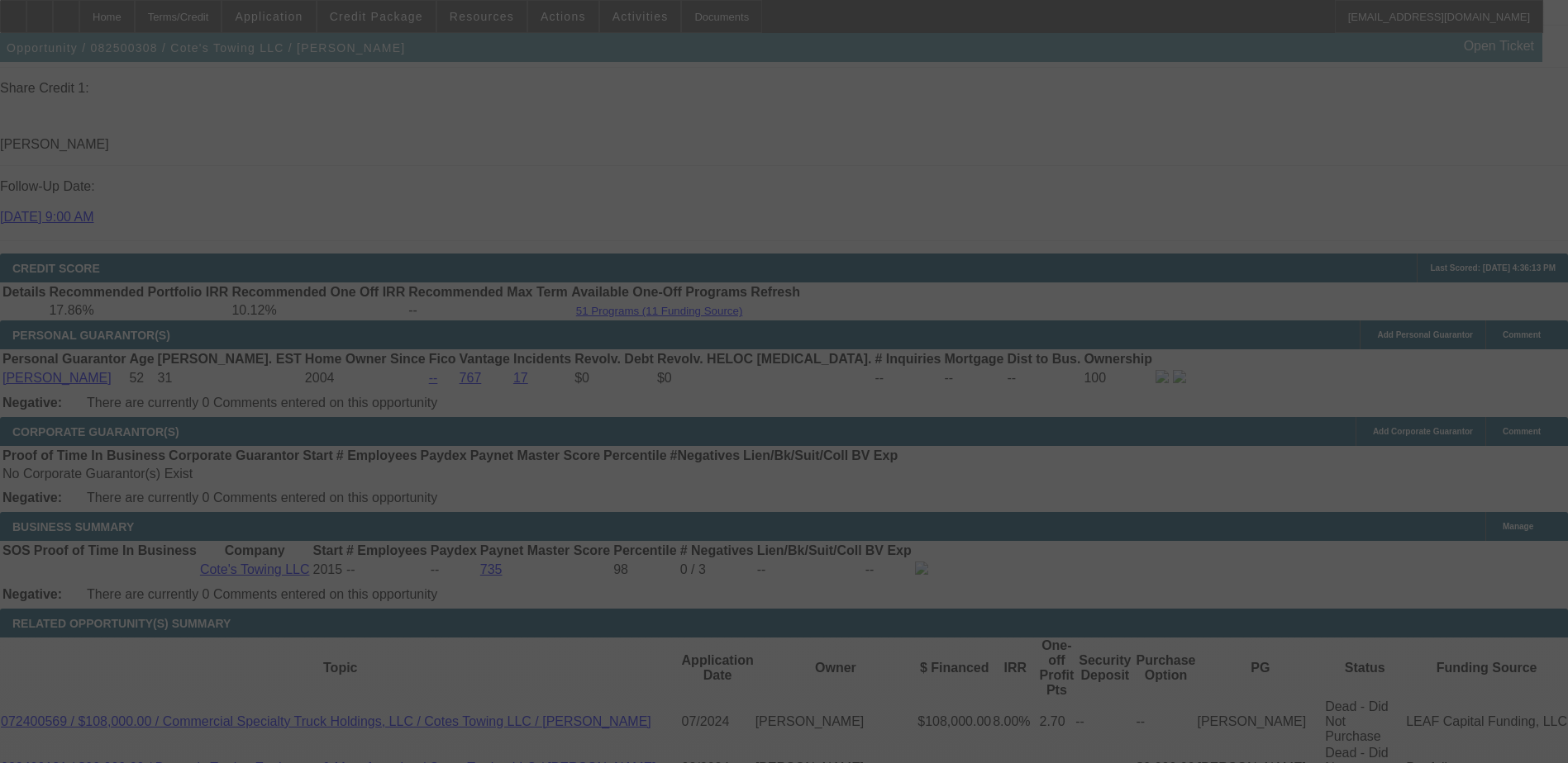
scroll to position [2212, 0]
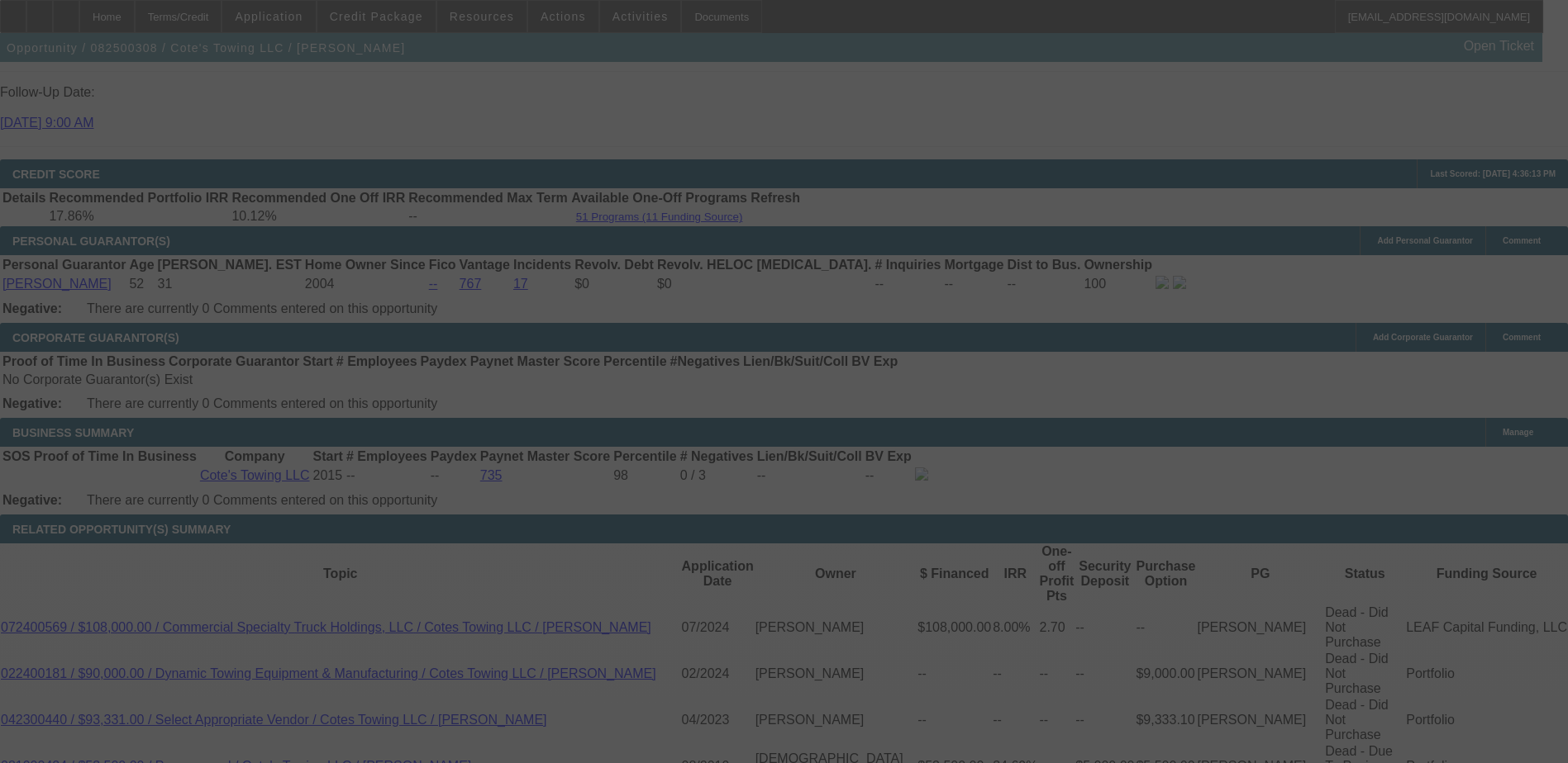
select select "0"
select select "2"
select select "0.1"
select select "4"
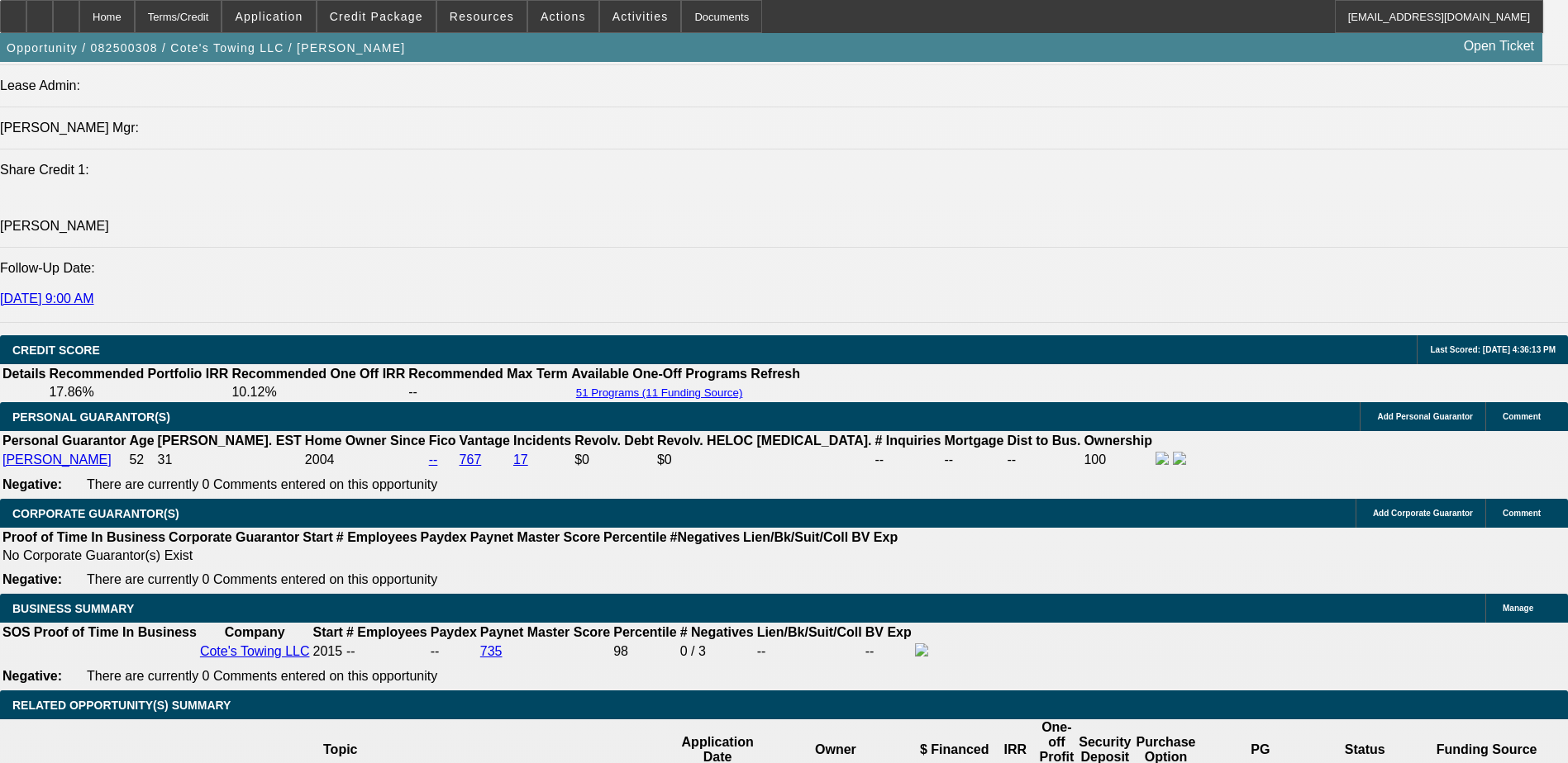
scroll to position [2121, 0]
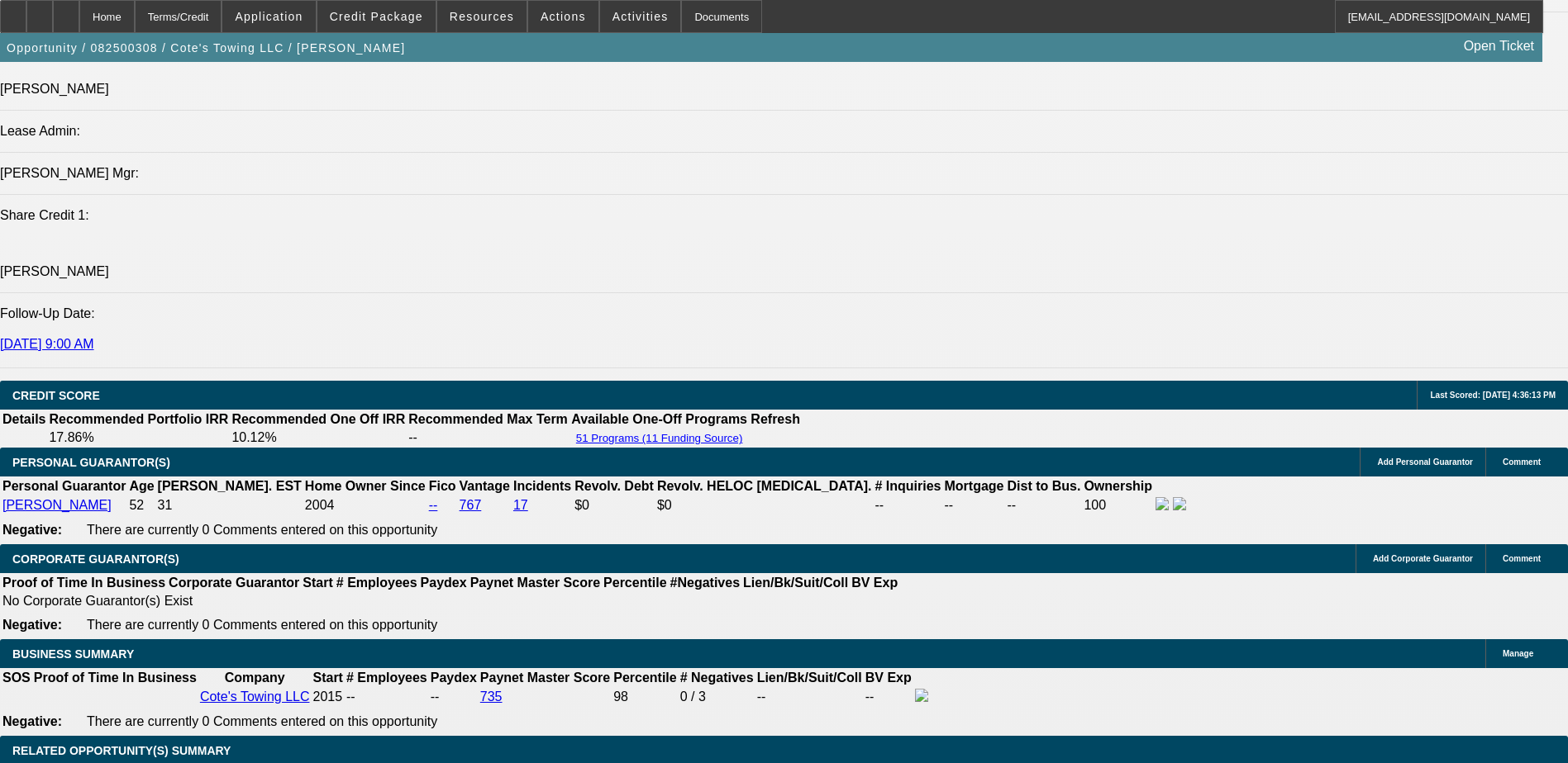
scroll to position [2285, 0]
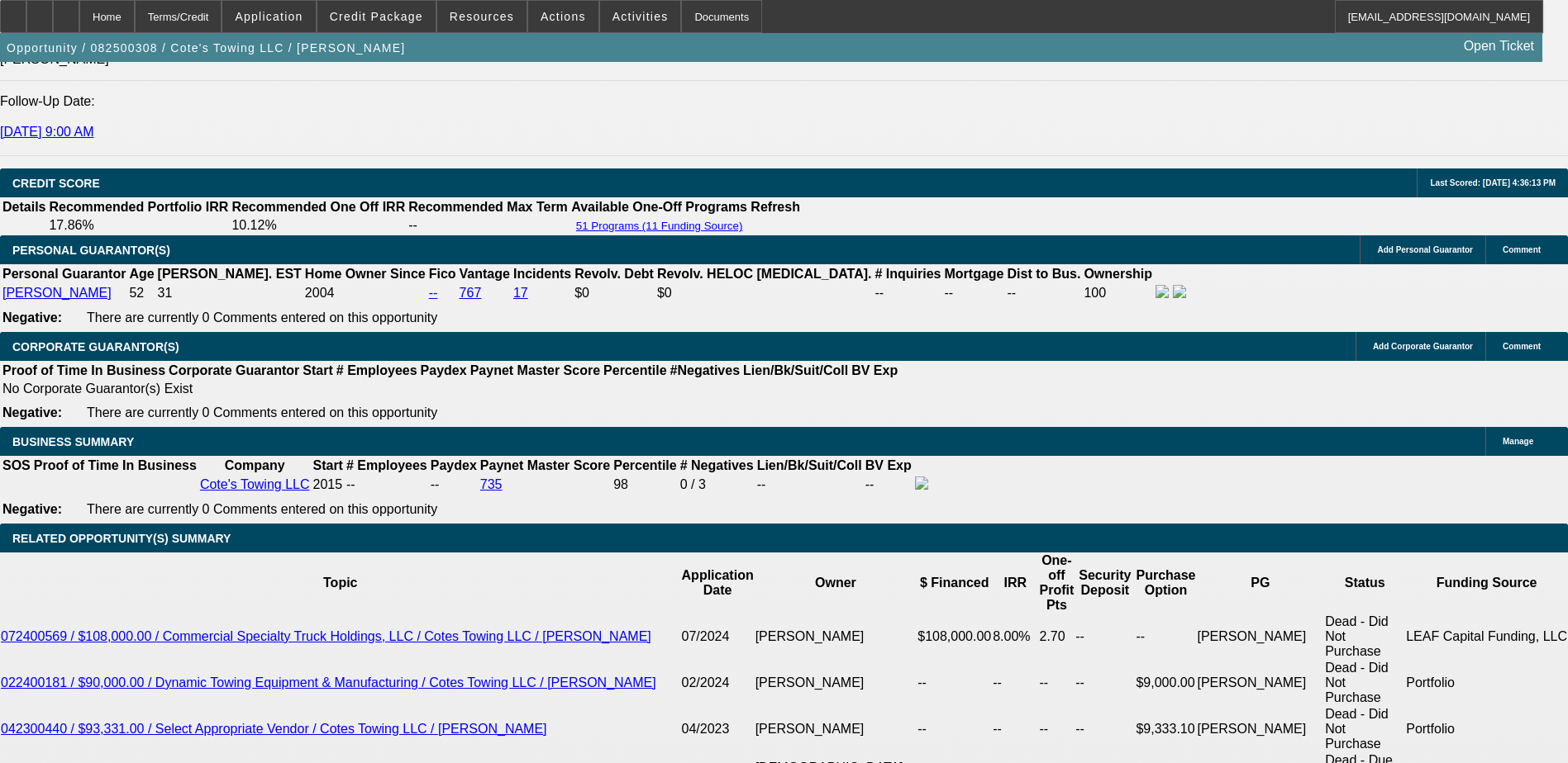
drag, startPoint x: 358, startPoint y: 365, endPoint x: 432, endPoint y: 360, distance: 74.2
type input "UNKNOWN"
type input "10"
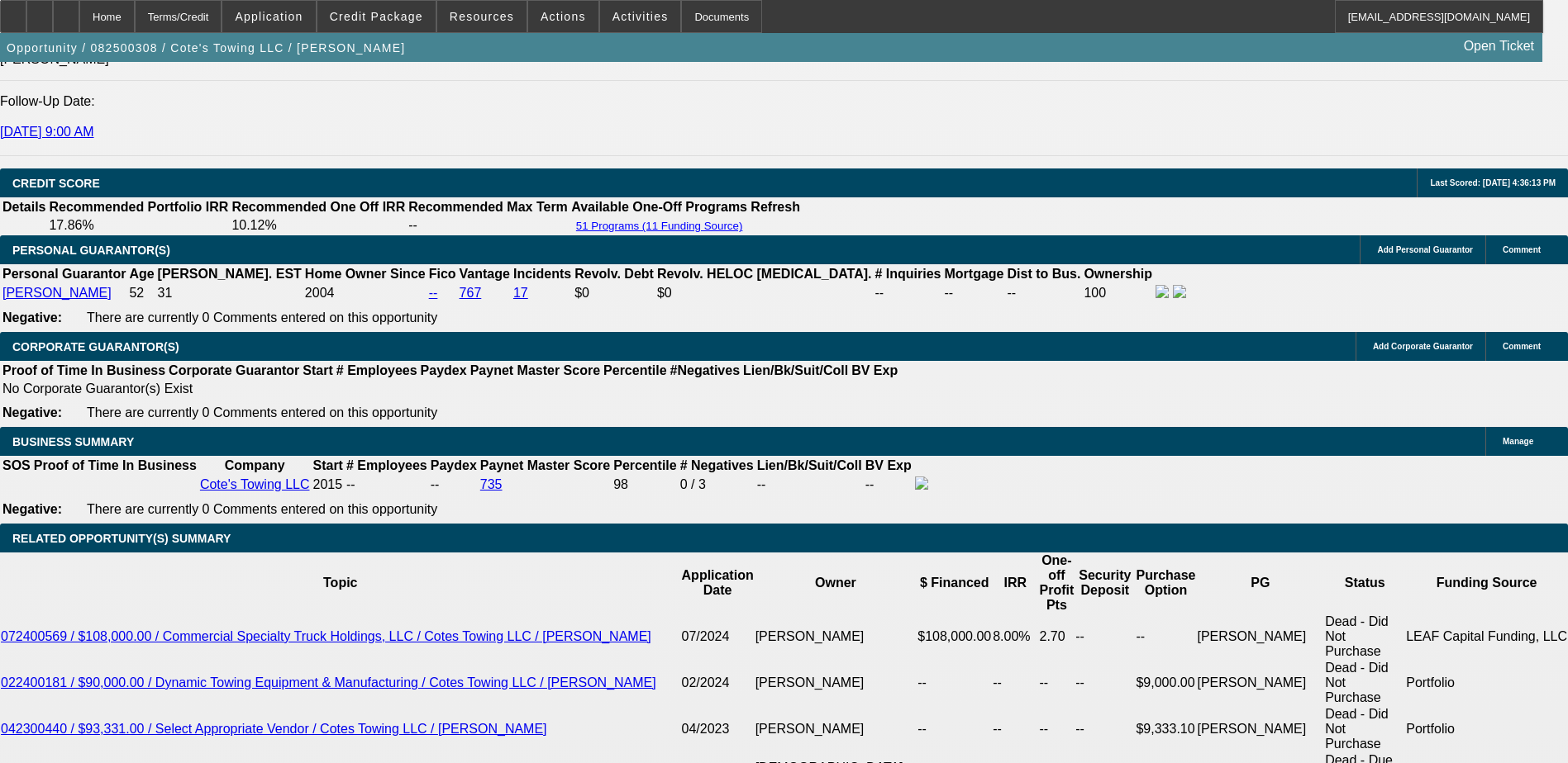
type input "$5,527.98"
type input "$2,763.99"
type input "$6,594.28"
type input "$3,297.14"
type input "10.4"
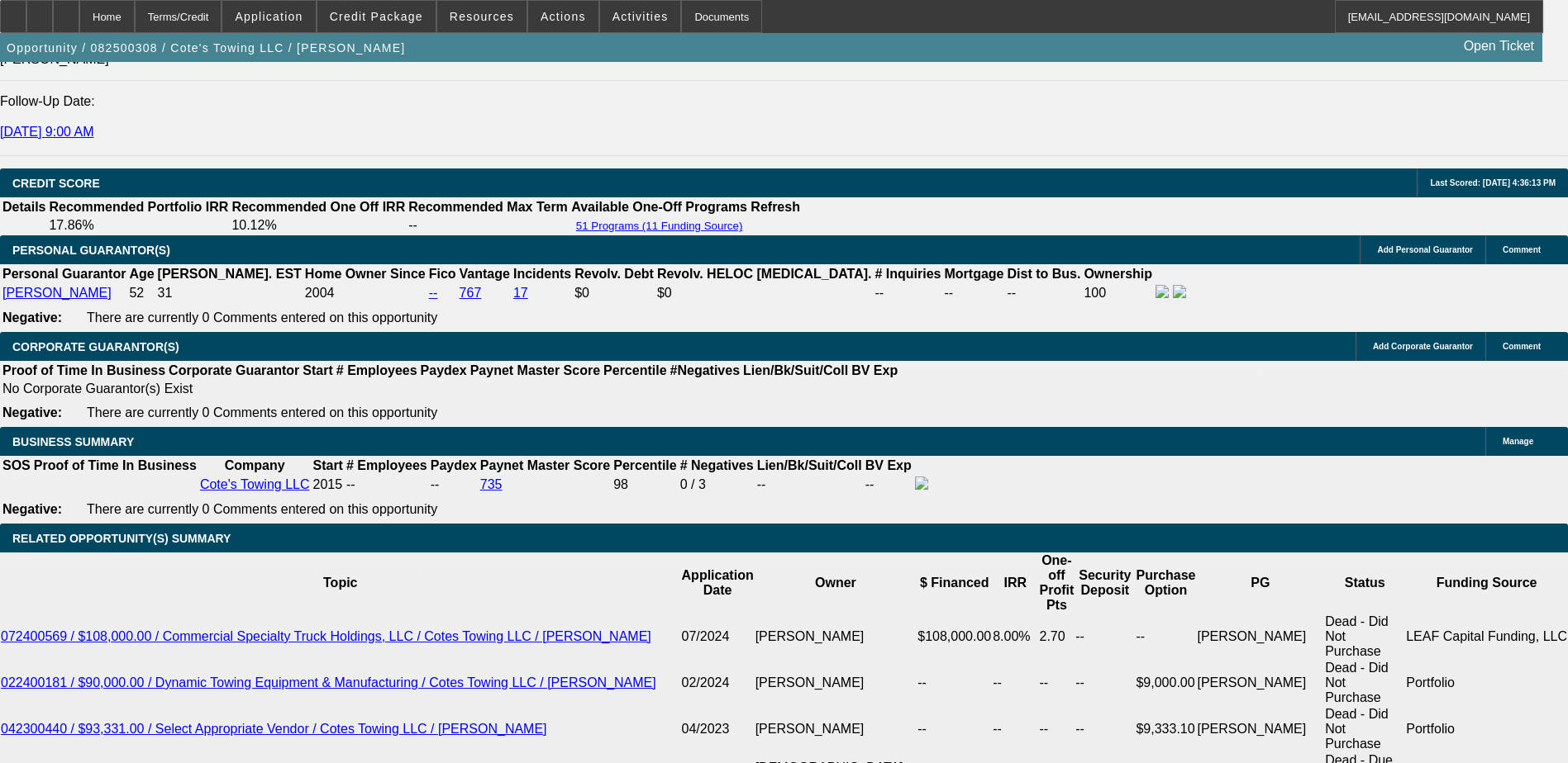
type input "$6,644.32"
type input "$3,322.16"
type input "10.4"
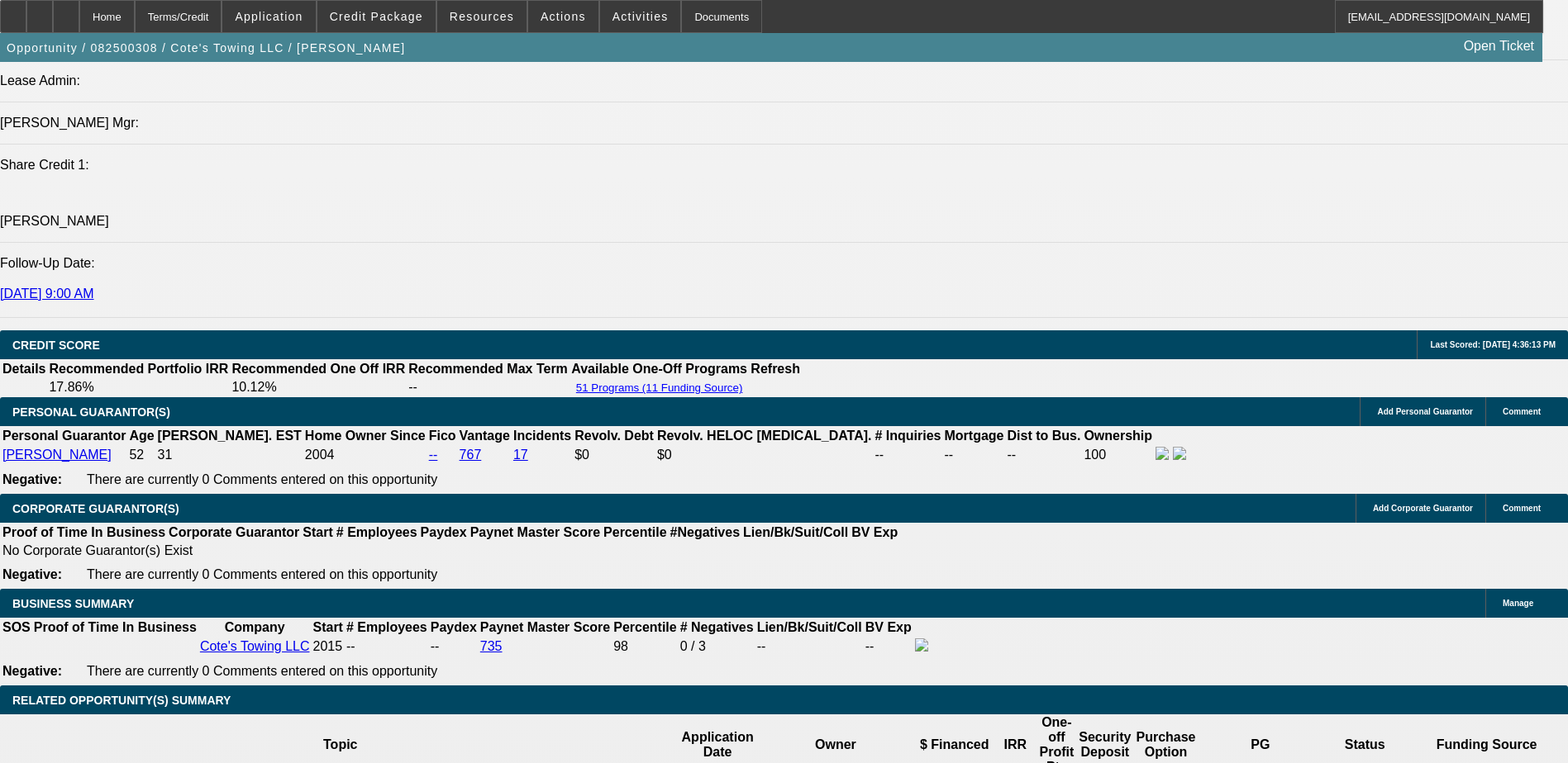
scroll to position [1955, 0]
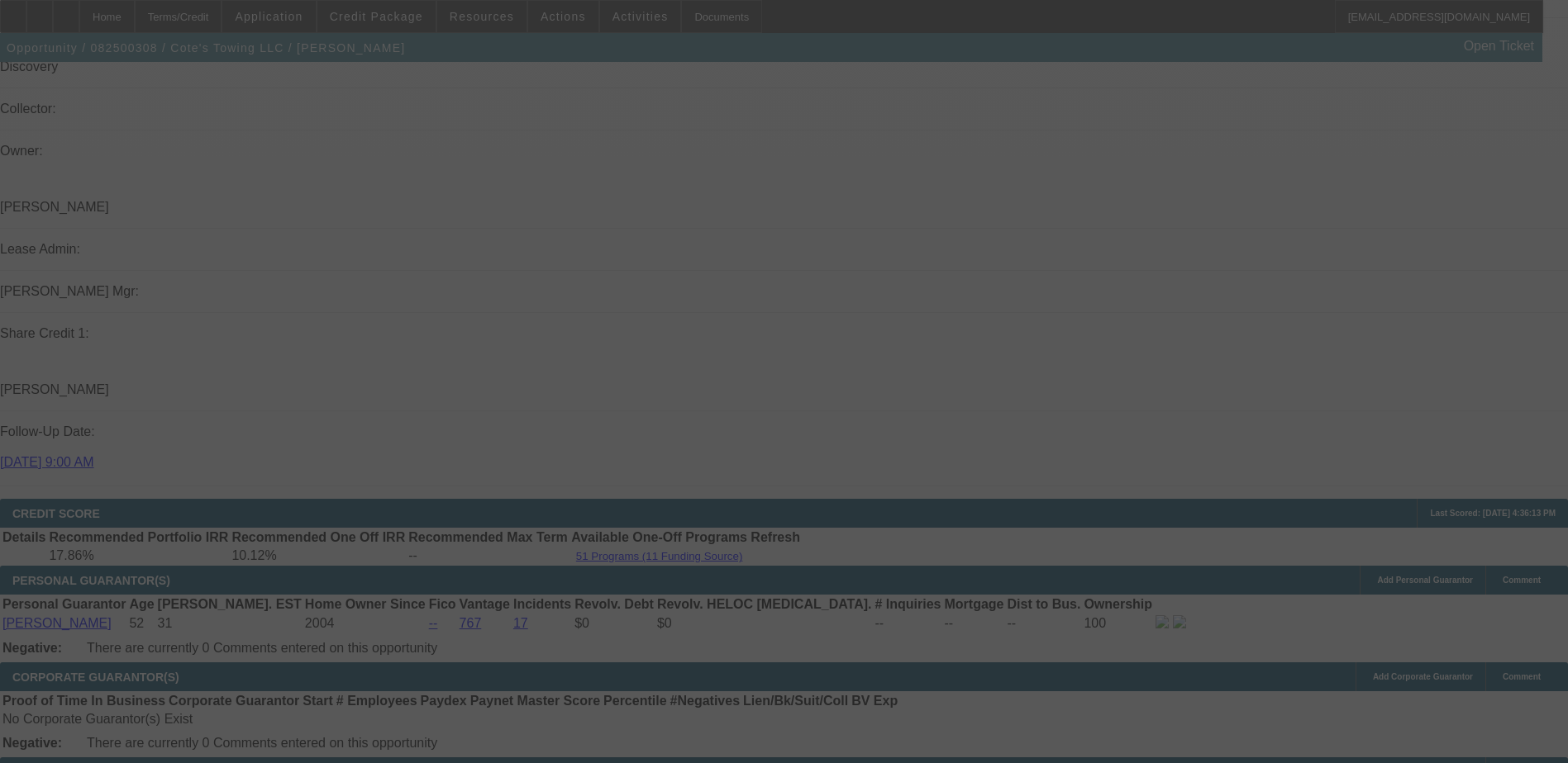
scroll to position [2451, 0]
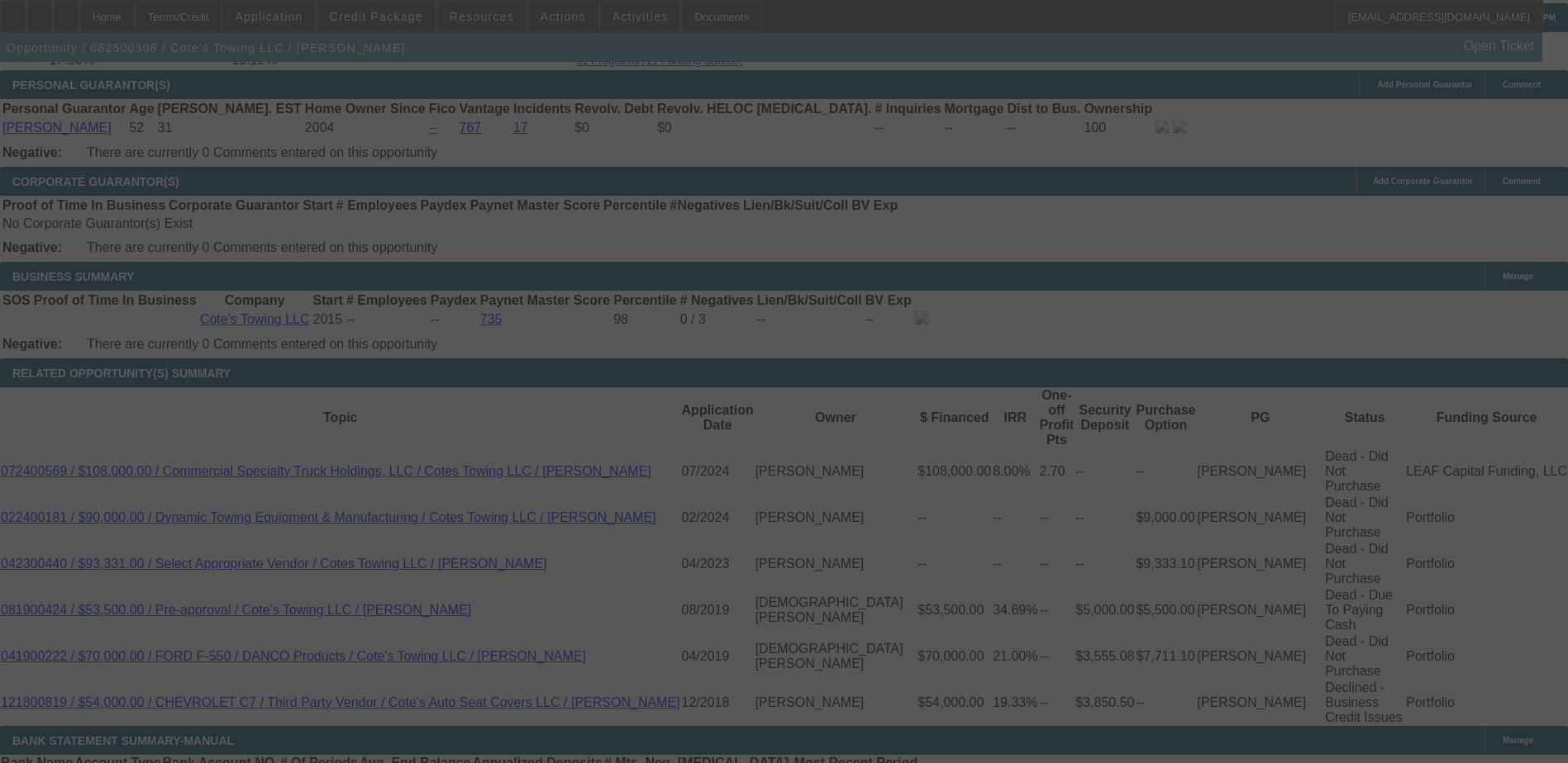
select select "0"
select select "2"
select select "0.1"
select select "4"
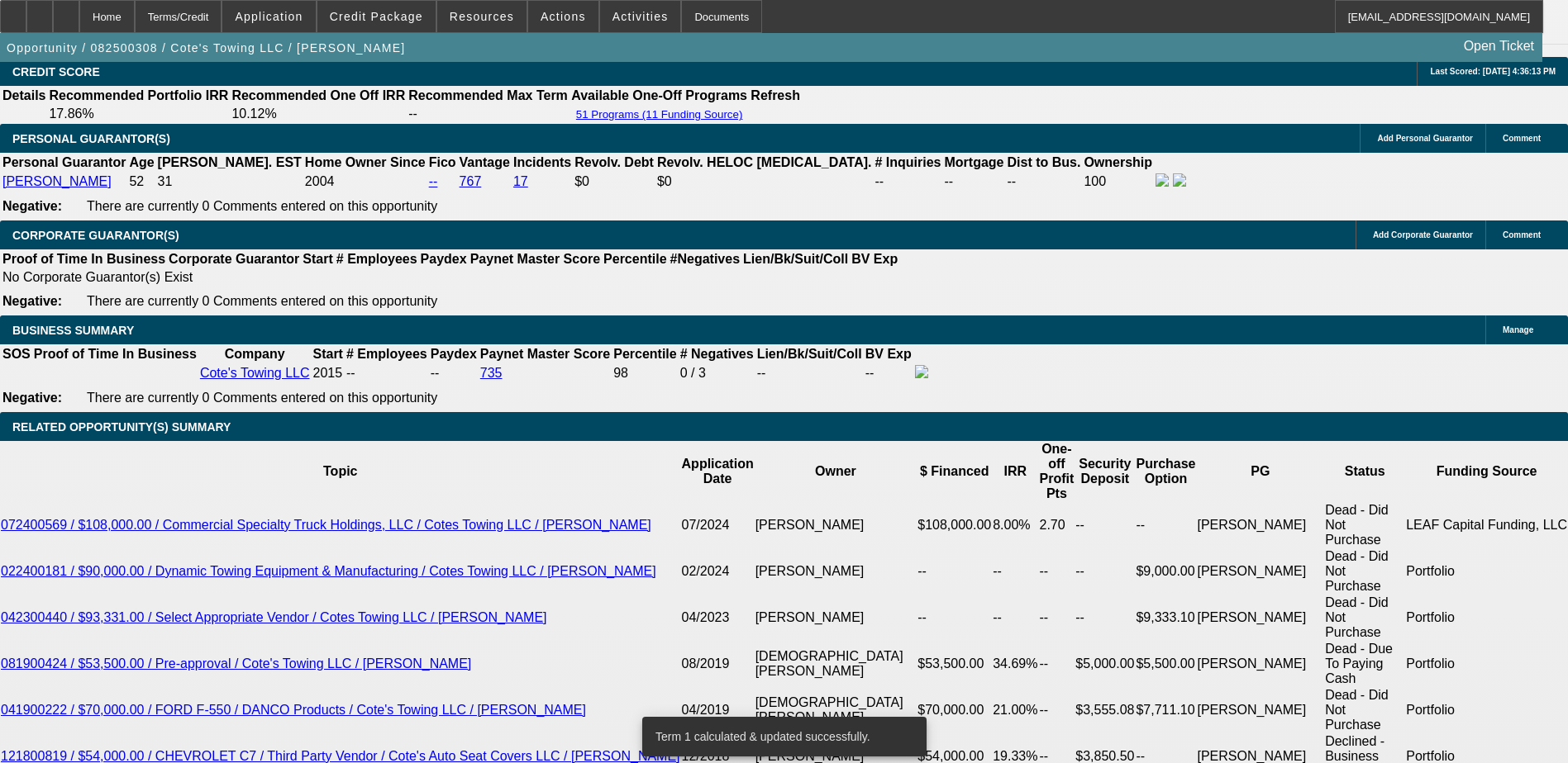
scroll to position [2368, 0]
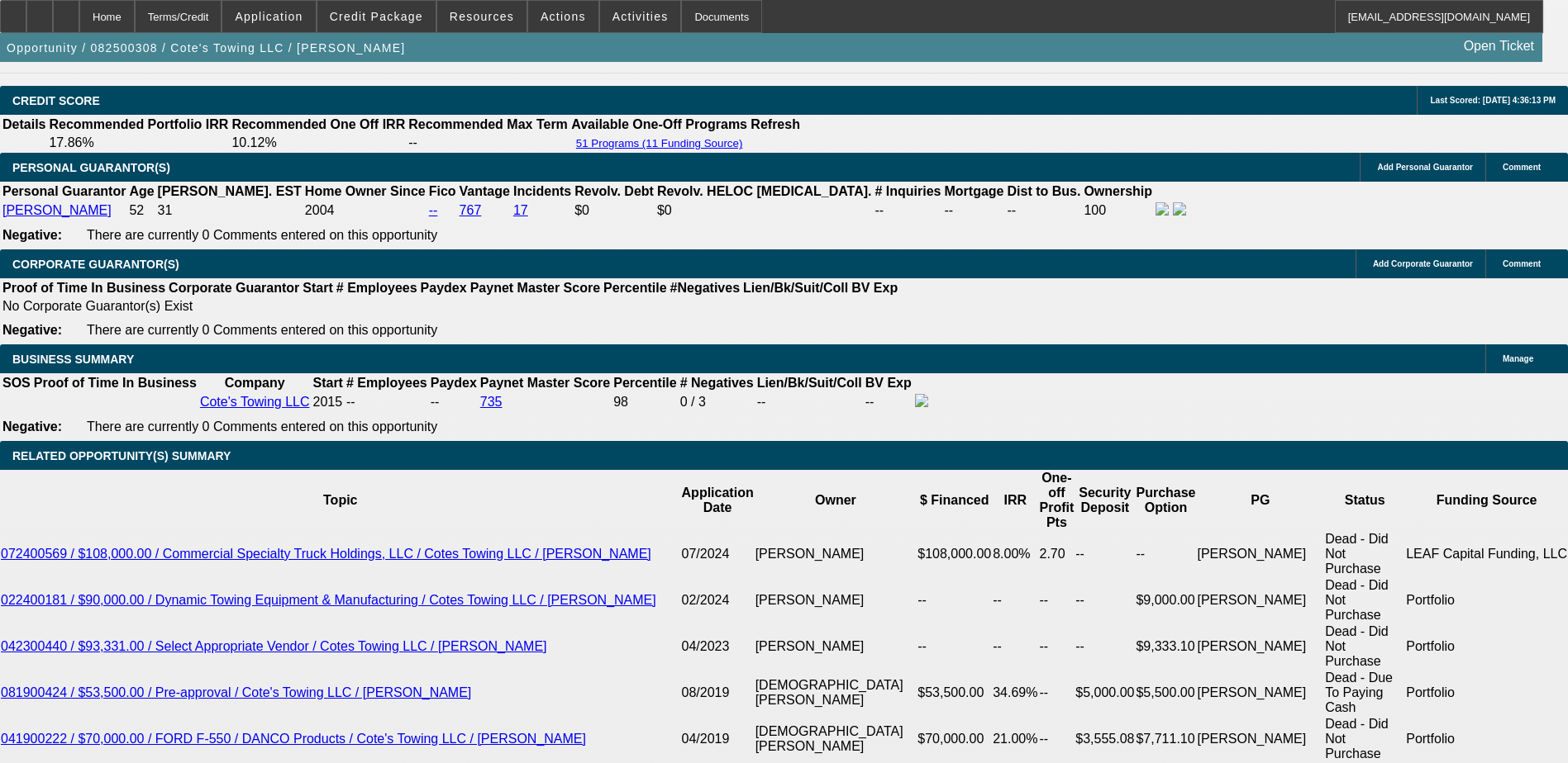
drag, startPoint x: 359, startPoint y: 277, endPoint x: 421, endPoint y: 272, distance: 62.2
type input "UNKNOWN"
type input "10"
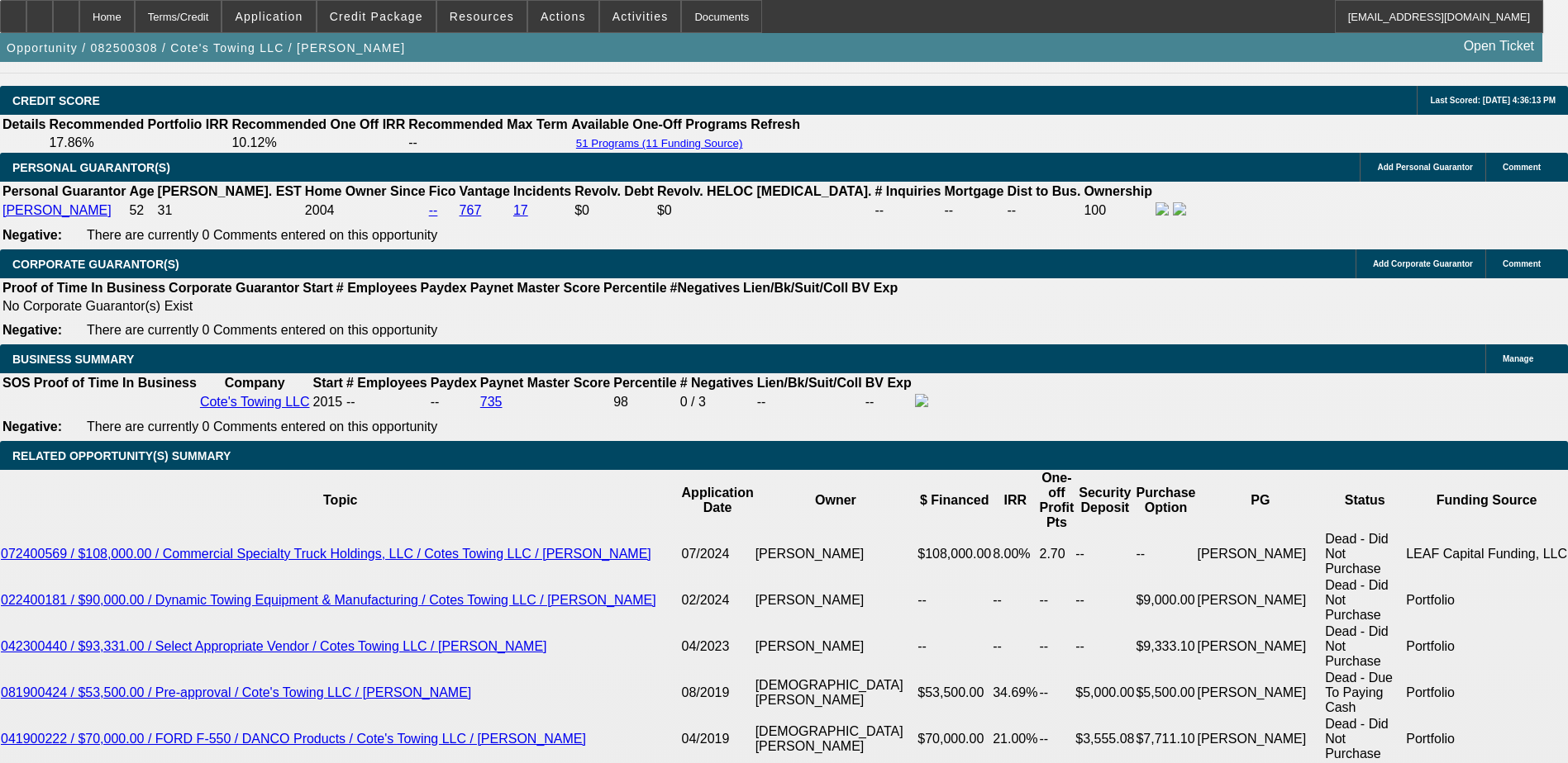
type input "$5,527.98"
type input "$2,763.99"
type input "$6,594.28"
type input "$3,297.14"
type input "10.2"
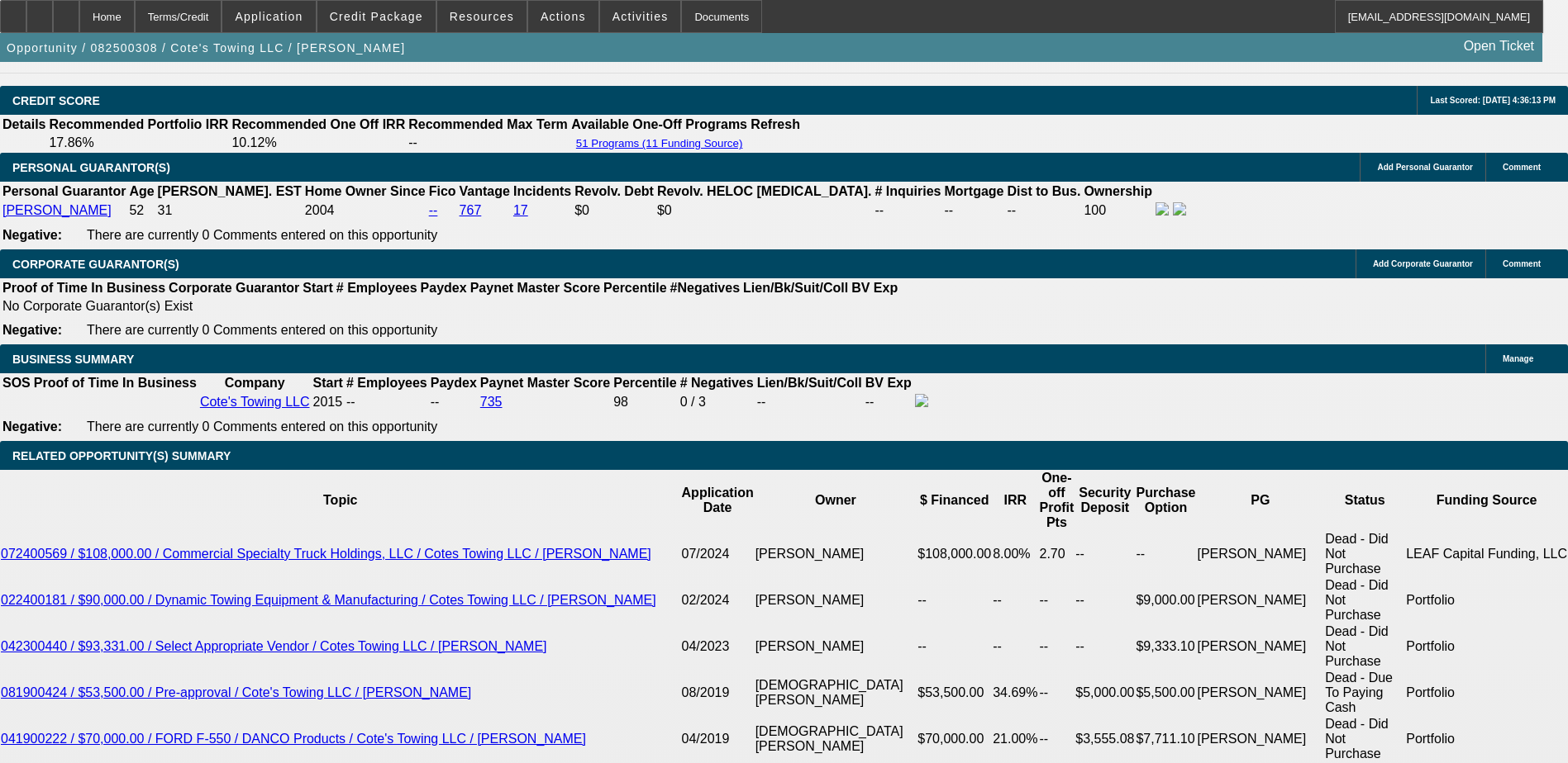
type input "$6,619.28"
type input "$3,309.64"
type input "10.2"
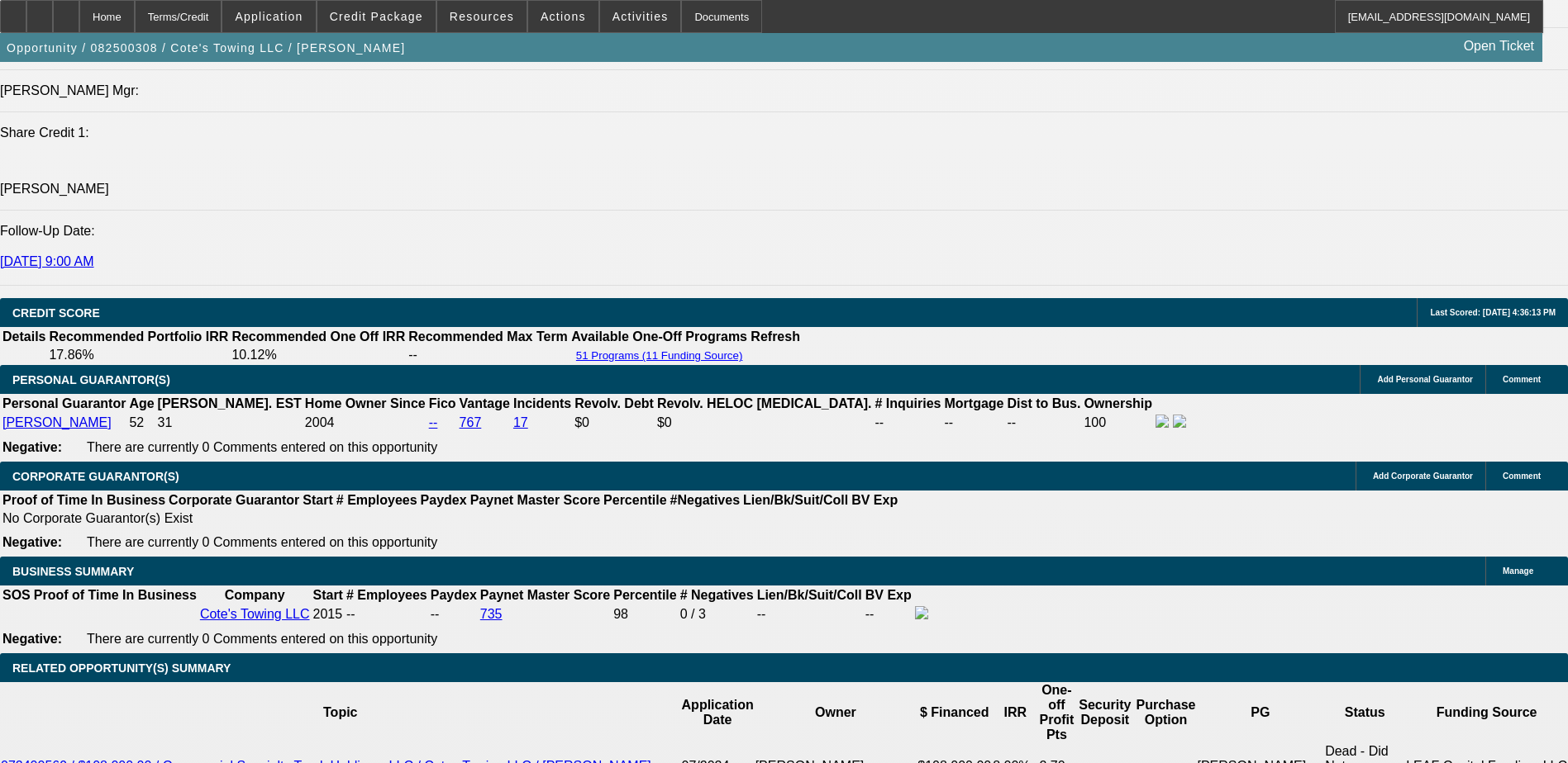
scroll to position [2038, 0]
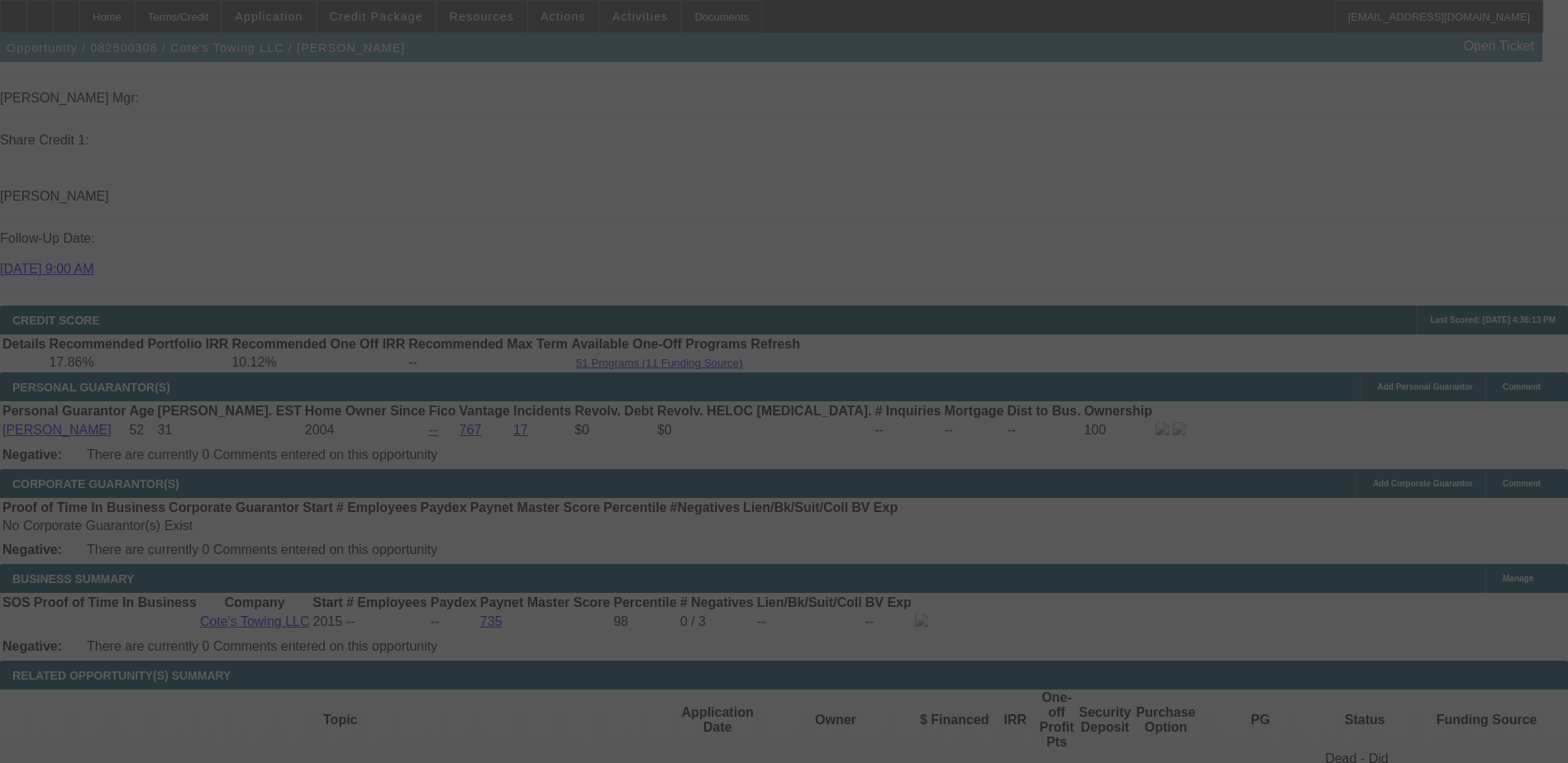
scroll to position [2533, 0]
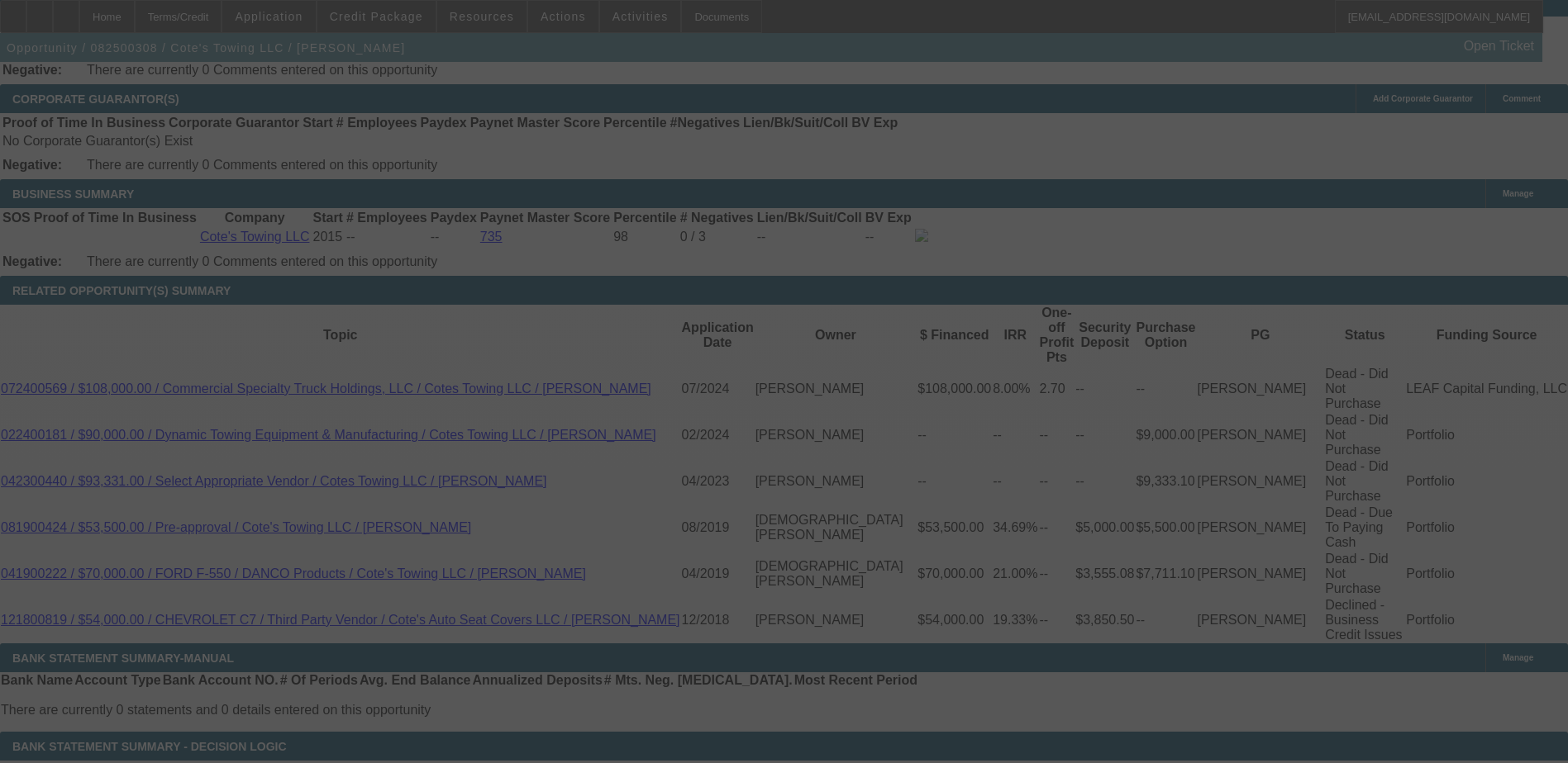
select select "0"
select select "2"
select select "0.1"
select select "4"
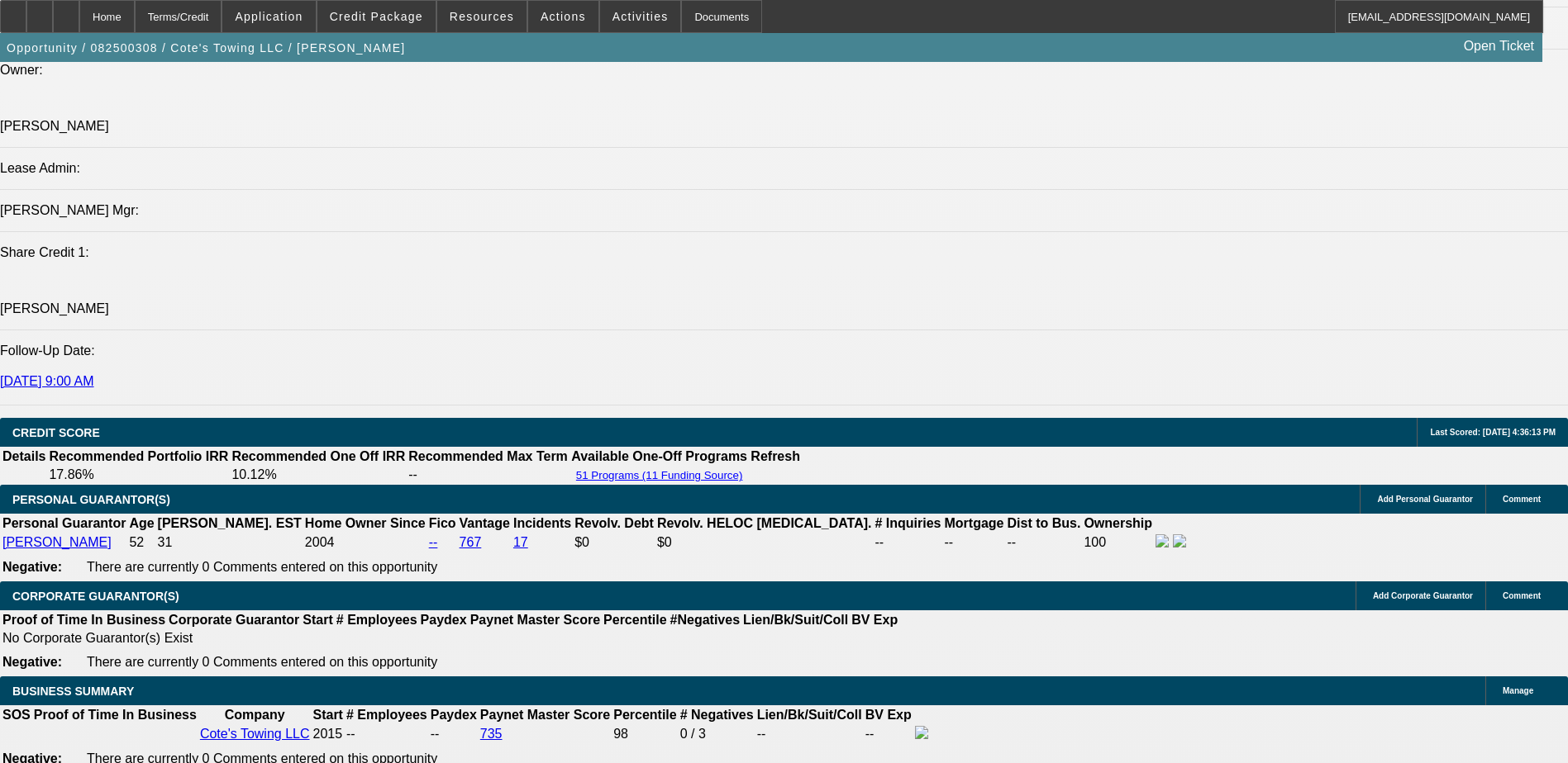
scroll to position [2038, 0]
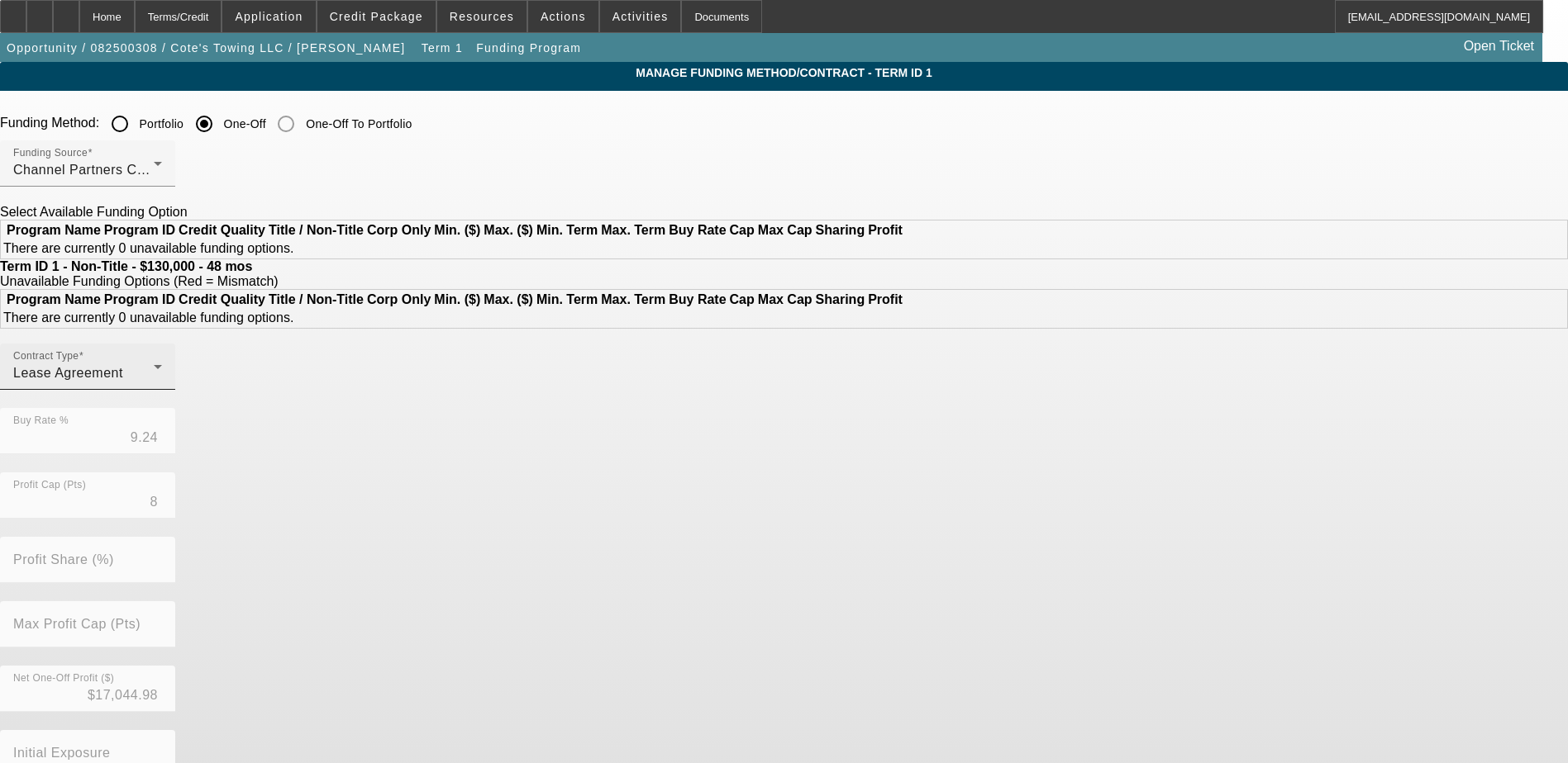
click at [154, 383] on div "Lease Agreement" at bounding box center [83, 373] width 141 height 20
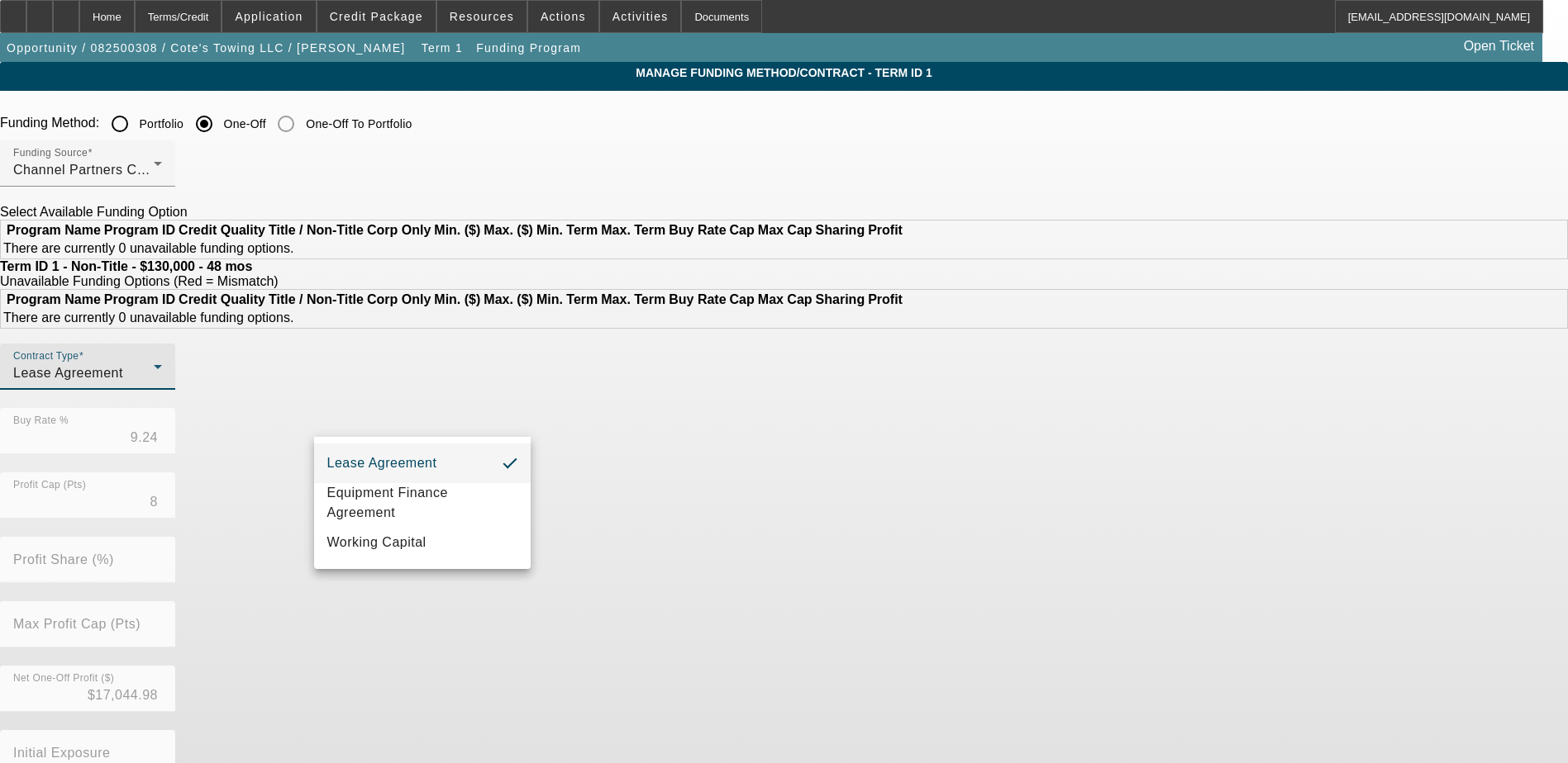
click at [440, 416] on div at bounding box center [784, 382] width 1568 height 763
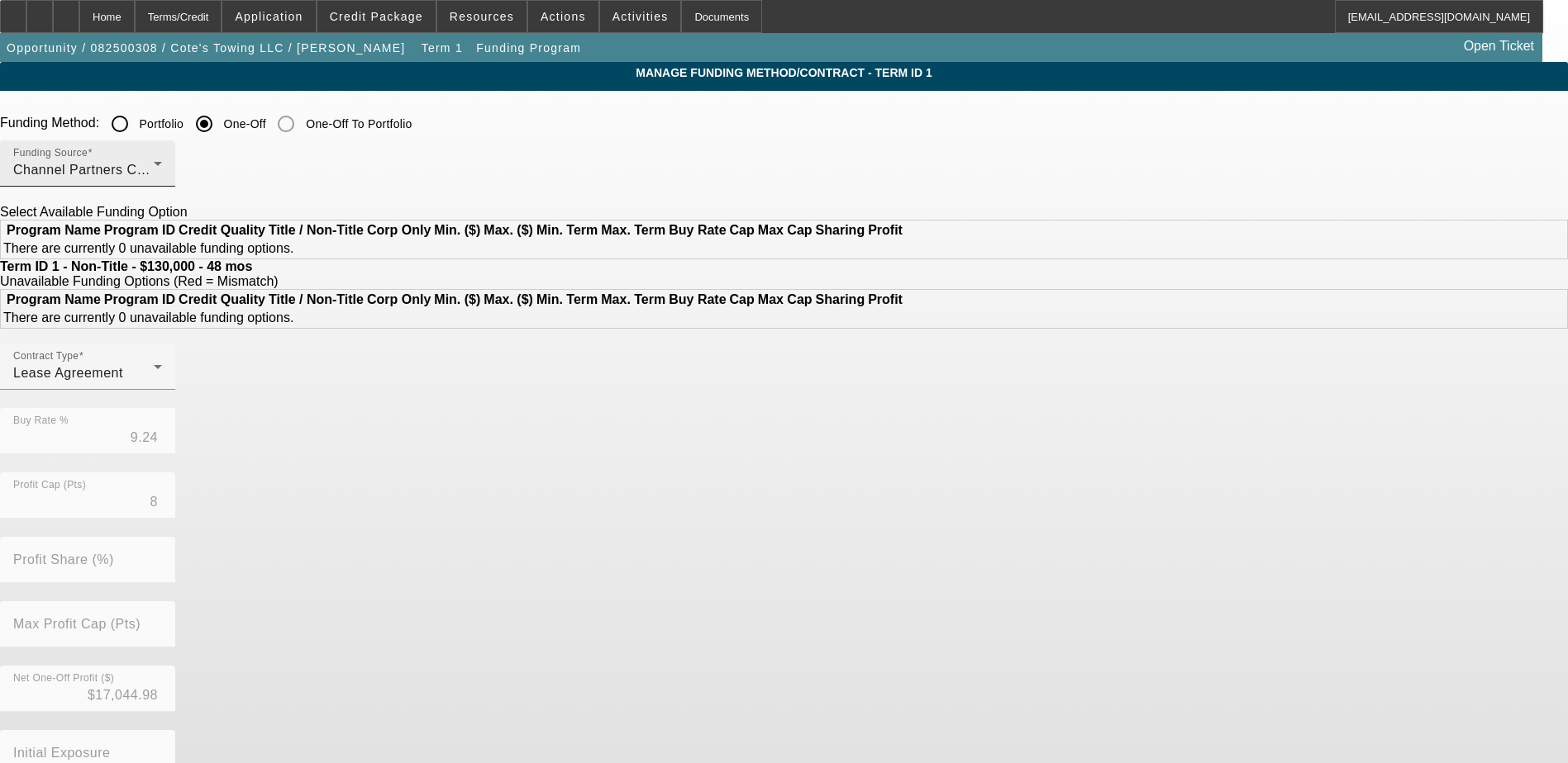
click at [162, 158] on div "Funding Source Channel Partners Capital LLC (EF)" at bounding box center [87, 164] width 148 height 46
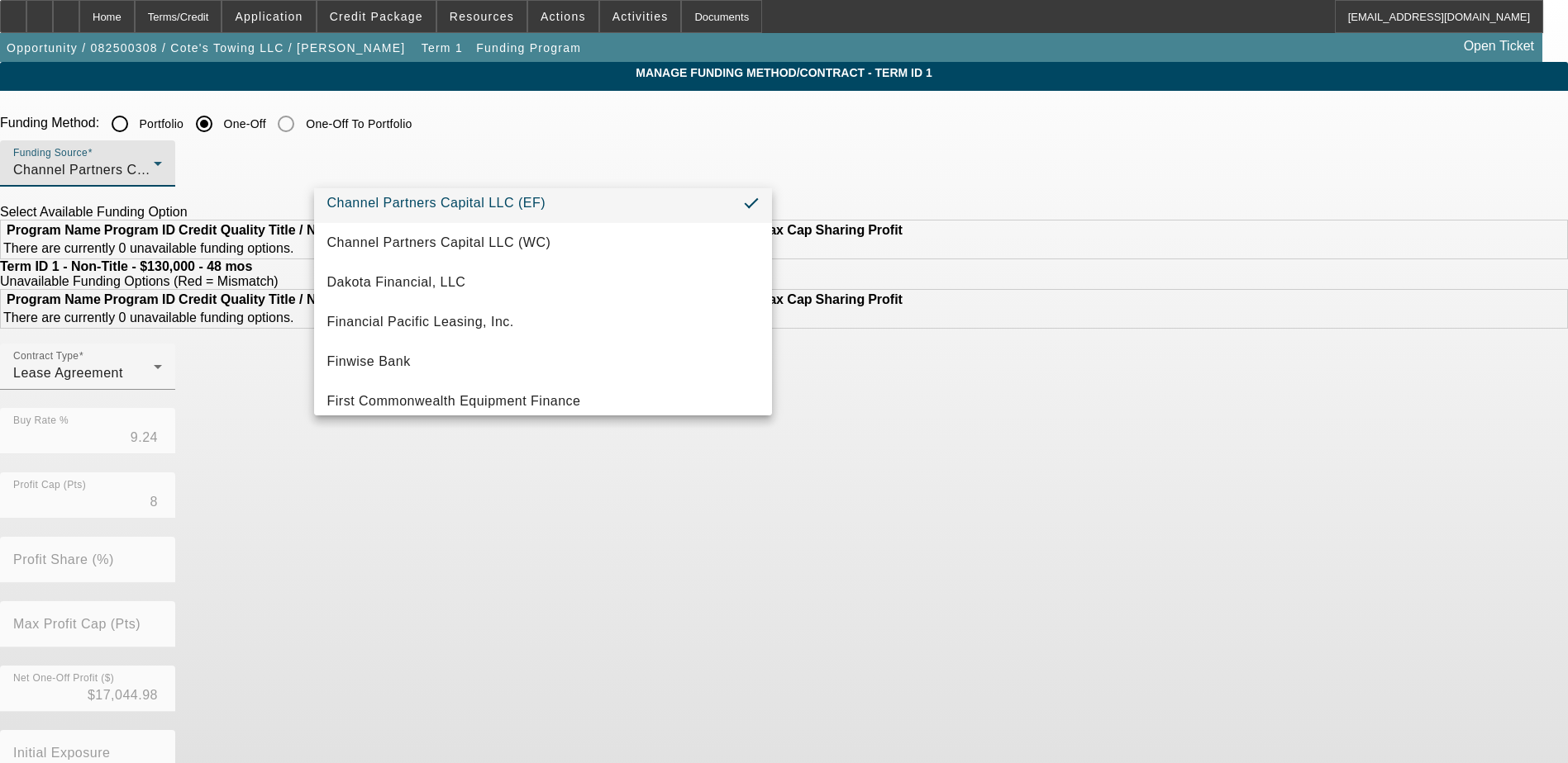
scroll to position [331, 0]
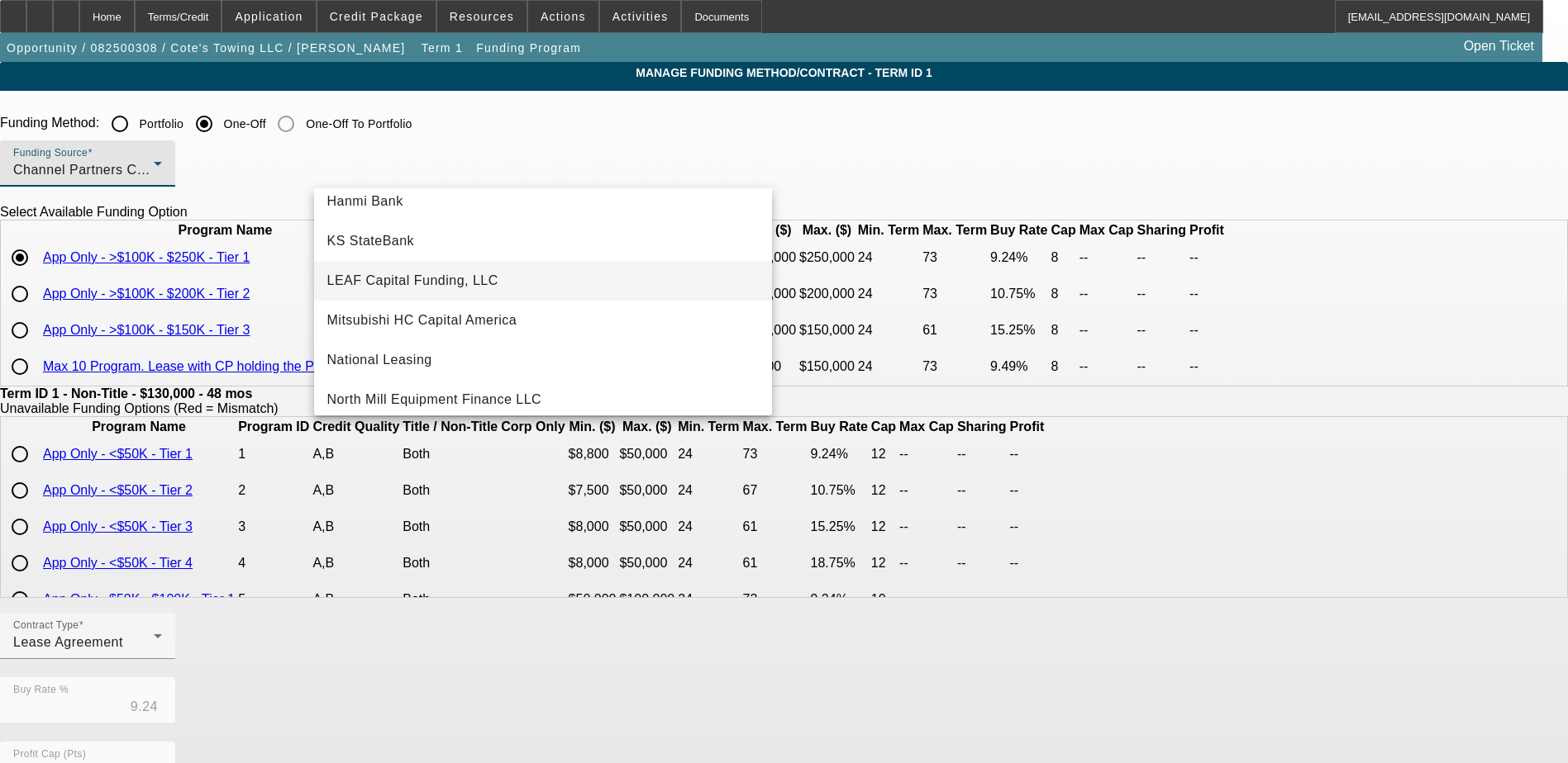
click at [440, 280] on span "LEAF Capital Funding, LLC" at bounding box center [412, 280] width 171 height 20
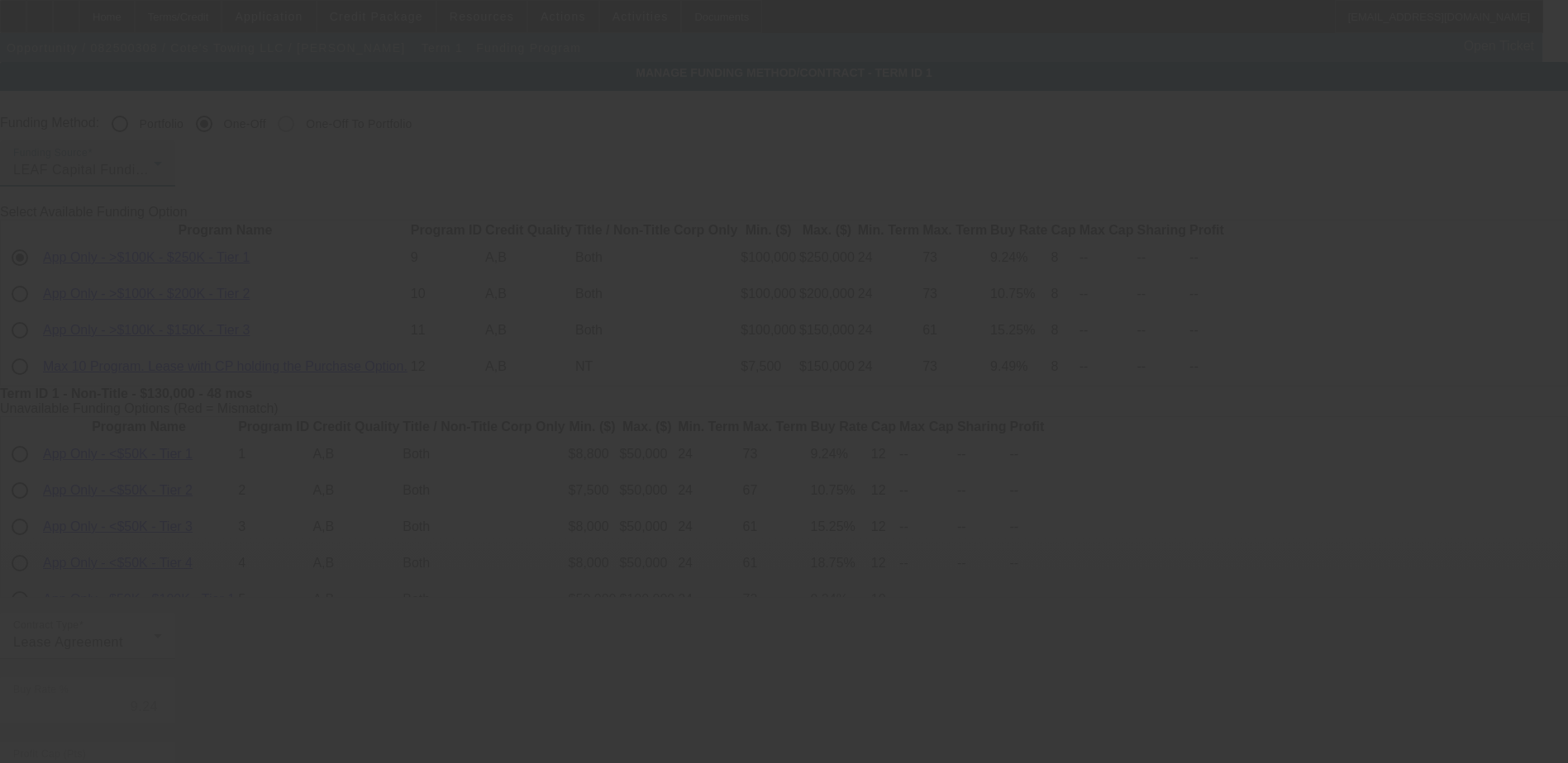
type input "7.40"
type input "6"
type input "50.00"
type input "10"
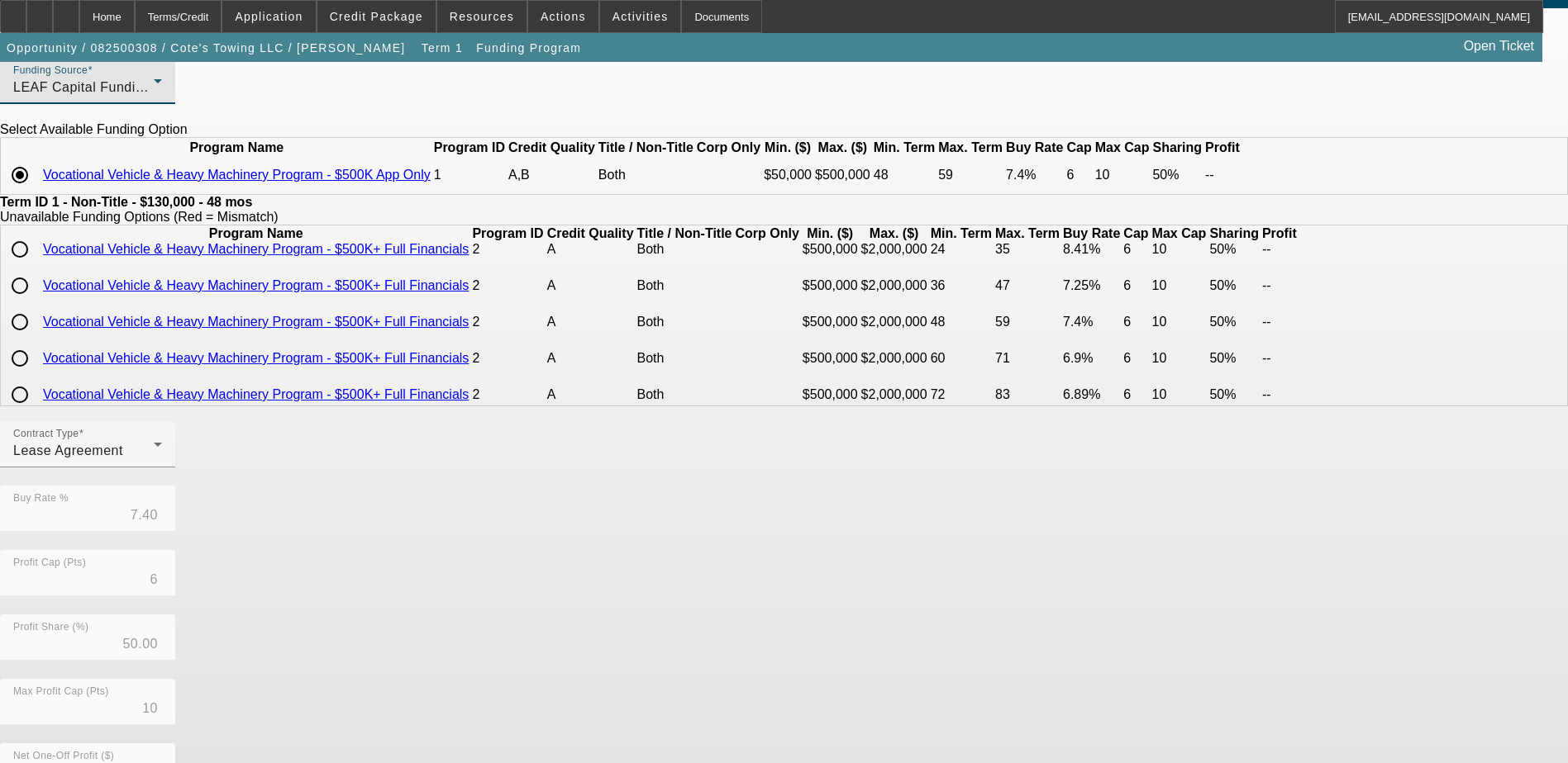
scroll to position [412, 0]
click at [36, 230] on input "radio" at bounding box center [19, 213] width 33 height 33
radio input "true"
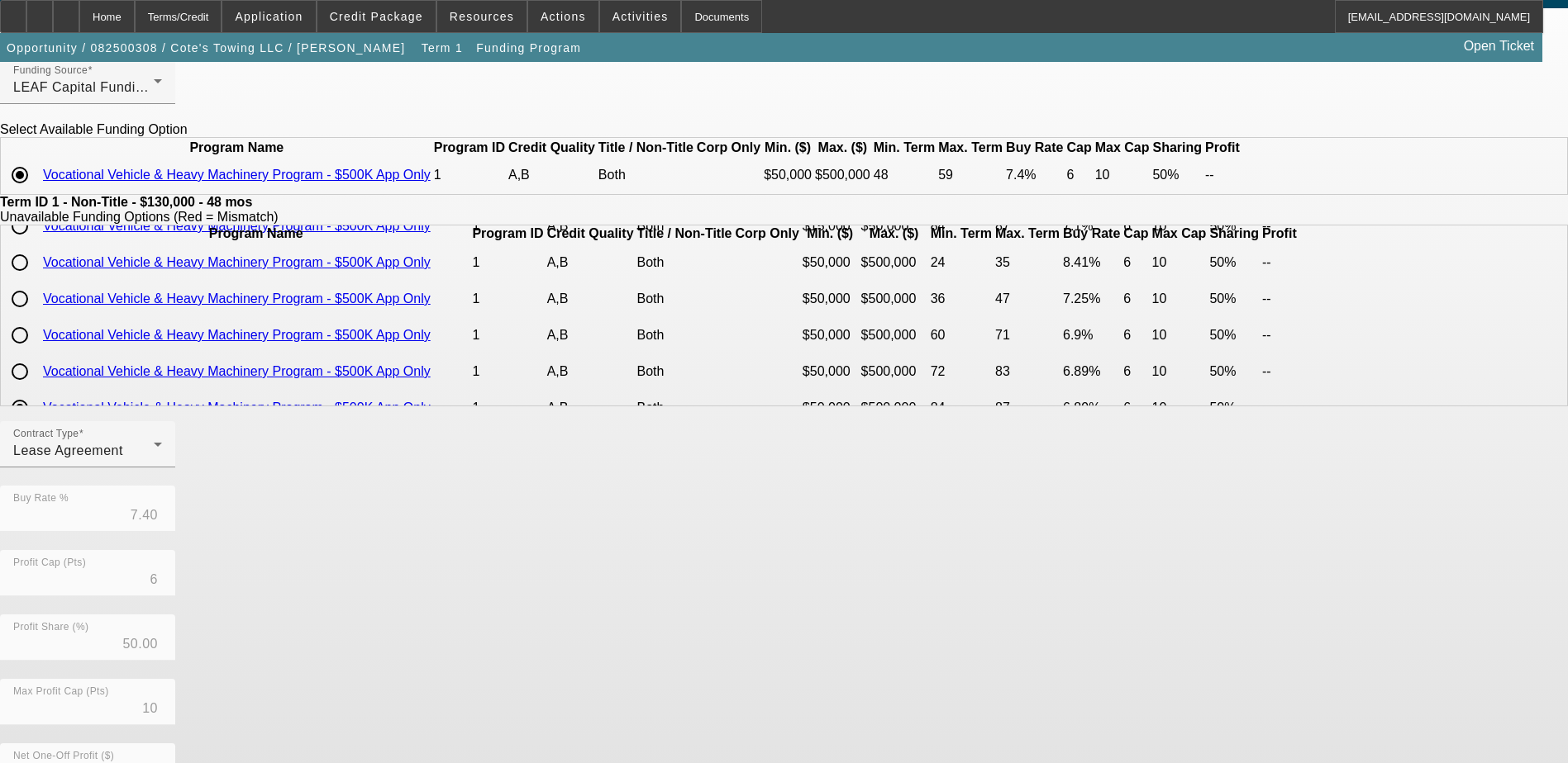
scroll to position [247, 0]
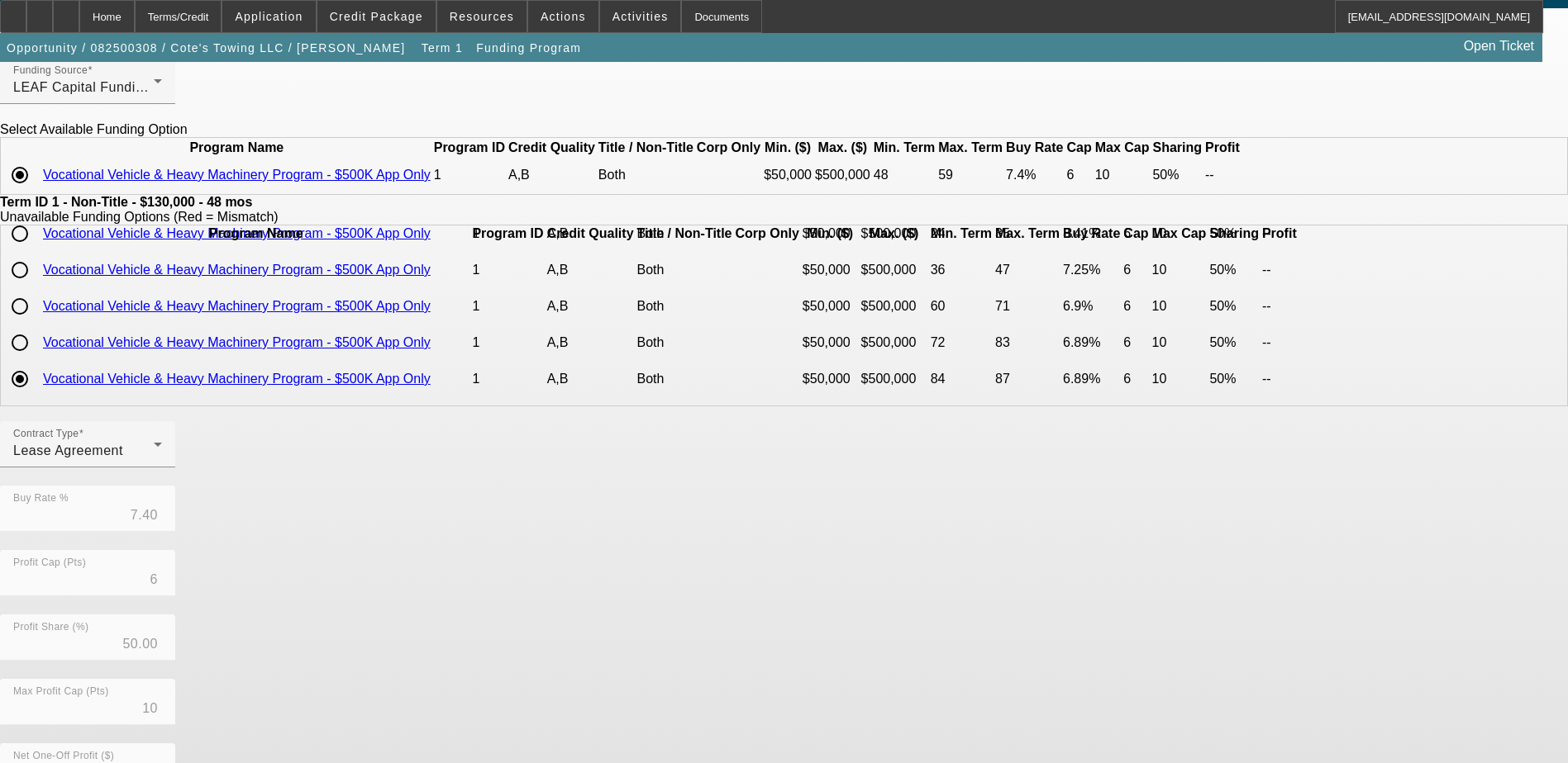
click at [363, 324] on td "Vocational Vehicle & Heavy Machinery Program - $500K App Only" at bounding box center [255, 306] width 428 height 34
click at [36, 323] on input "radio" at bounding box center [19, 306] width 33 height 33
radio input "true"
radio input "false"
click at [36, 191] on input "radio" at bounding box center [19, 175] width 33 height 33
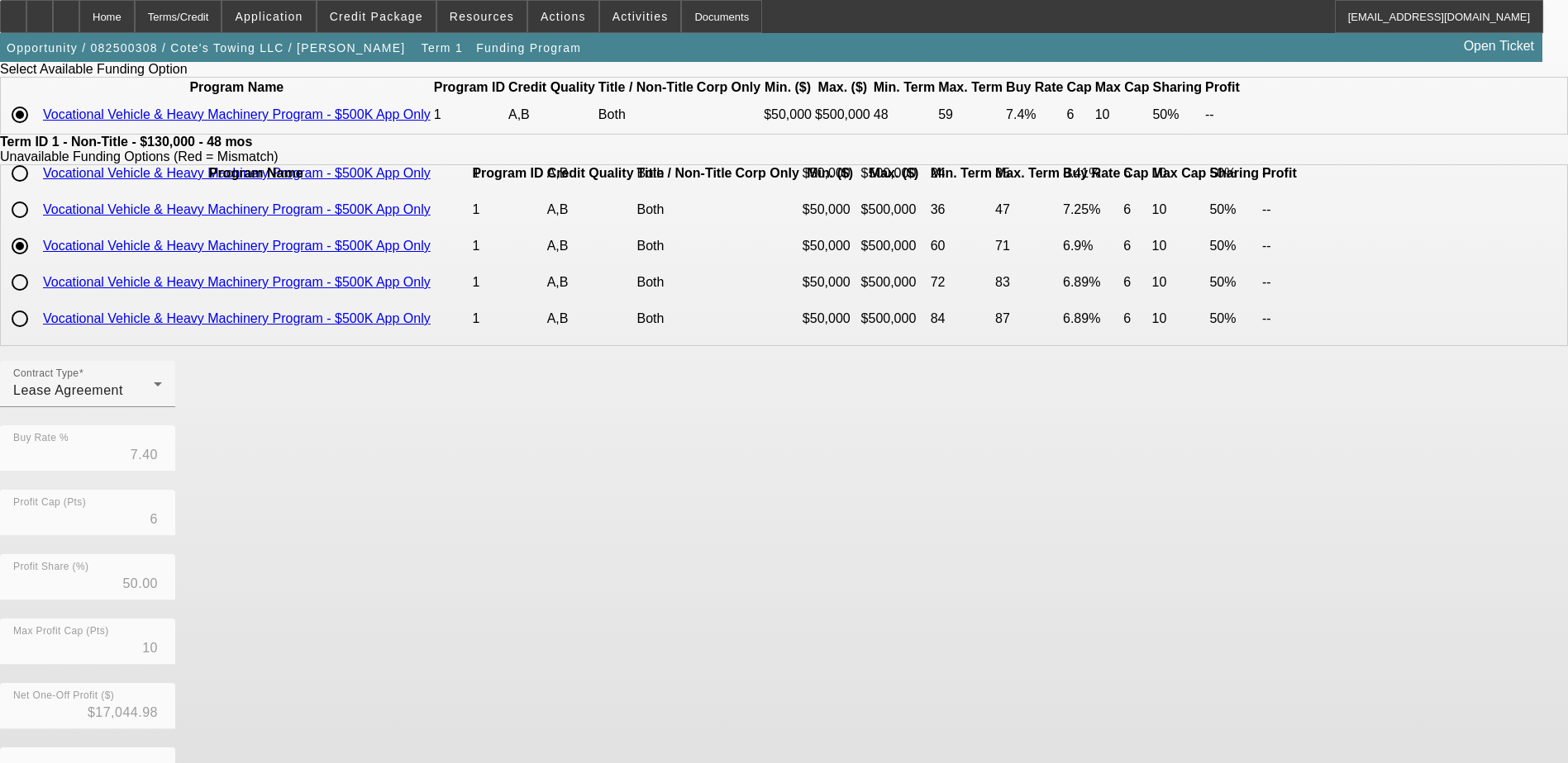
scroll to position [282, 0]
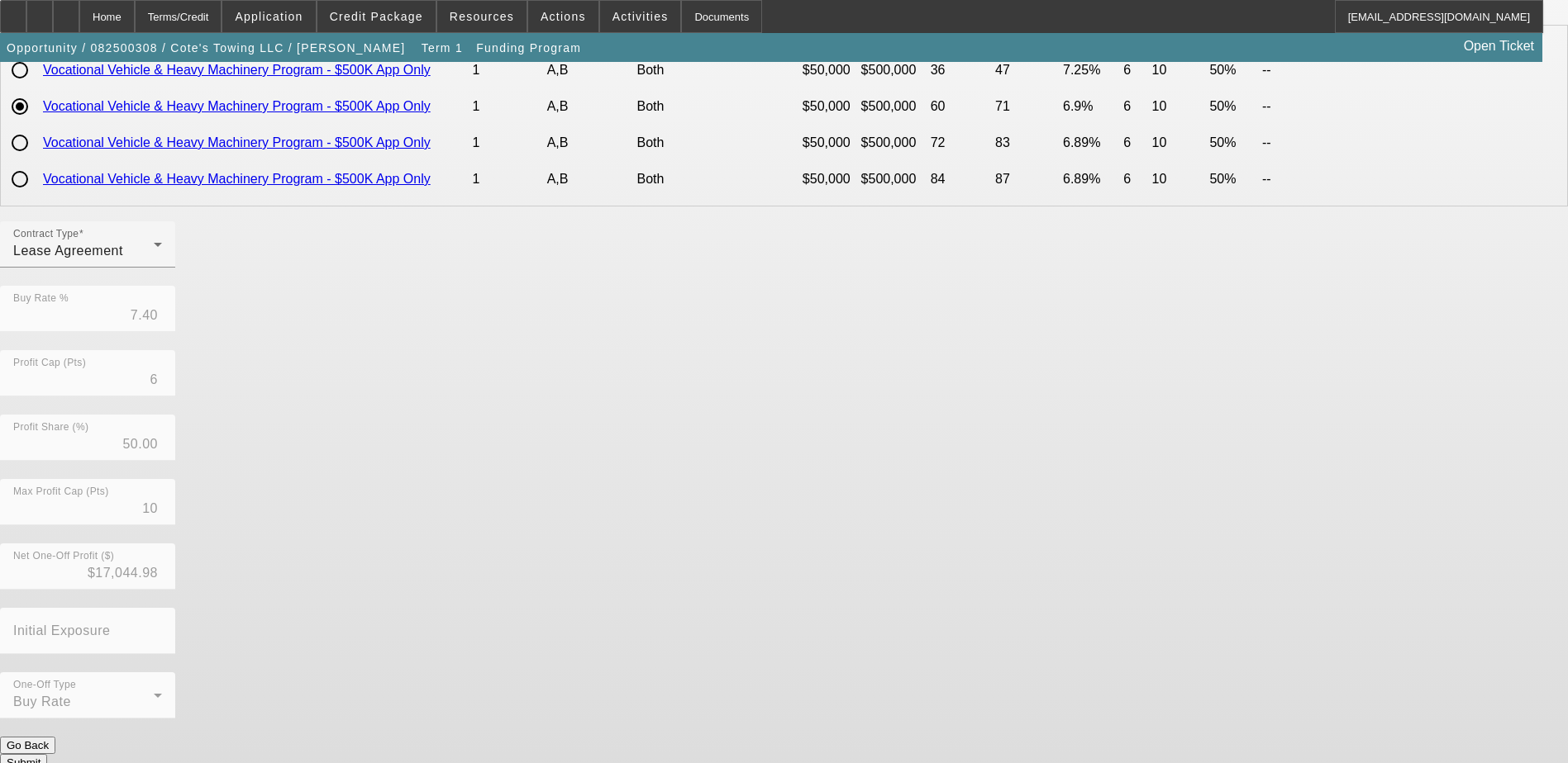
click at [55, 737] on button "Go Back" at bounding box center [28, 746] width 55 height 17
type input "9.24"
type input "8"
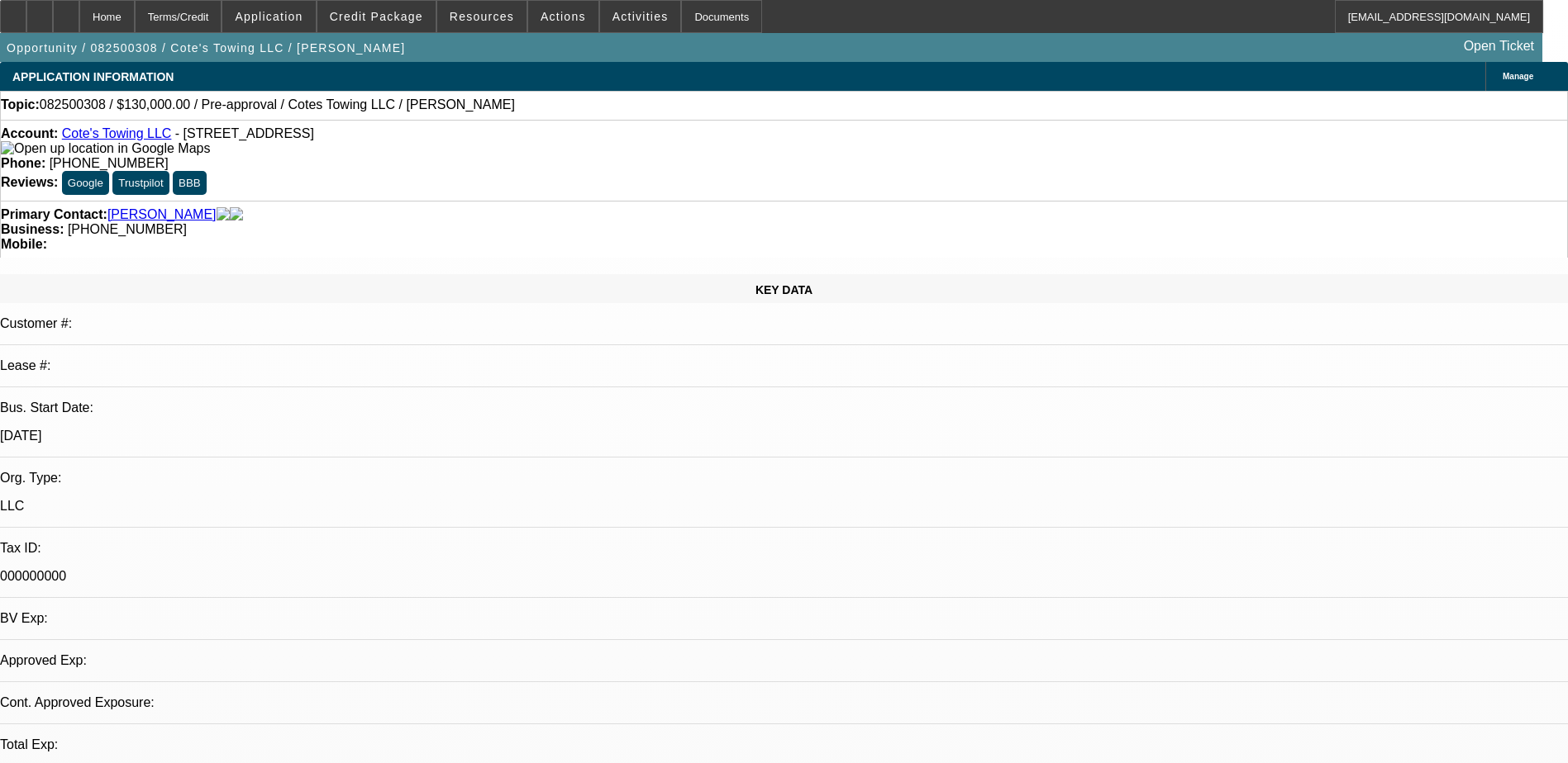
select select "0"
select select "2"
select select "0.1"
select select "4"
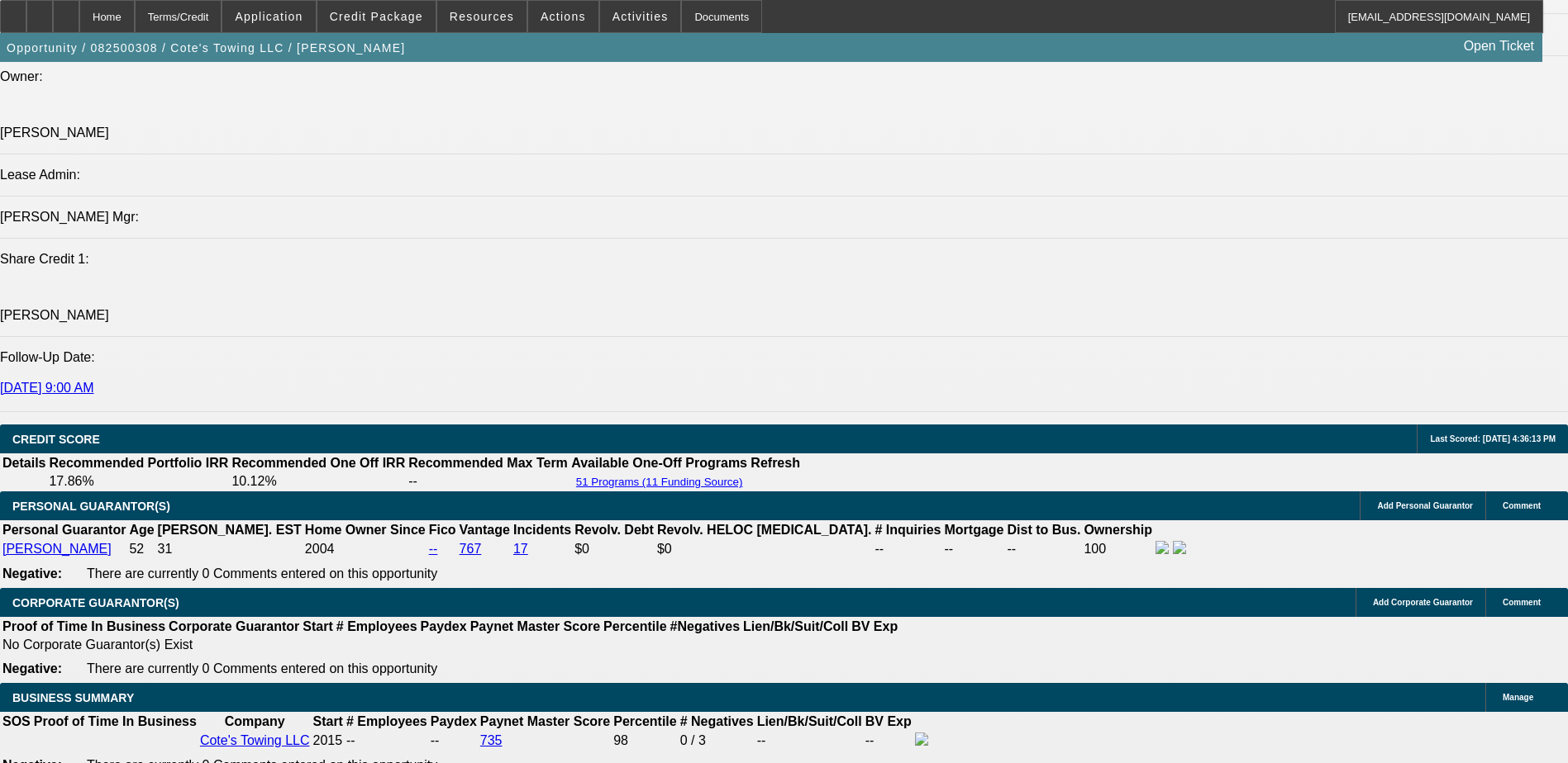
scroll to position [2059, 0]
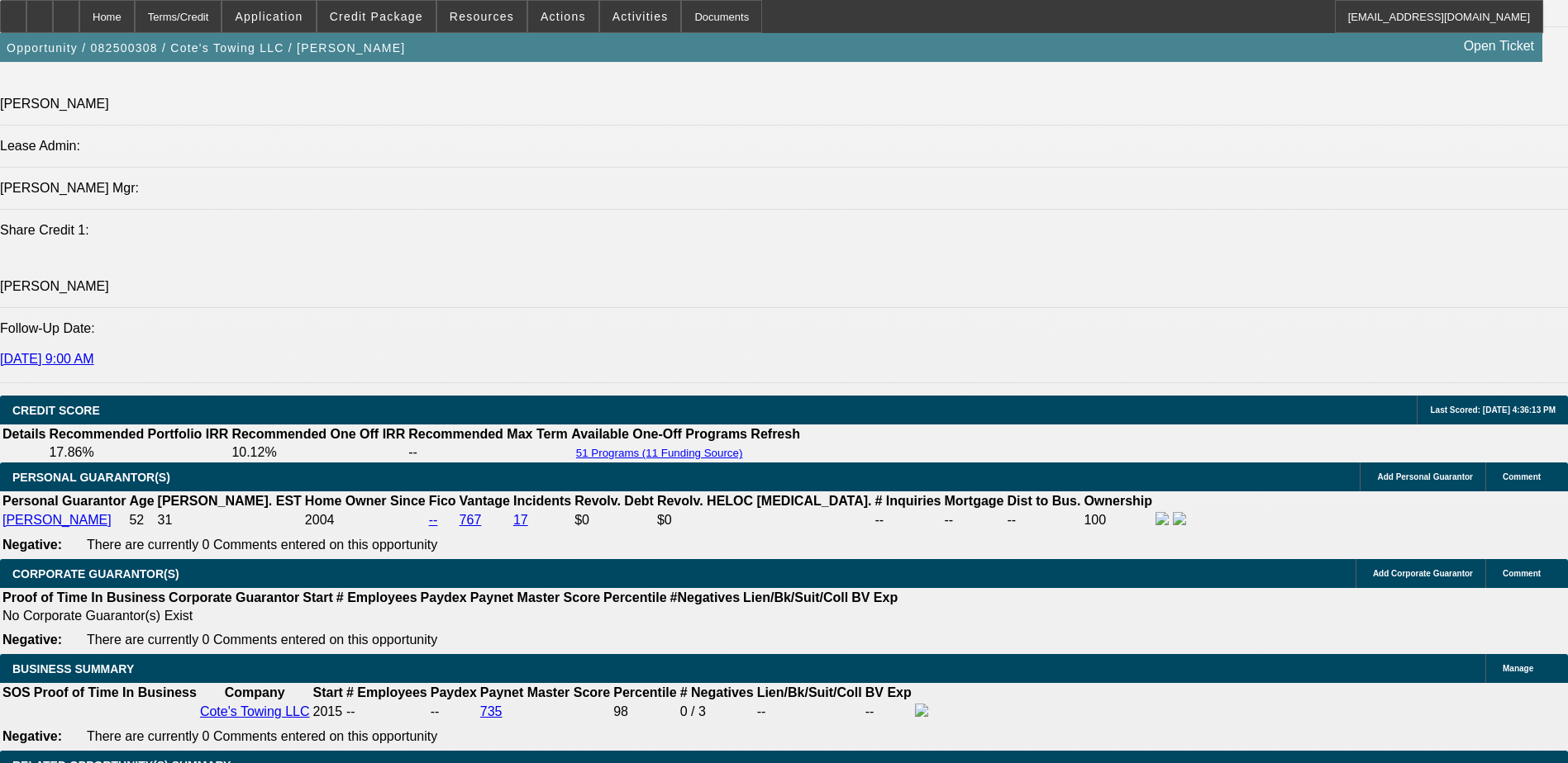
drag, startPoint x: 324, startPoint y: 591, endPoint x: 418, endPoint y: 591, distance: 94.0
type input "UNKNOWN"
type input "6"
type input "$44,631.60"
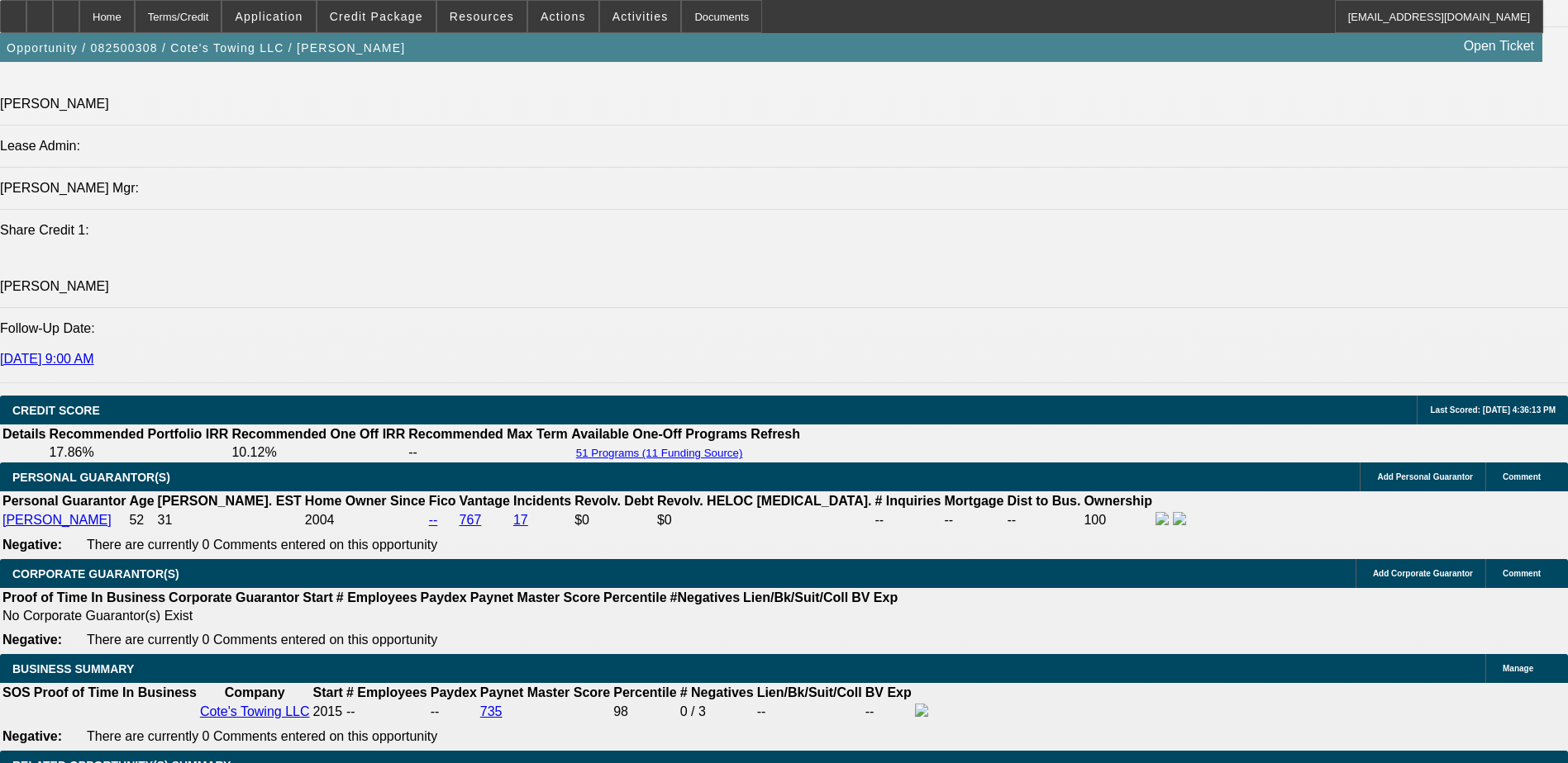
type input "$22,315.80"
type input "60"
type input "$5,549.86"
type input "$2,774.93"
type input "60"
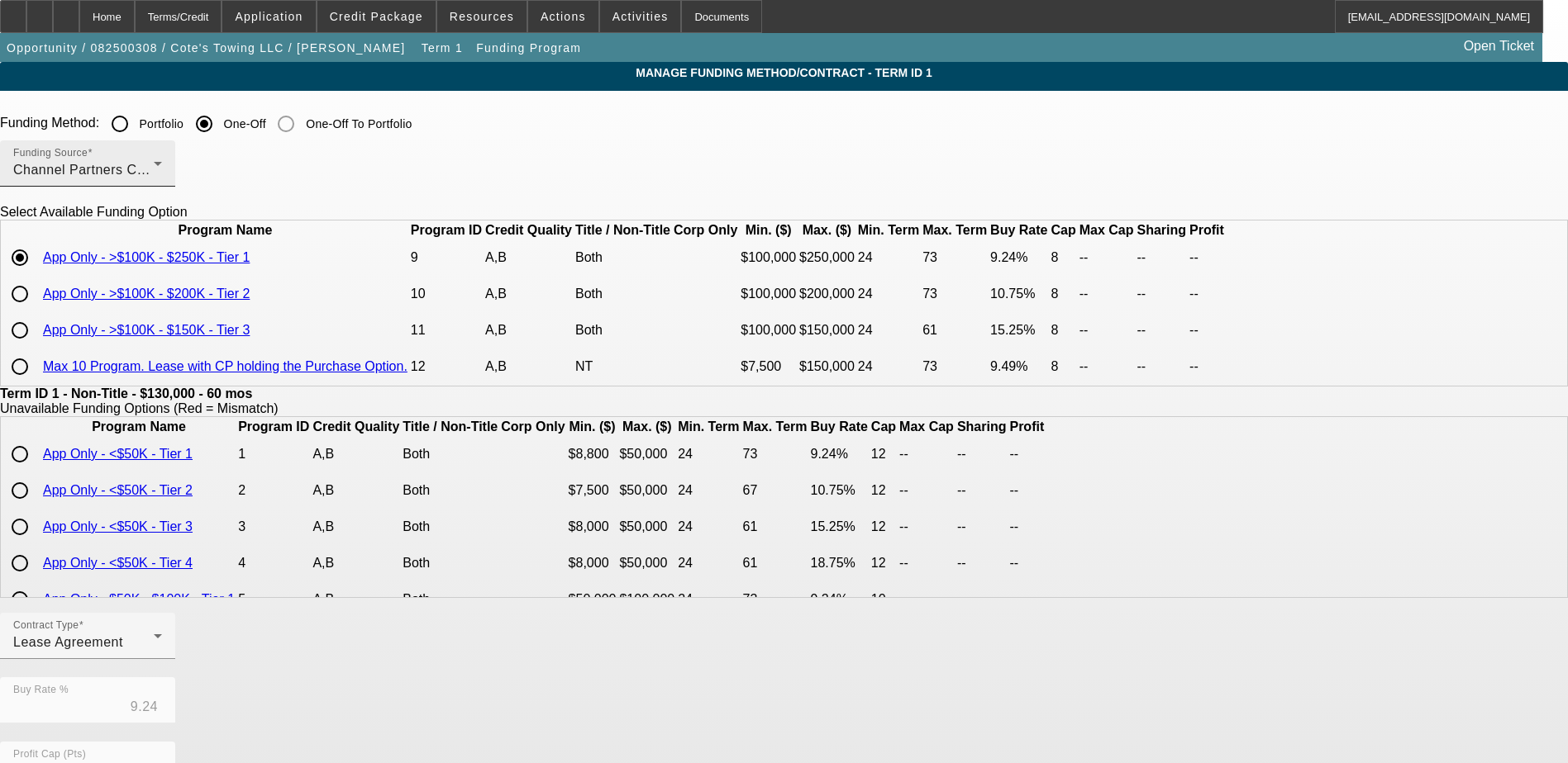
click at [162, 143] on div "Funding Source Channel Partners Capital LLC (EF)" at bounding box center [87, 164] width 148 height 46
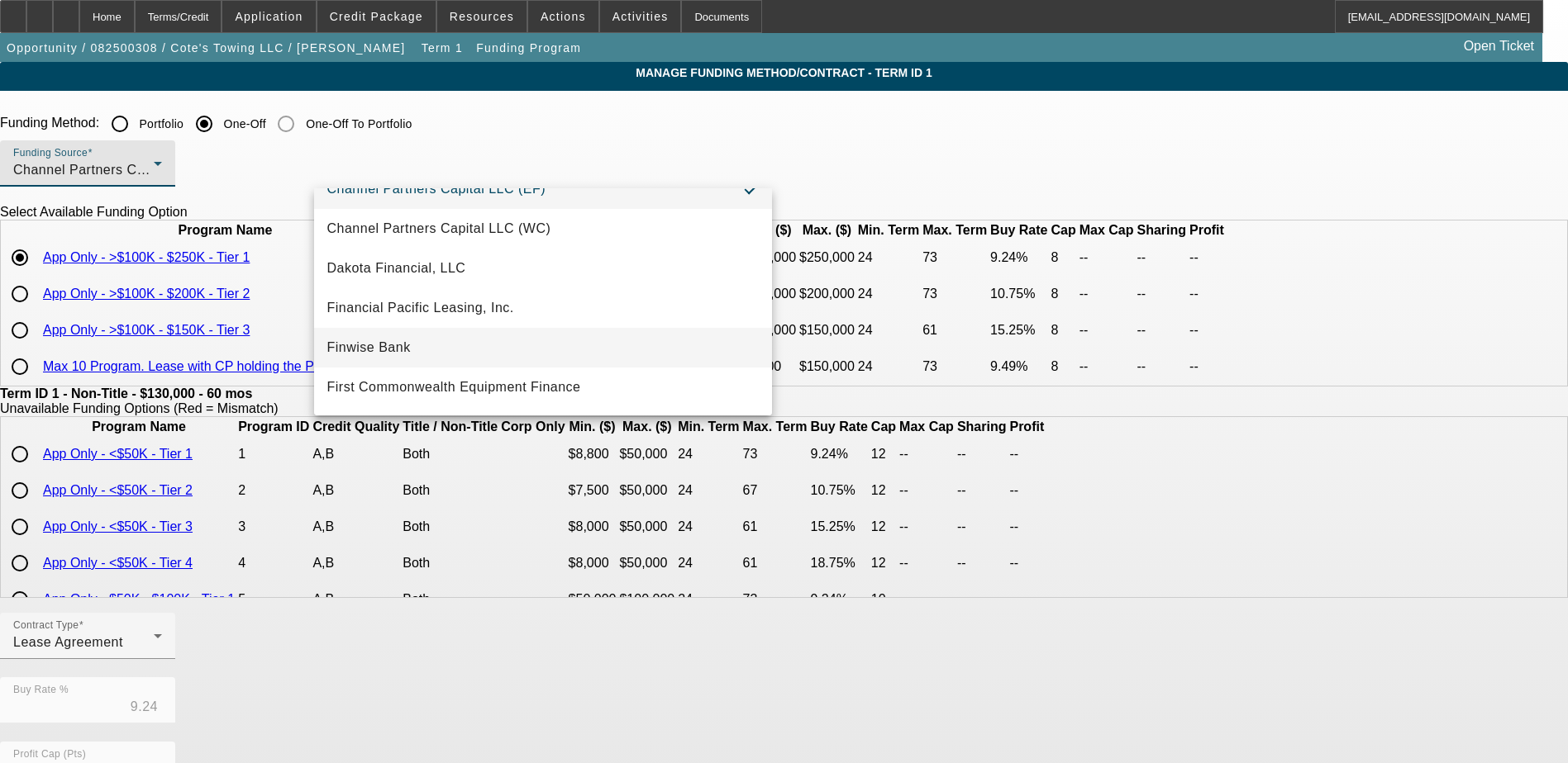
scroll to position [331, 0]
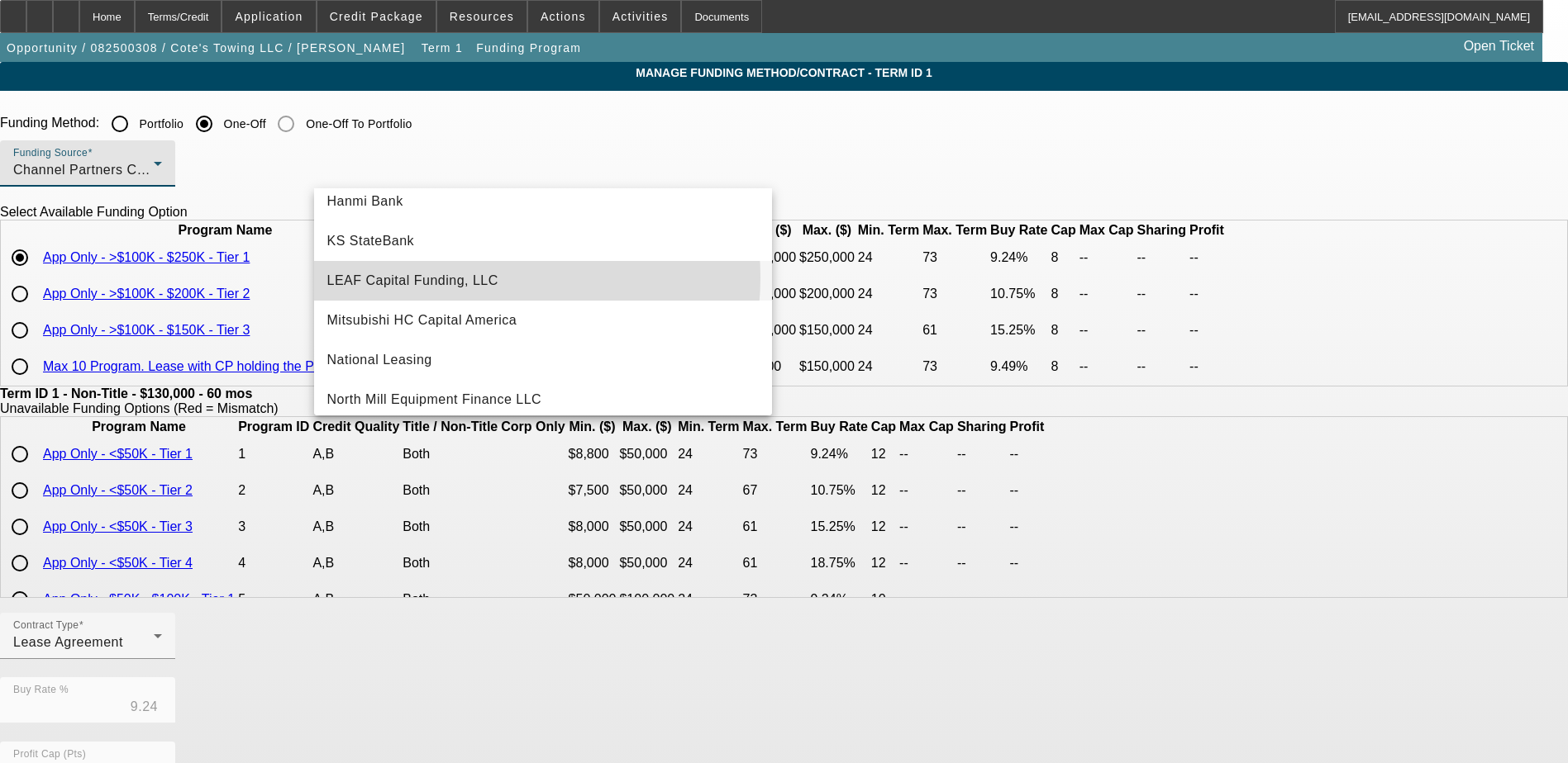
click at [476, 277] on span "LEAF Capital Funding, LLC" at bounding box center [412, 280] width 171 height 20
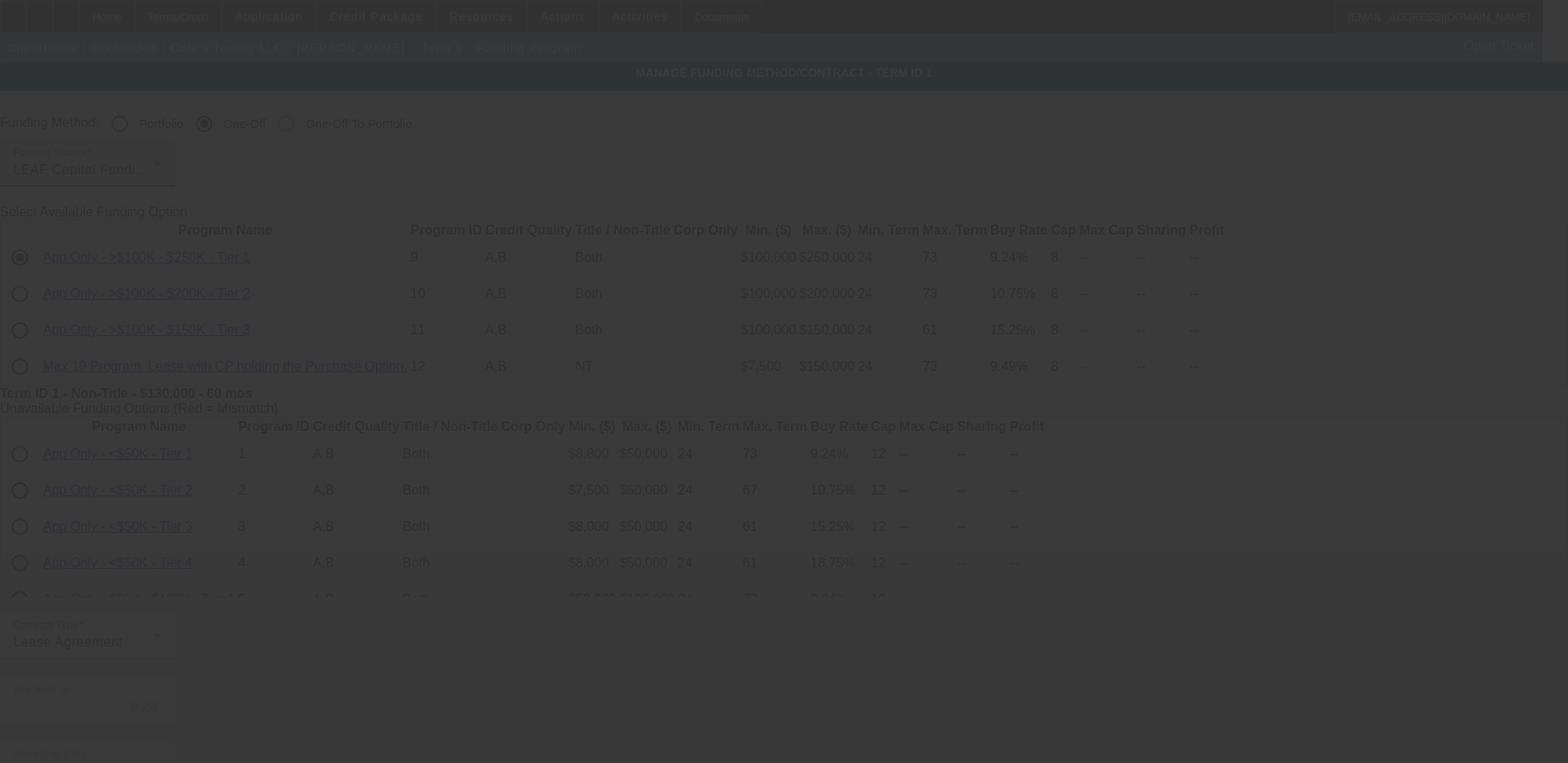
type input "6.90"
type input "6"
type input "50.00"
type input "10"
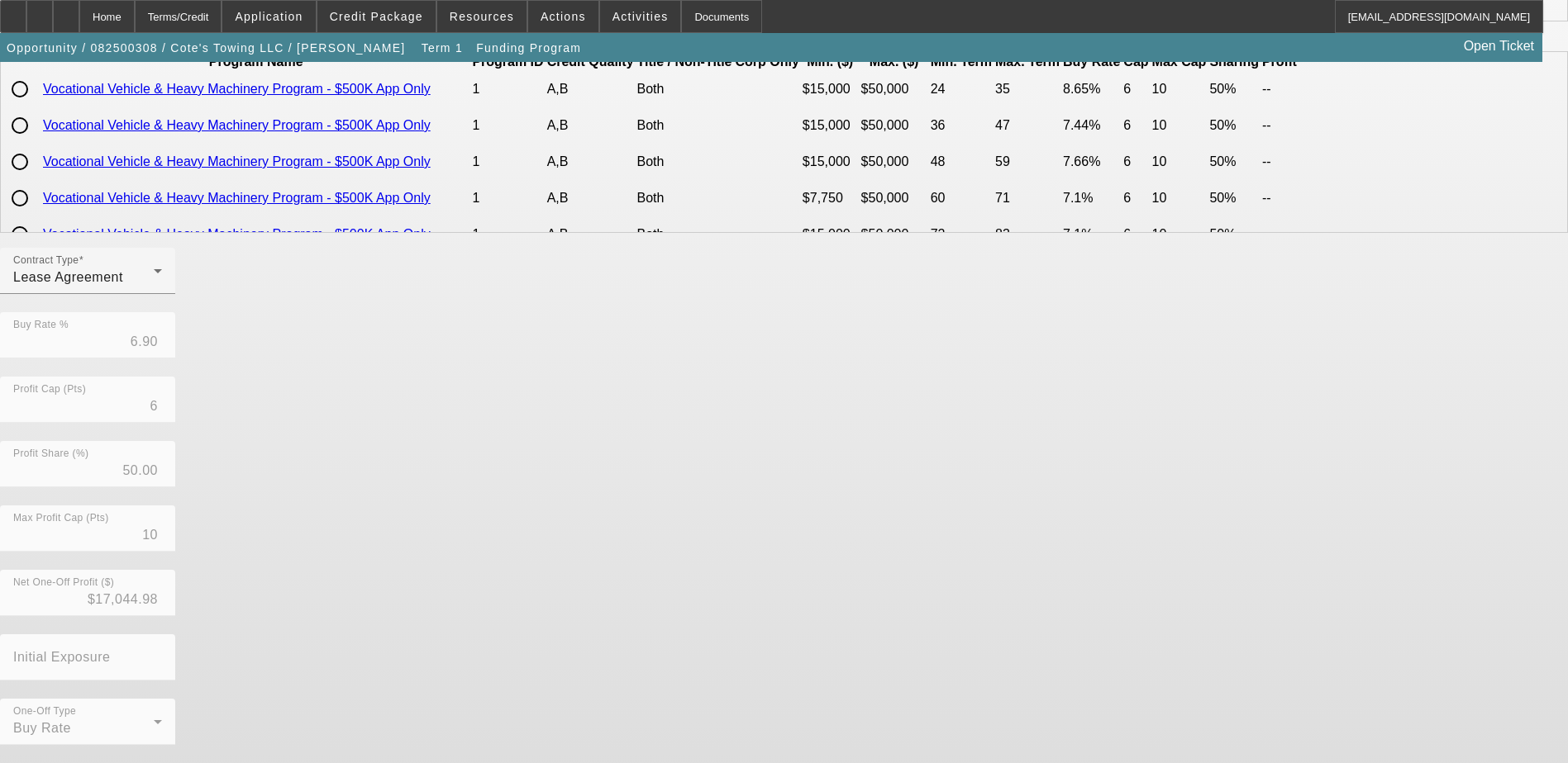
scroll to position [282, 0]
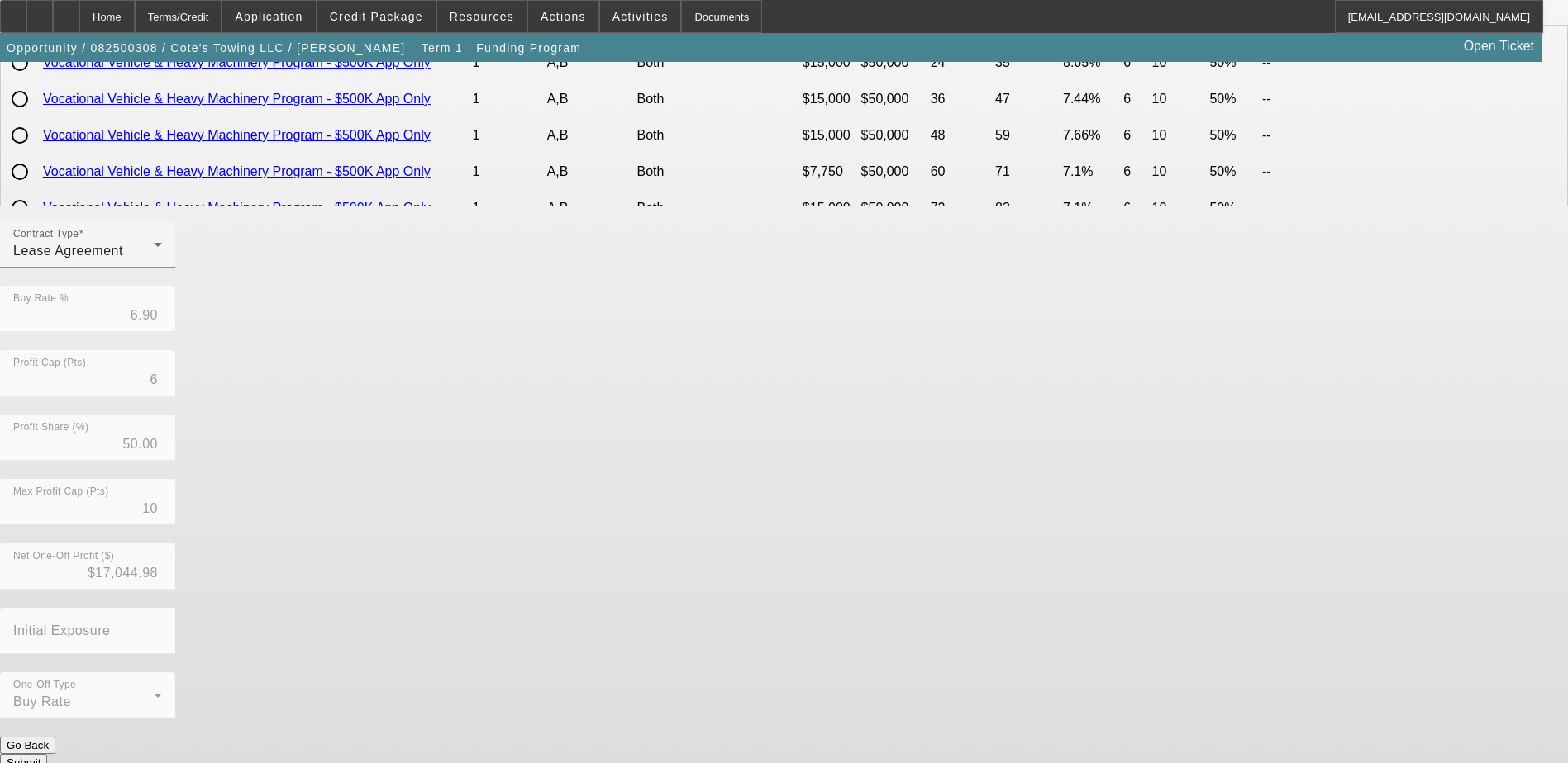
click at [47, 754] on button "Submit" at bounding box center [23, 763] width 47 height 17
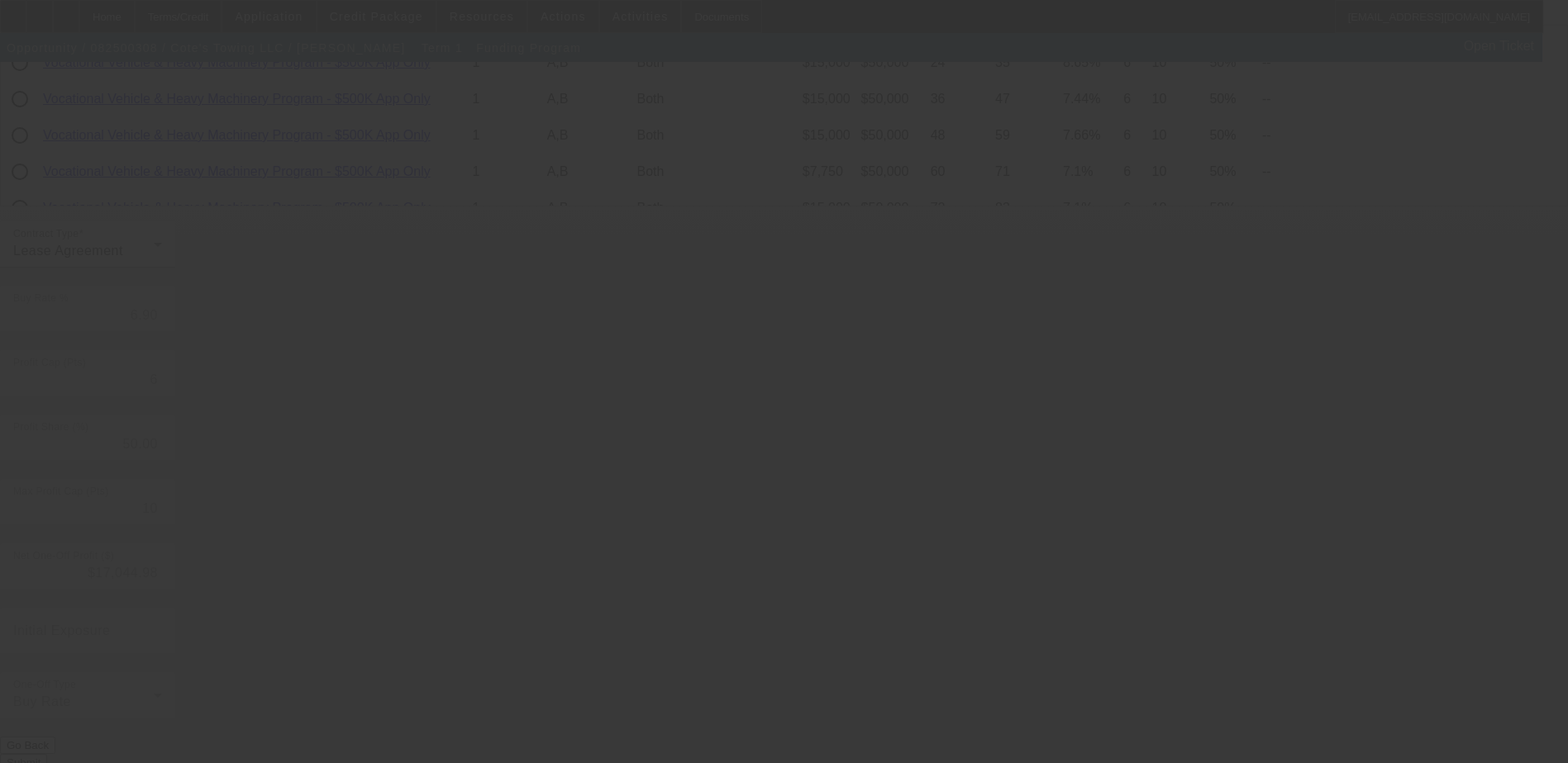
type input "9.24"
type input "8"
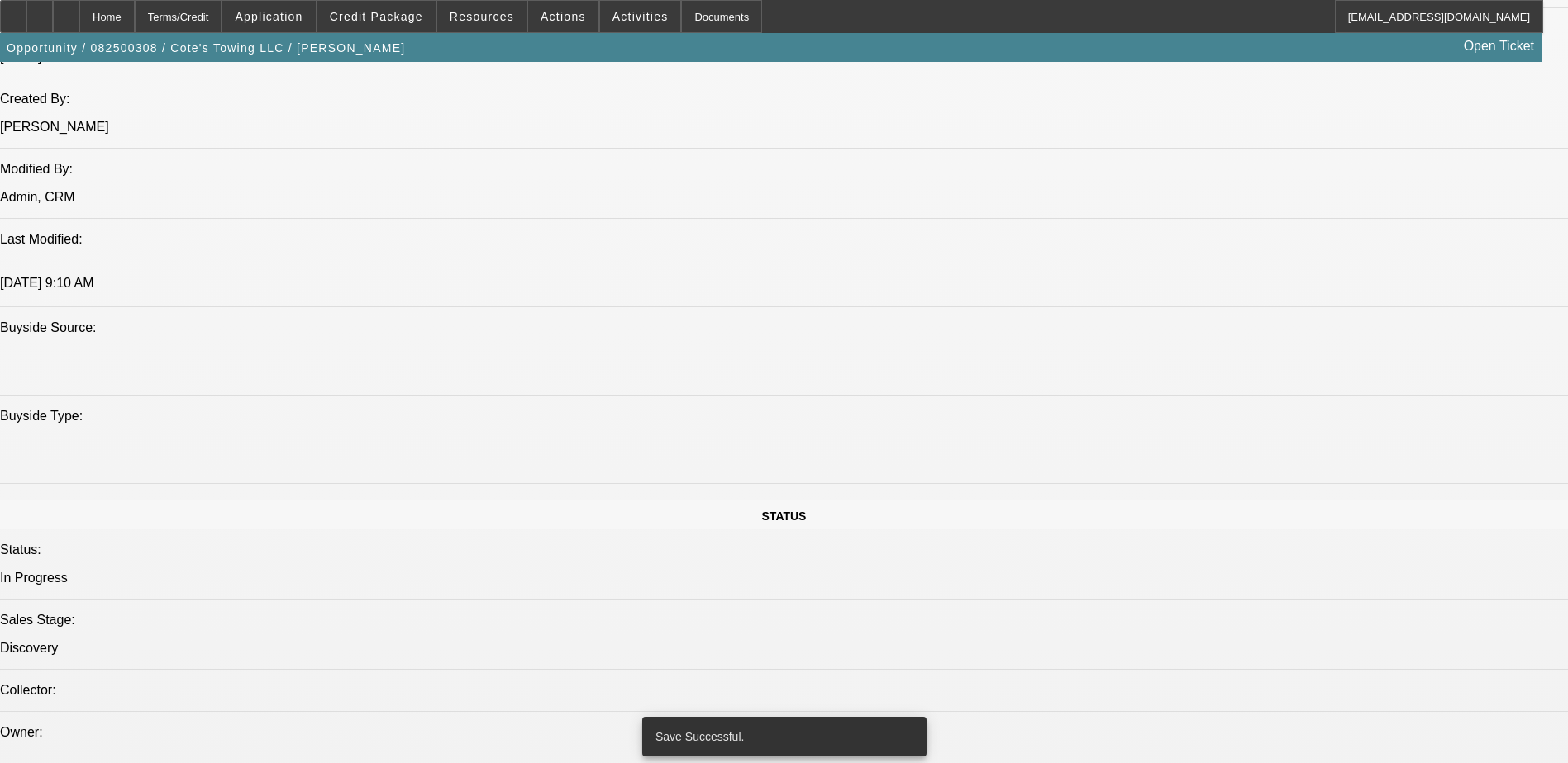
select select "0"
select select "2"
select select "0.1"
select select "4"
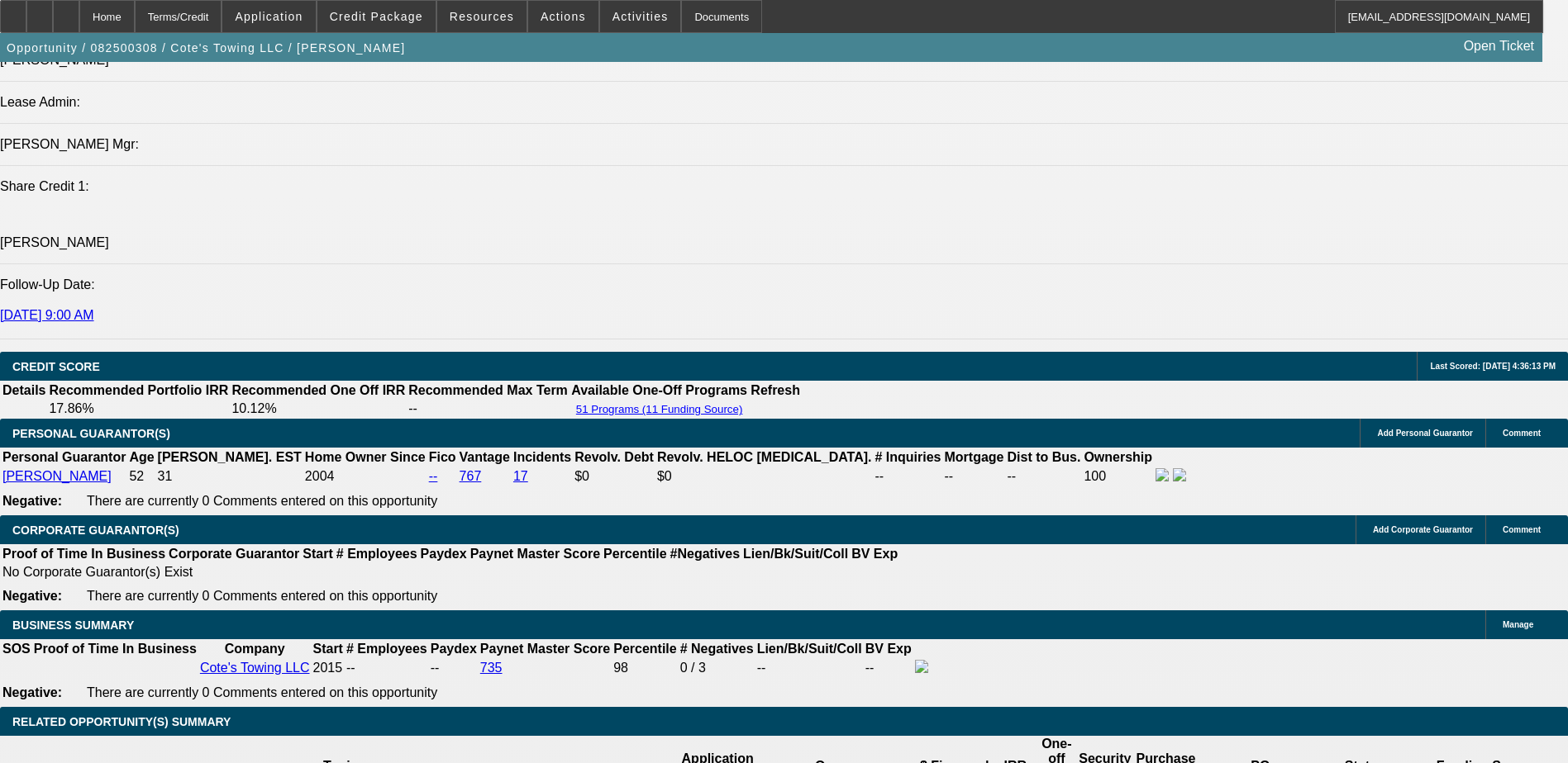
scroll to position [2121, 0]
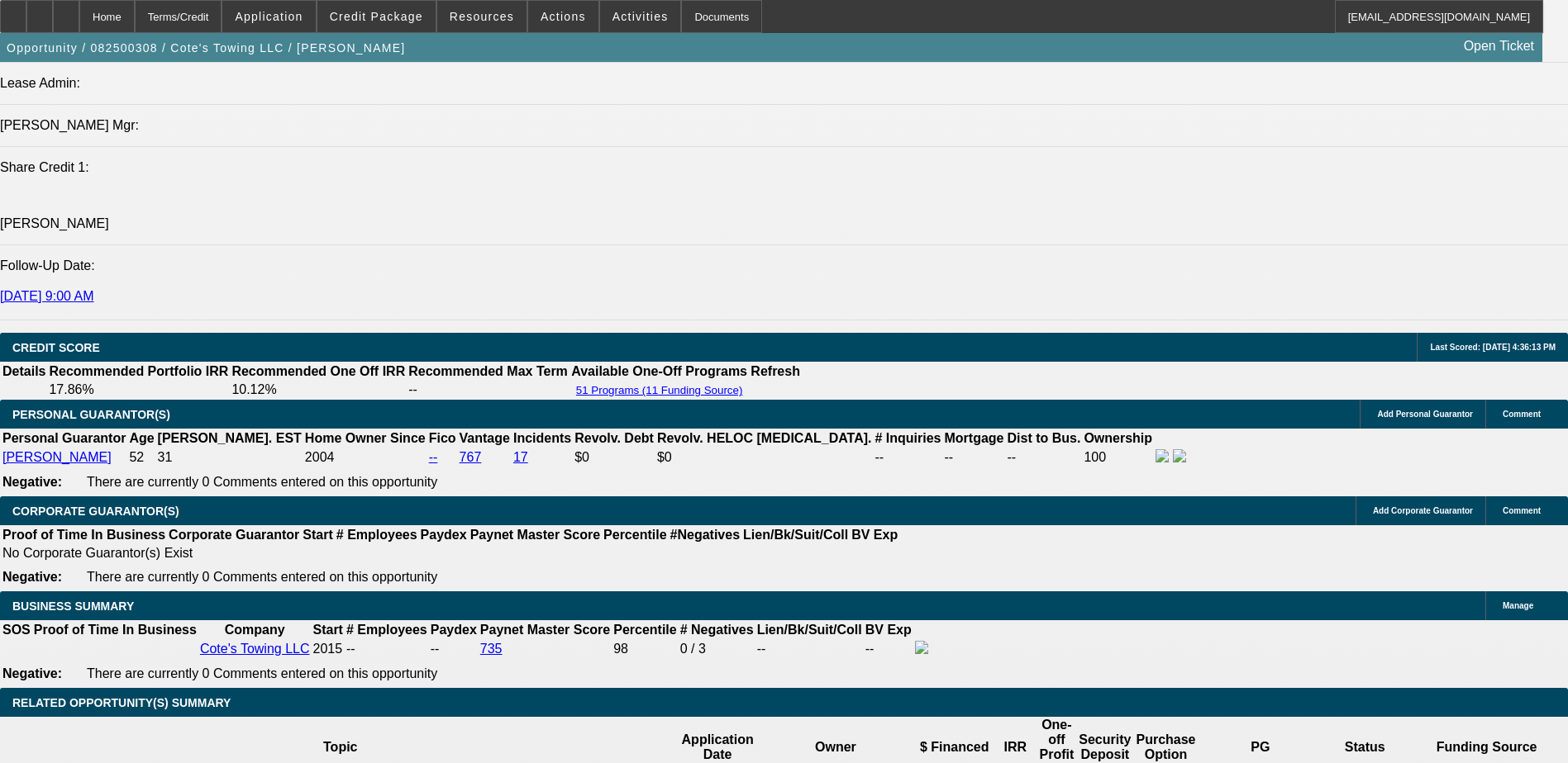
drag, startPoint x: 356, startPoint y: 525, endPoint x: 436, endPoint y: 527, distance: 80.0
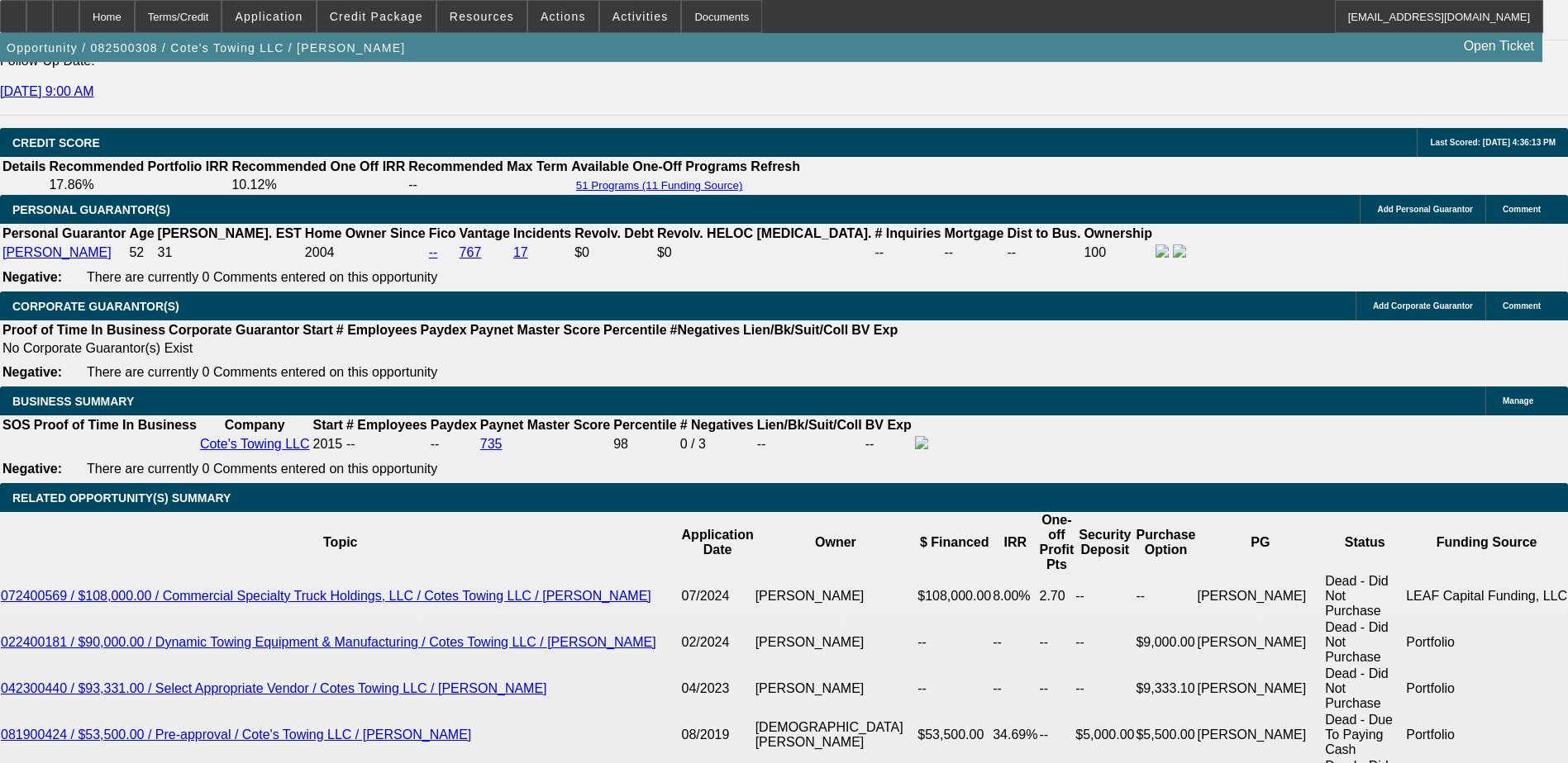
scroll to position [2369, 0]
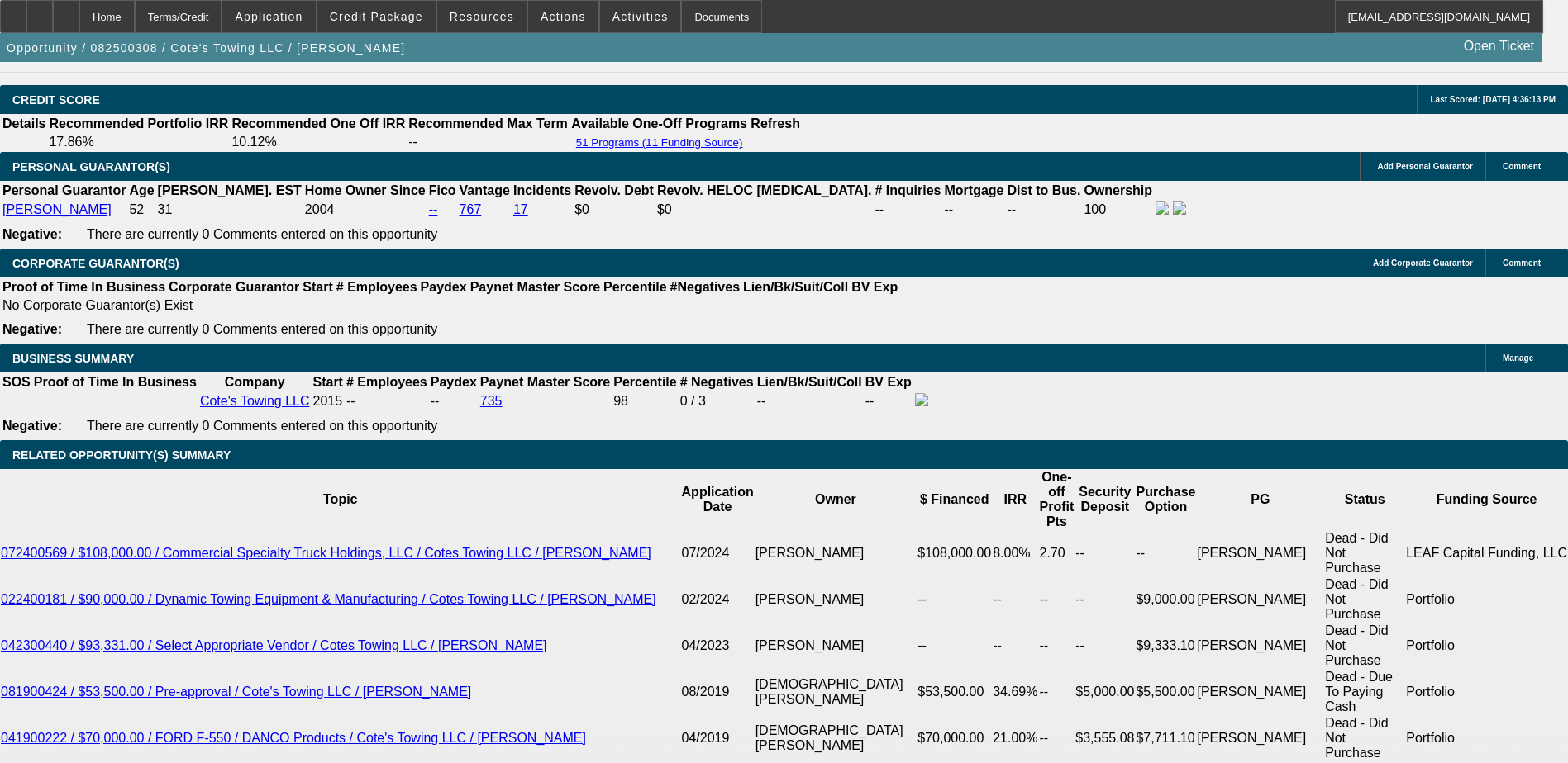
type input "UNKNOWN"
type input "7"
type input "$5,148.32"
type input "$2,574.16"
type input "7.5"
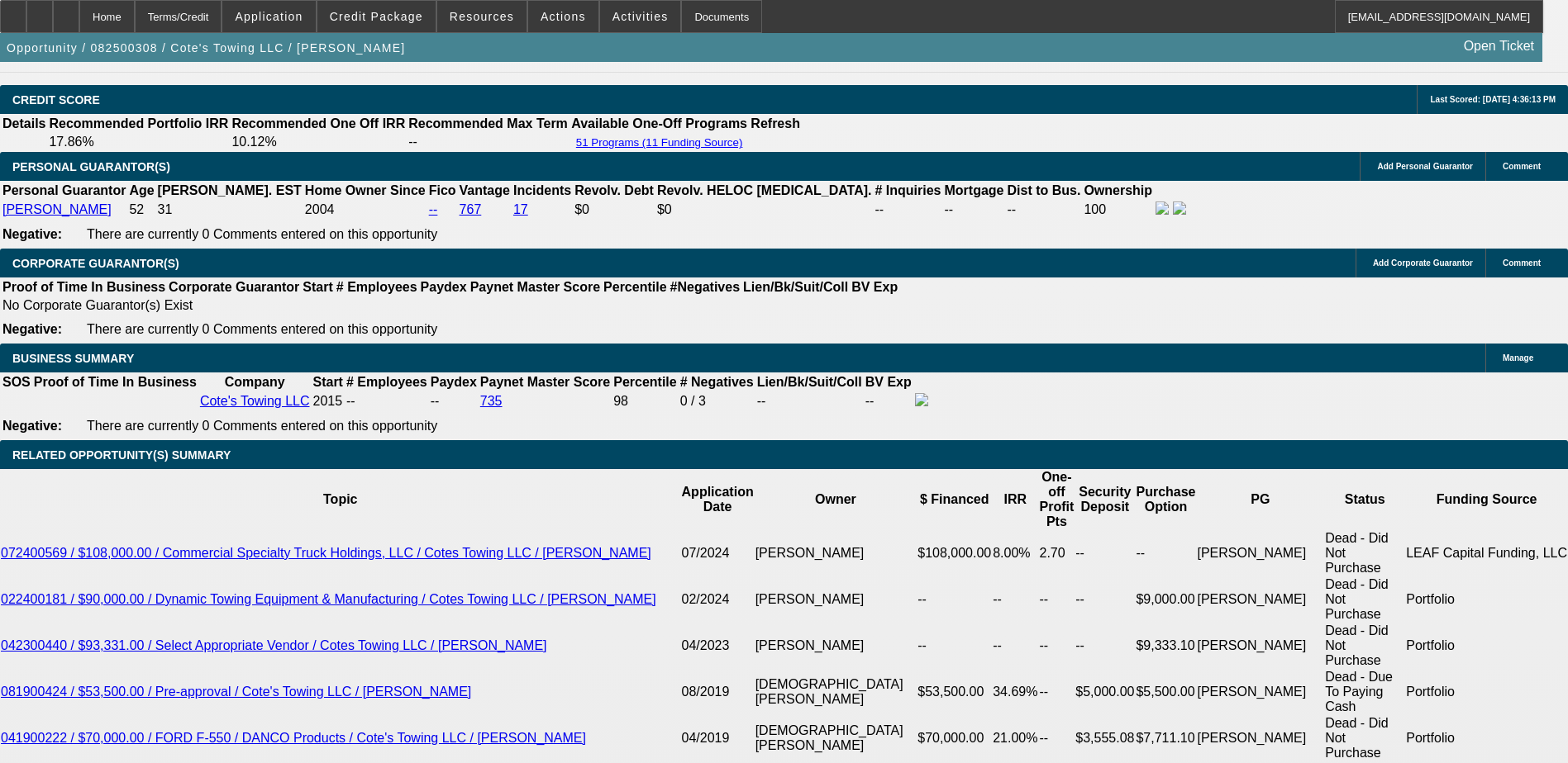
type input "$5,209.86"
type input "$2,604.93"
type input "7.5"
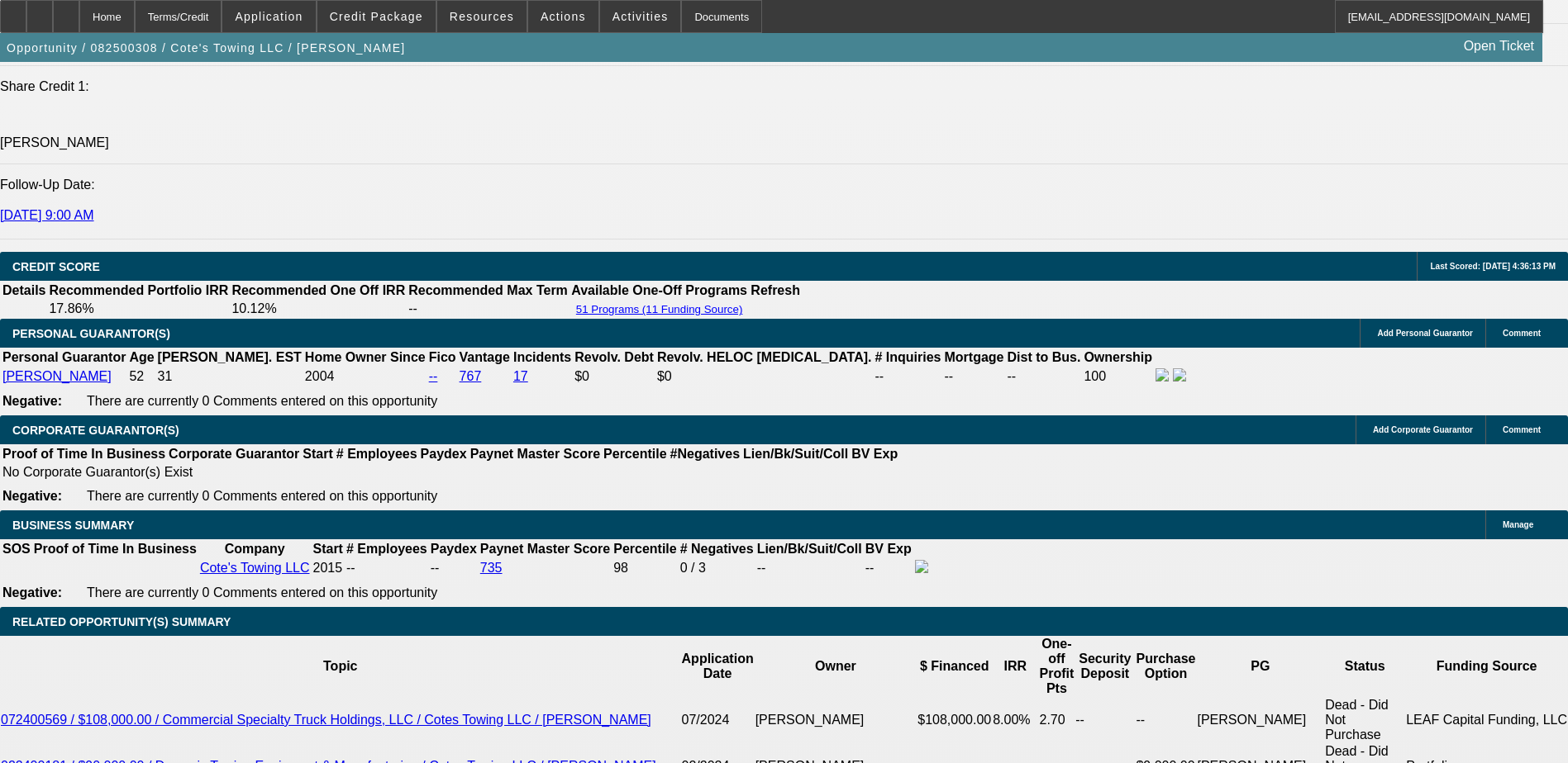
scroll to position [1956, 0]
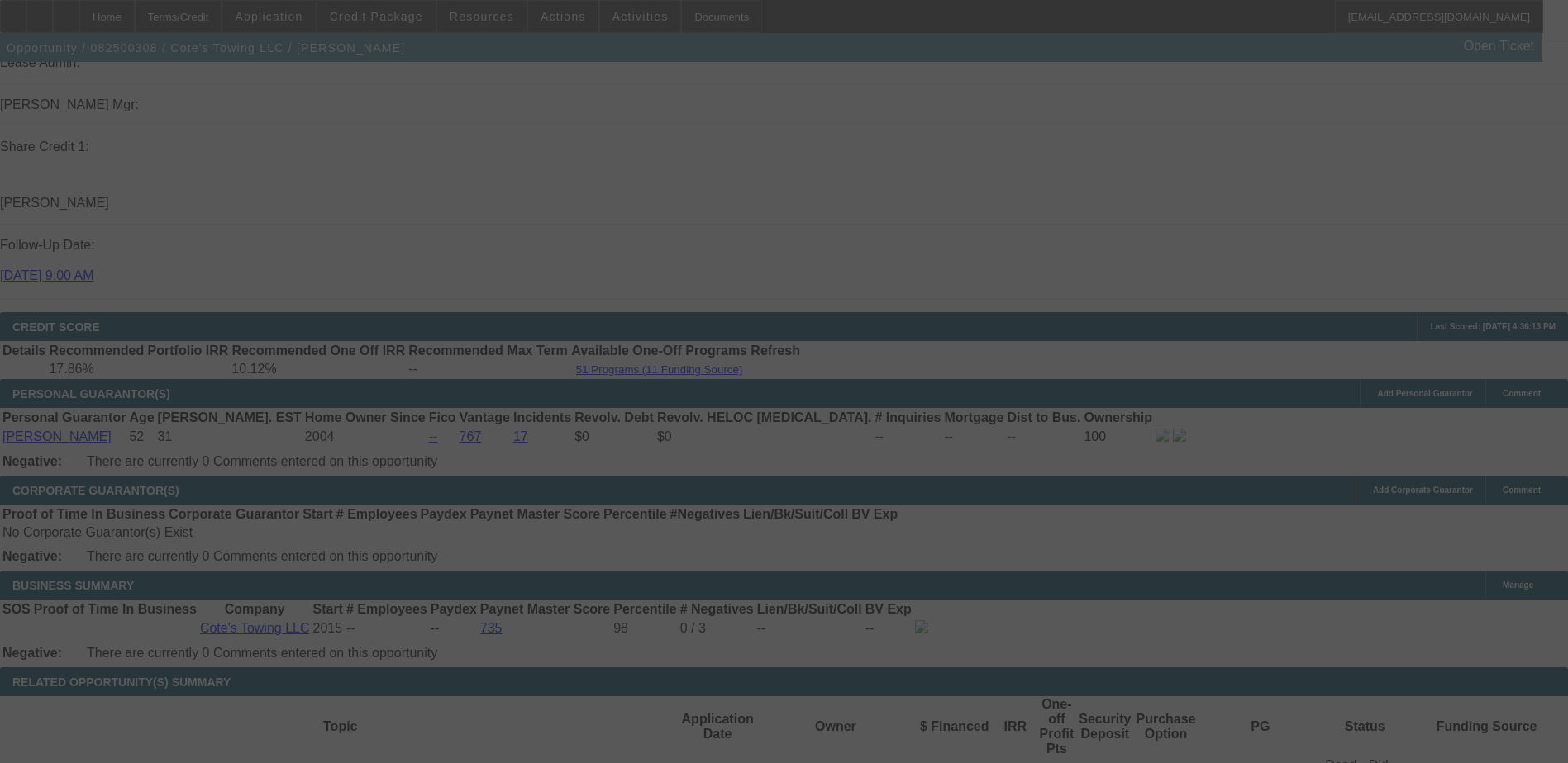
scroll to position [2369, 0]
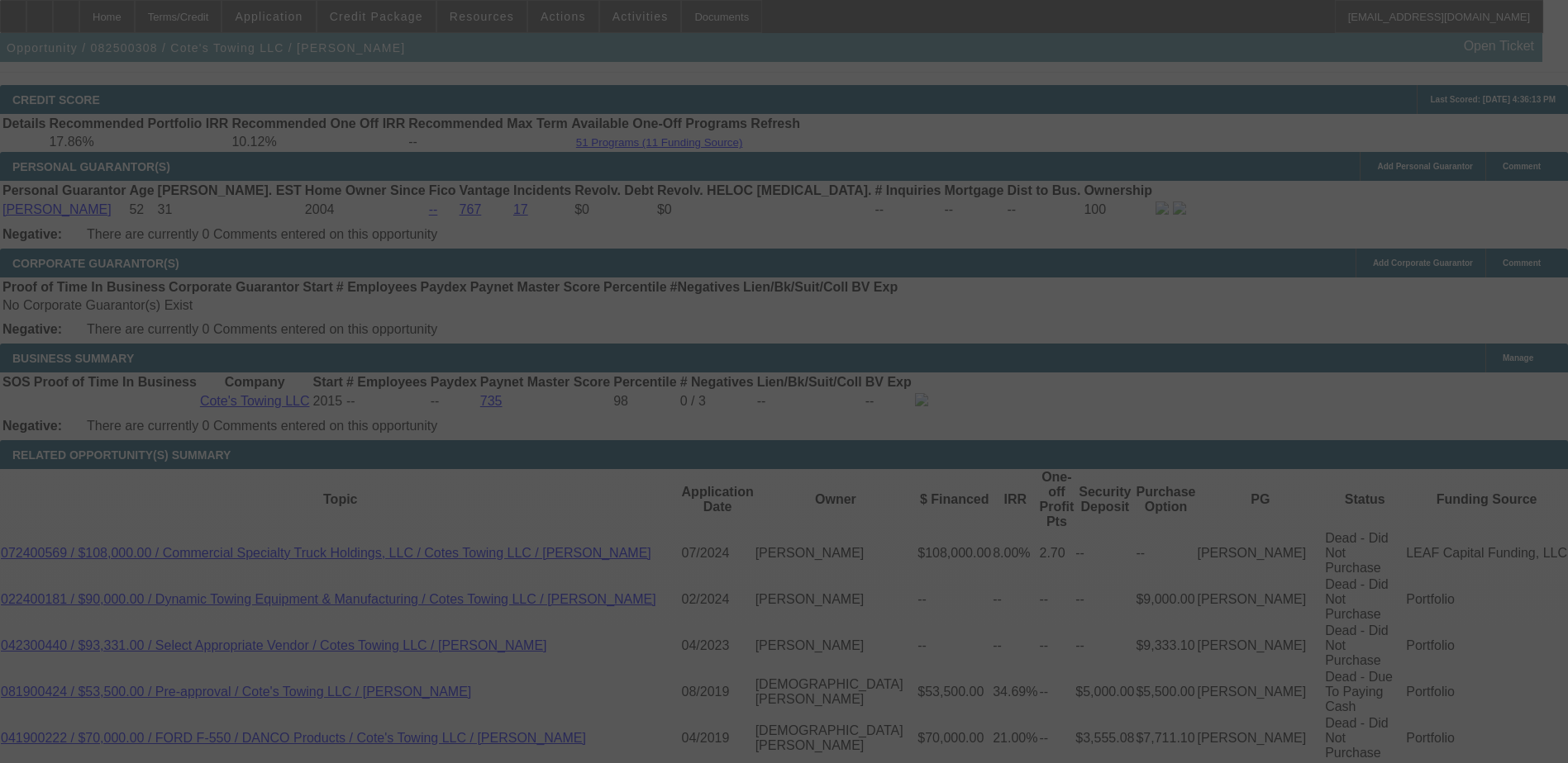
select select "0"
select select "2"
select select "0.1"
select select "4"
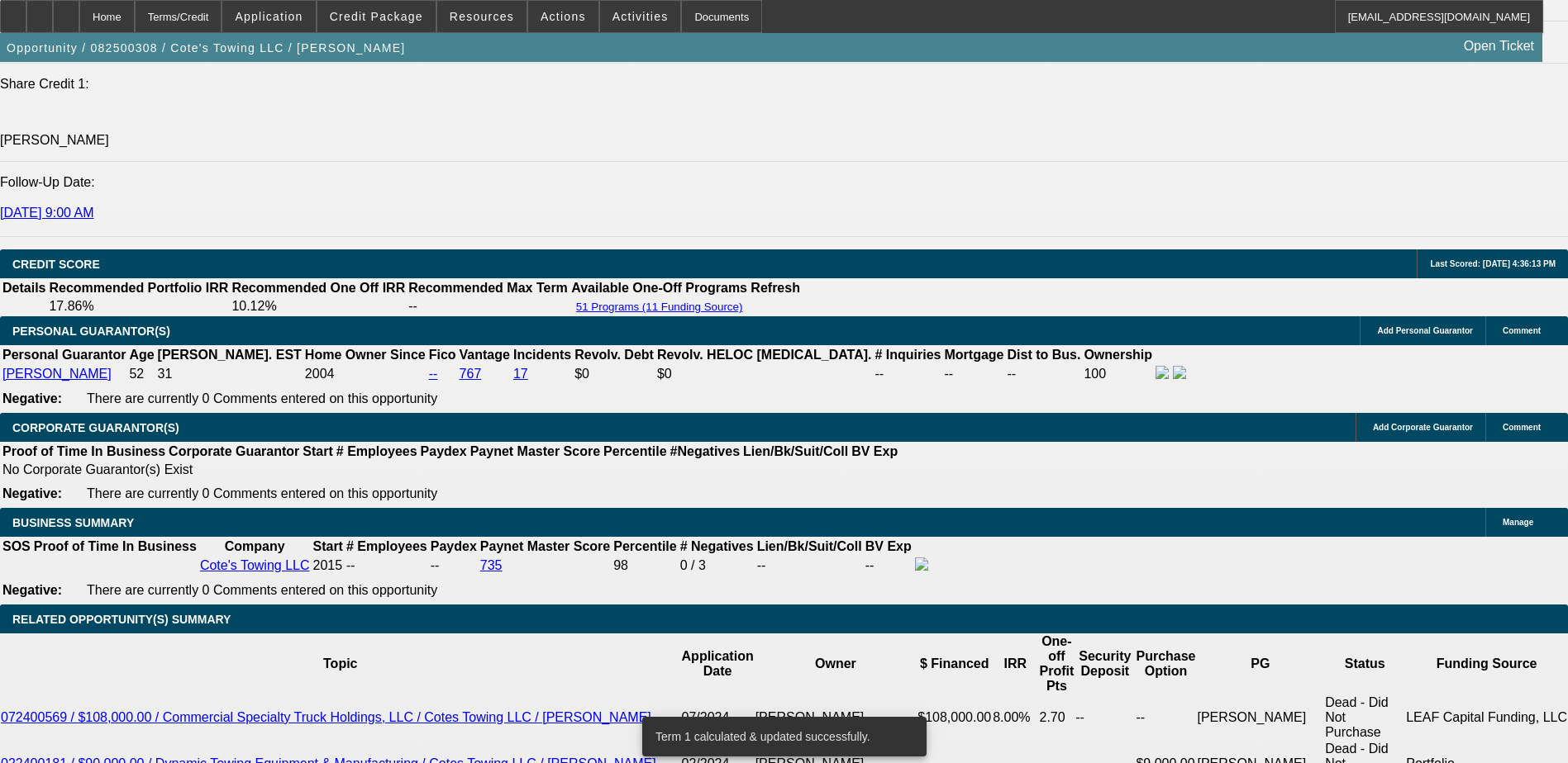
scroll to position [2204, 0]
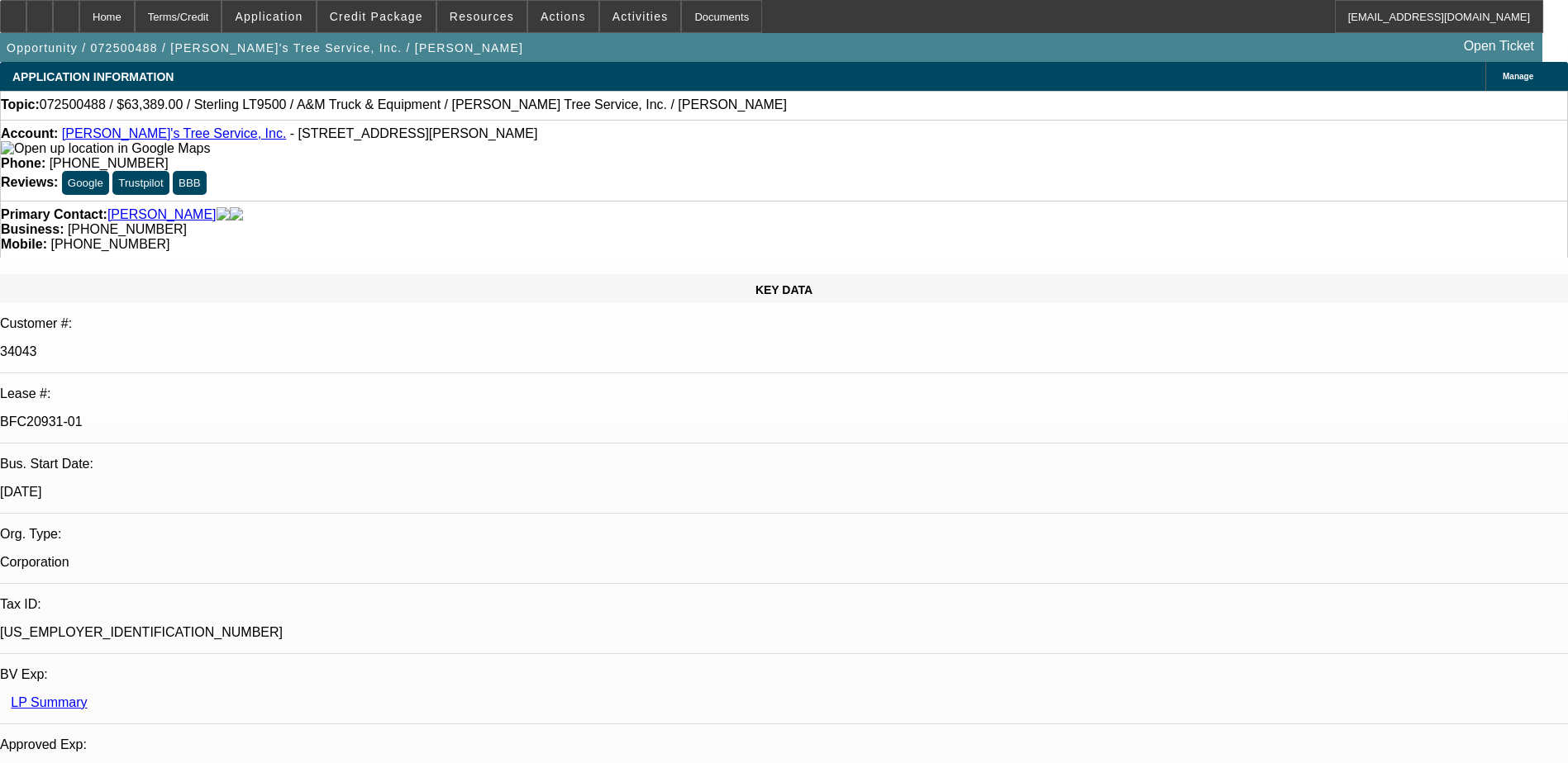
select select "0"
select select "2"
select select "0.1"
select select "0"
select select "2"
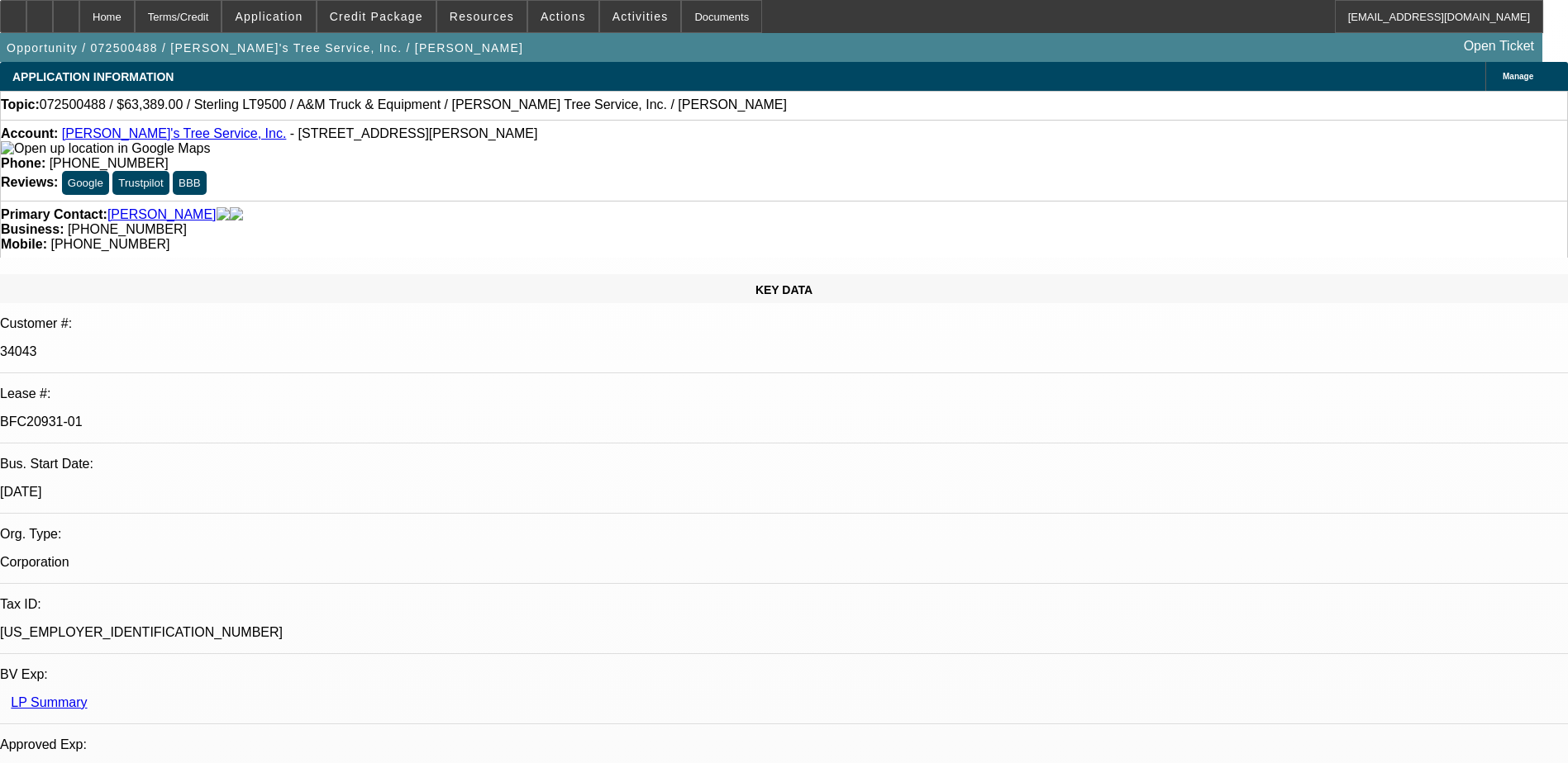
select select "0.1"
select select "0"
select select "2"
select select "0.1"
select select "0"
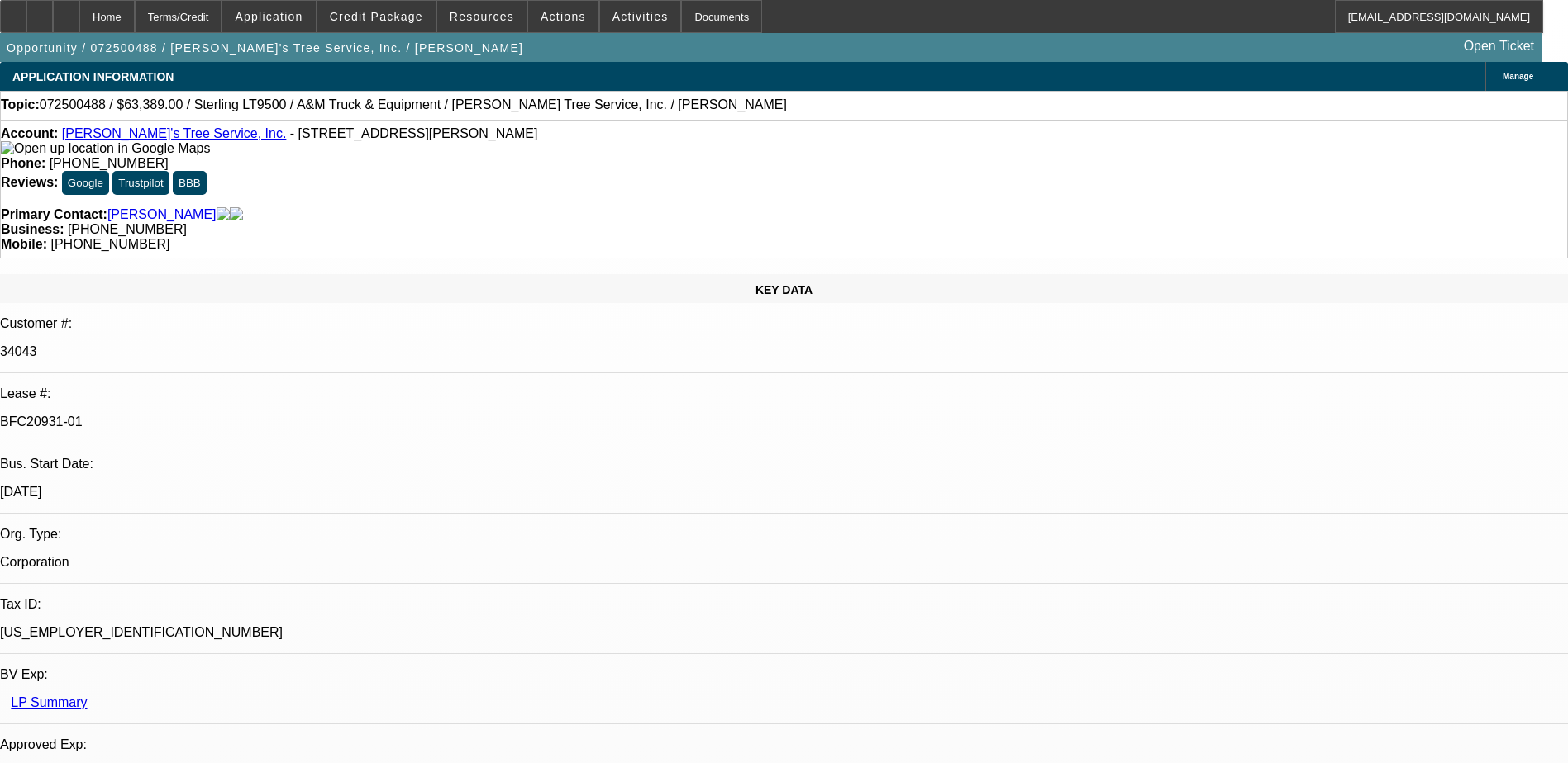
select select "2"
select select "0.1"
select select "1"
select select "2"
select select "4"
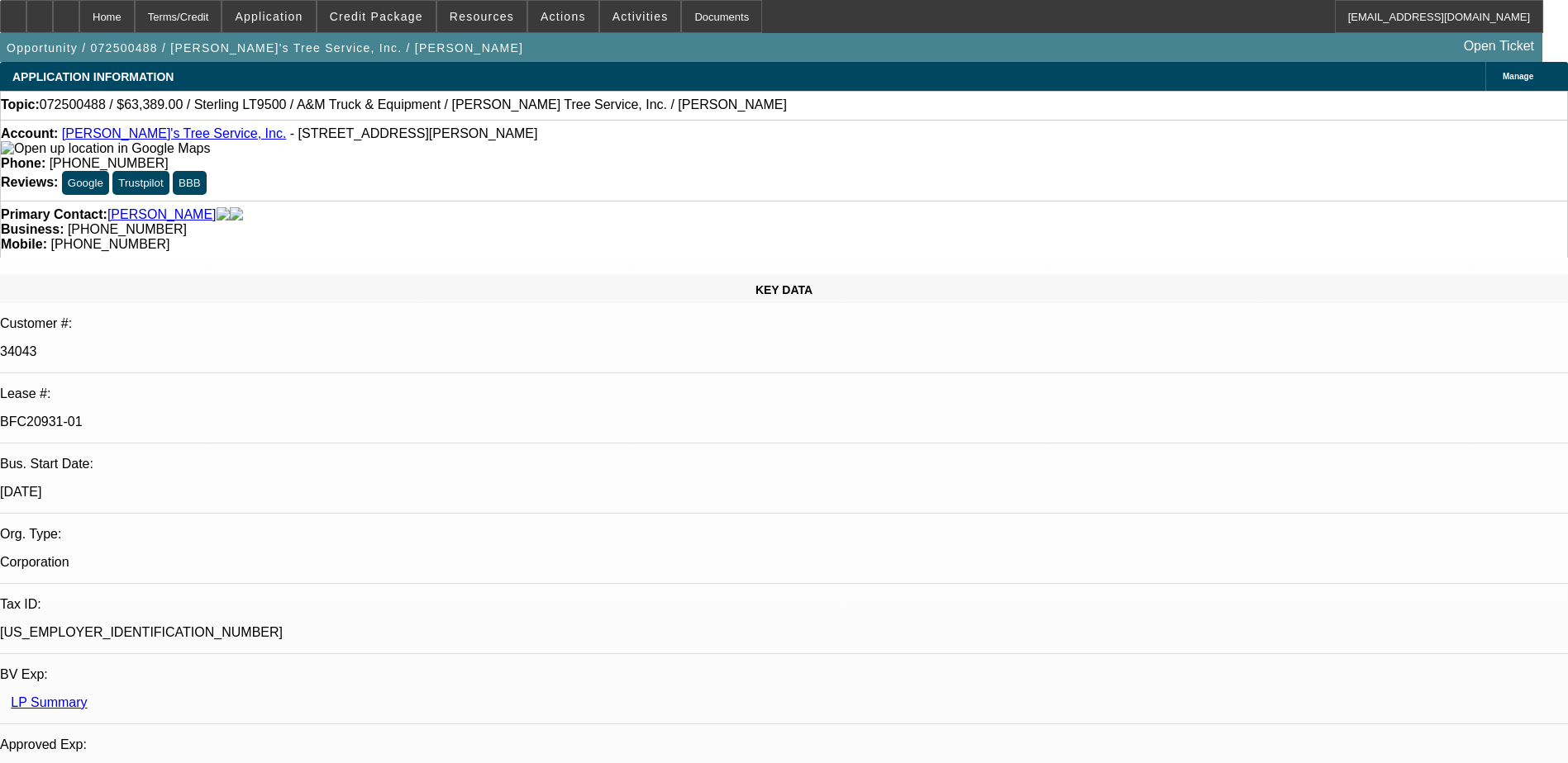
select select "1"
select select "2"
select select "4"
select select "1"
select select "2"
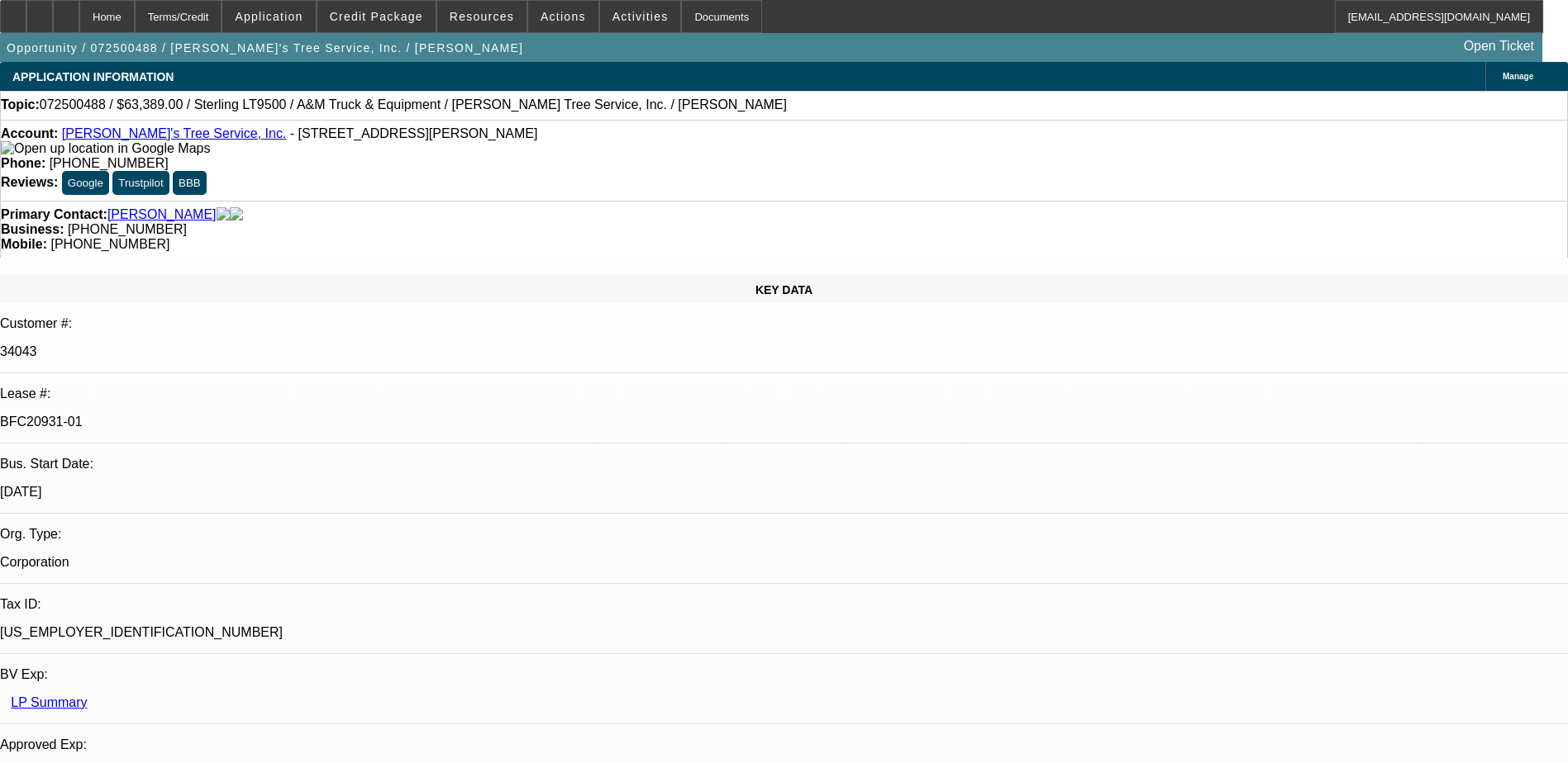
select select "4"
select select "1"
select select "2"
select select "4"
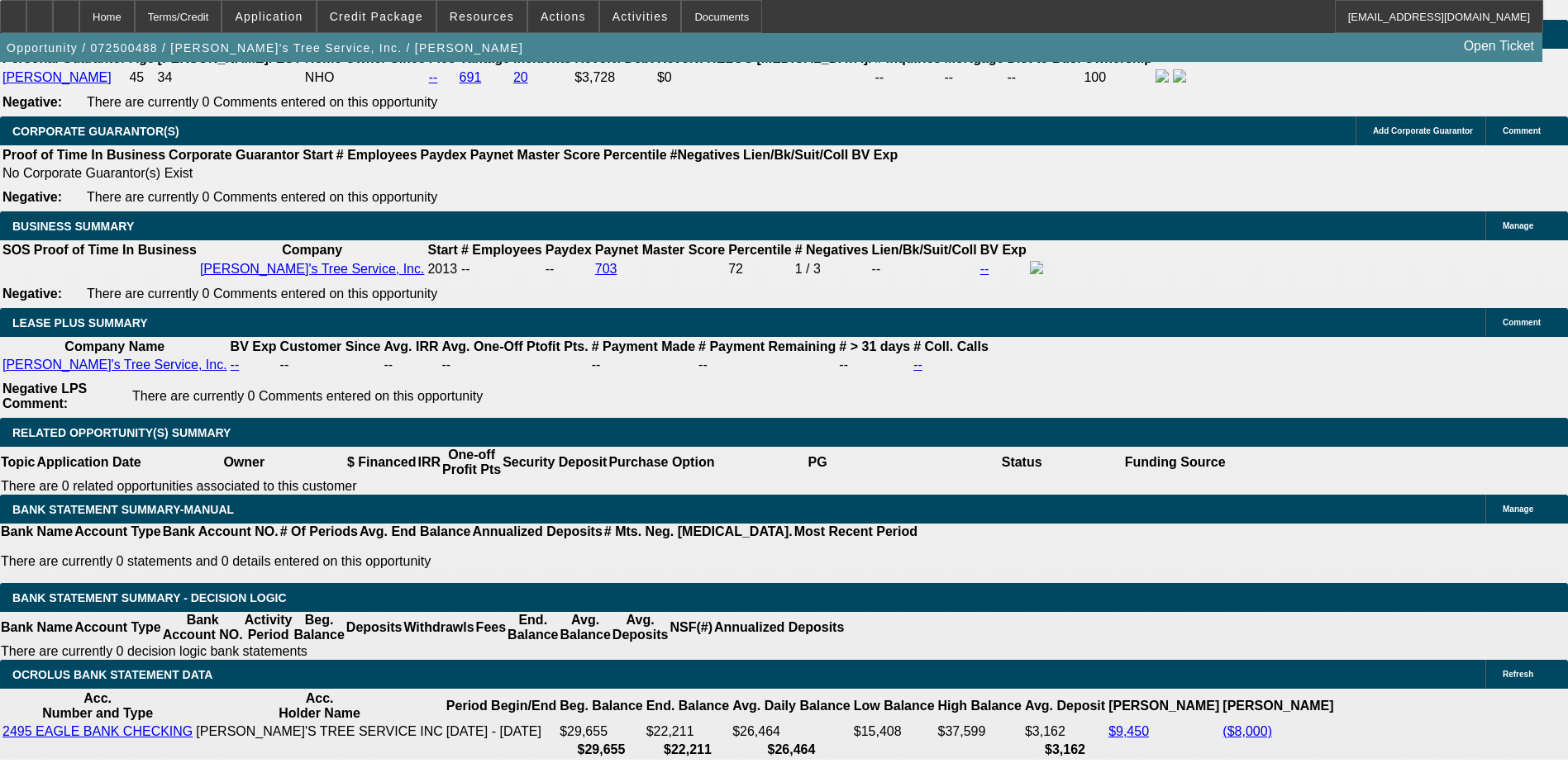
scroll to position [2643, 0]
